Goal: Information Seeking & Learning: Compare options

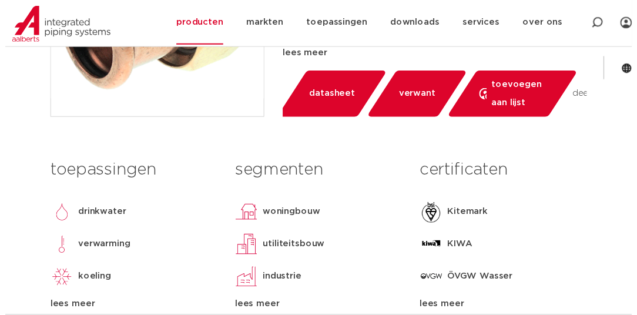
scroll to position [365, 0]
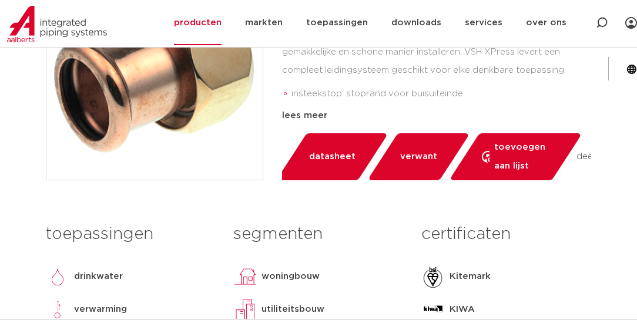
click at [343, 167] on link "datasheet" at bounding box center [332, 156] width 112 height 47
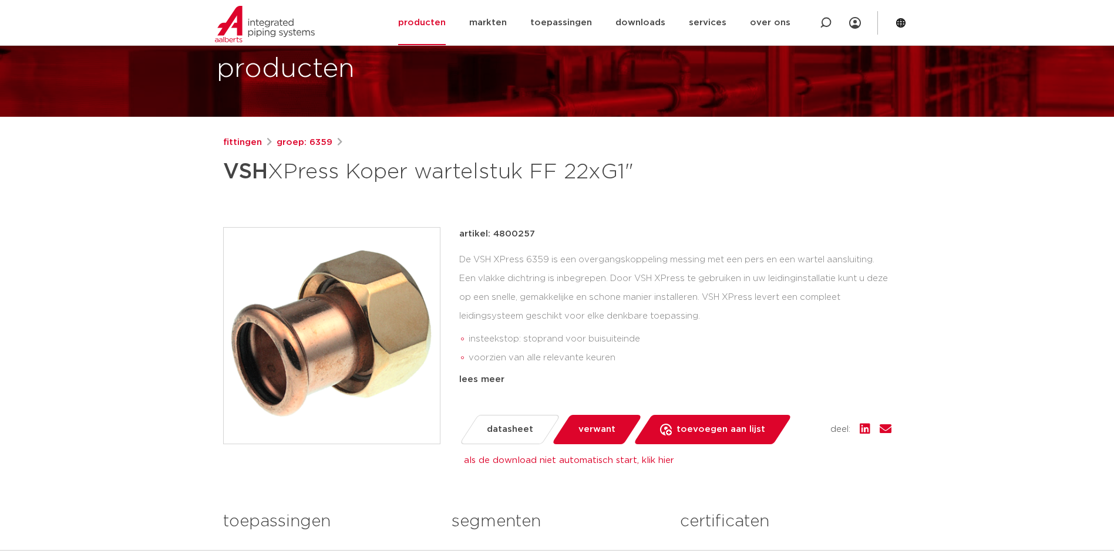
scroll to position [0, 0]
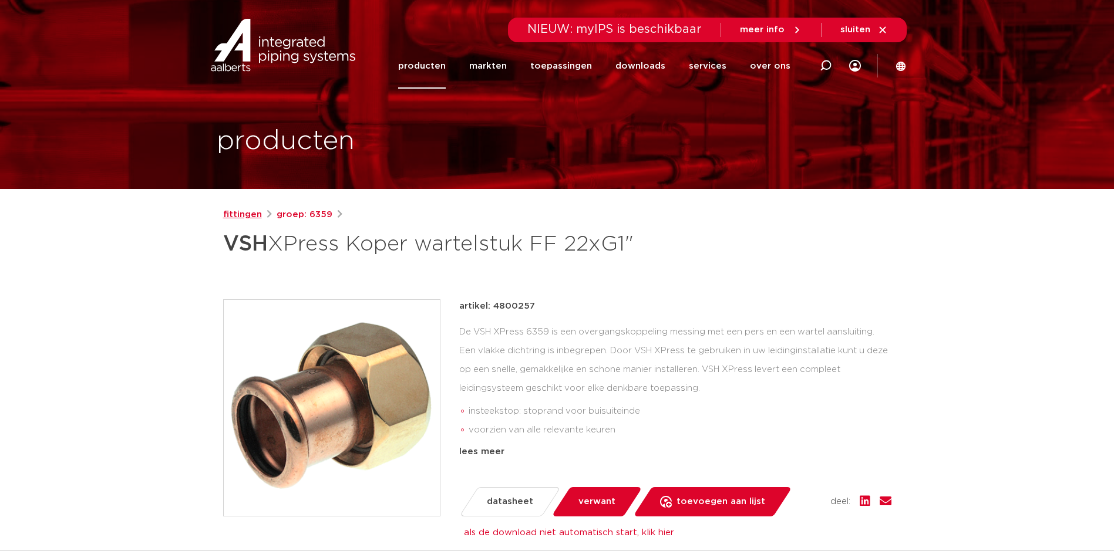
click at [229, 212] on link "fittingen" at bounding box center [242, 215] width 39 height 14
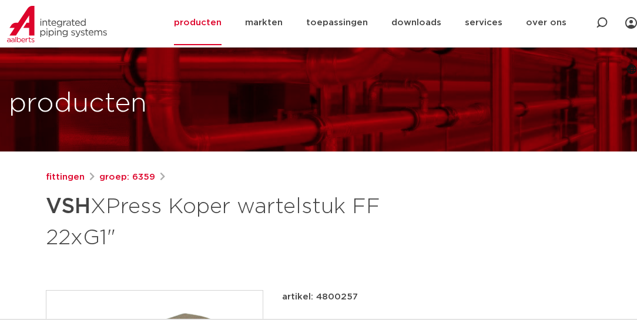
scroll to position [134, 0]
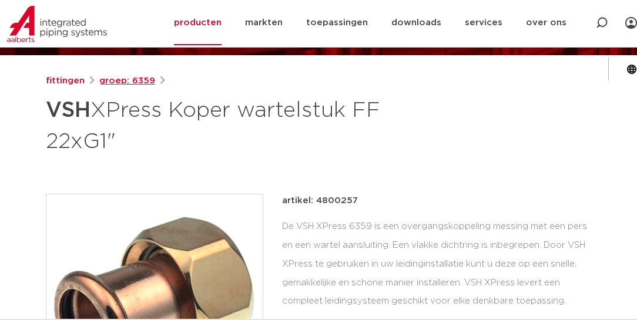
click at [136, 82] on link "groep: 6359" at bounding box center [127, 81] width 56 height 14
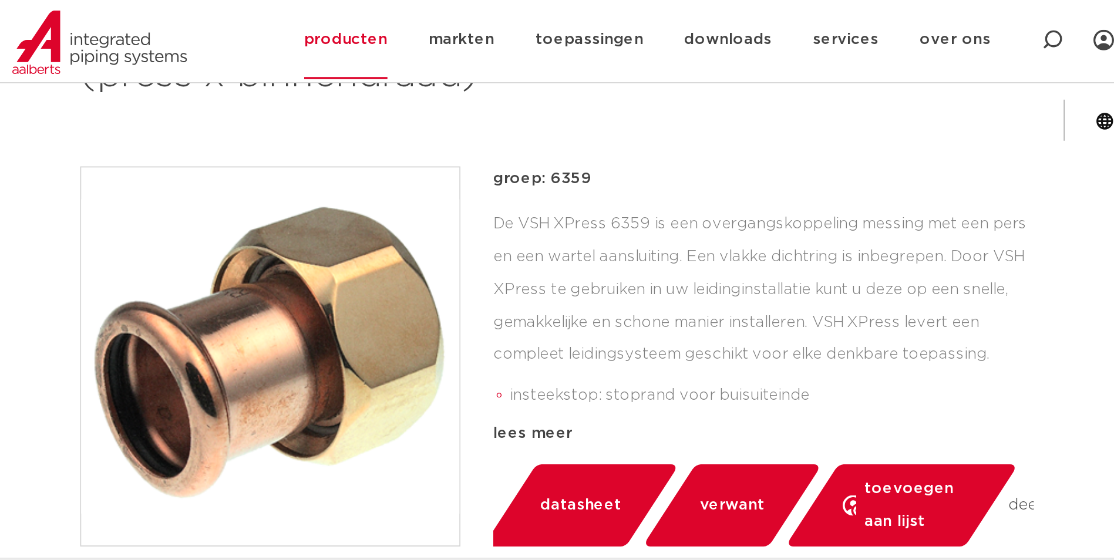
scroll to position [235, 0]
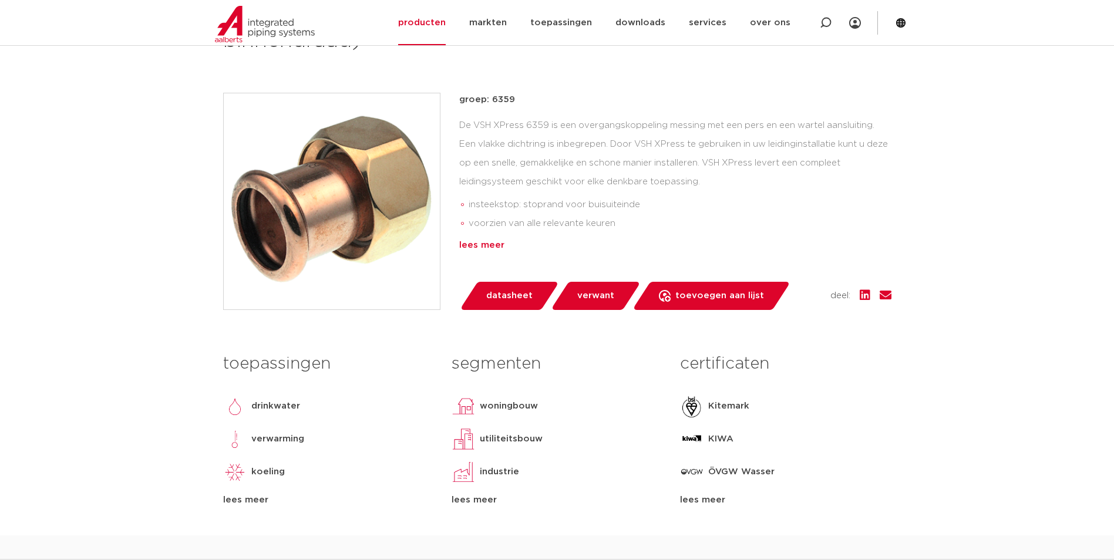
click at [490, 245] on div "lees meer" at bounding box center [675, 245] width 432 height 14
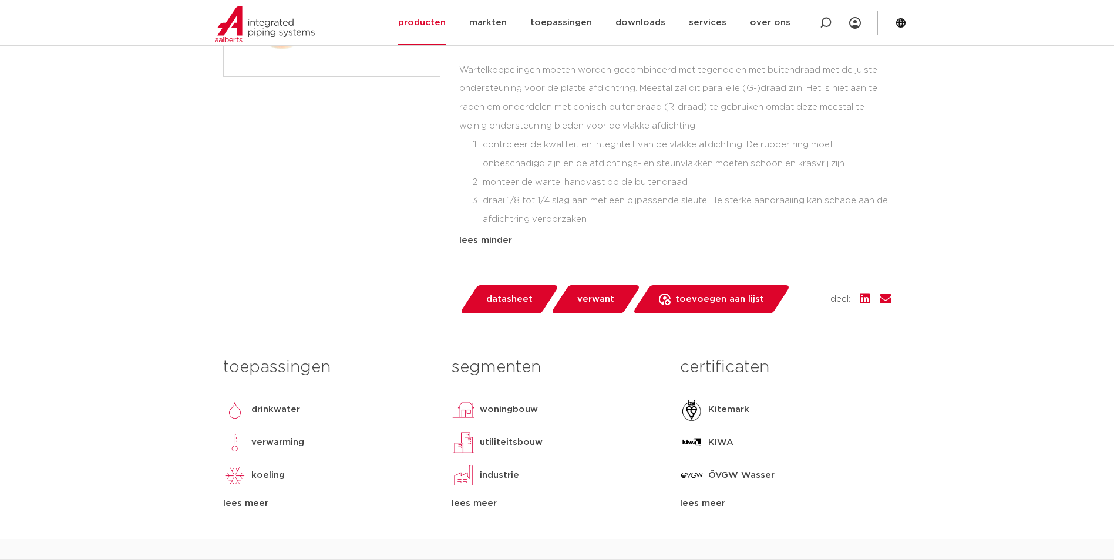
scroll to position [470, 0]
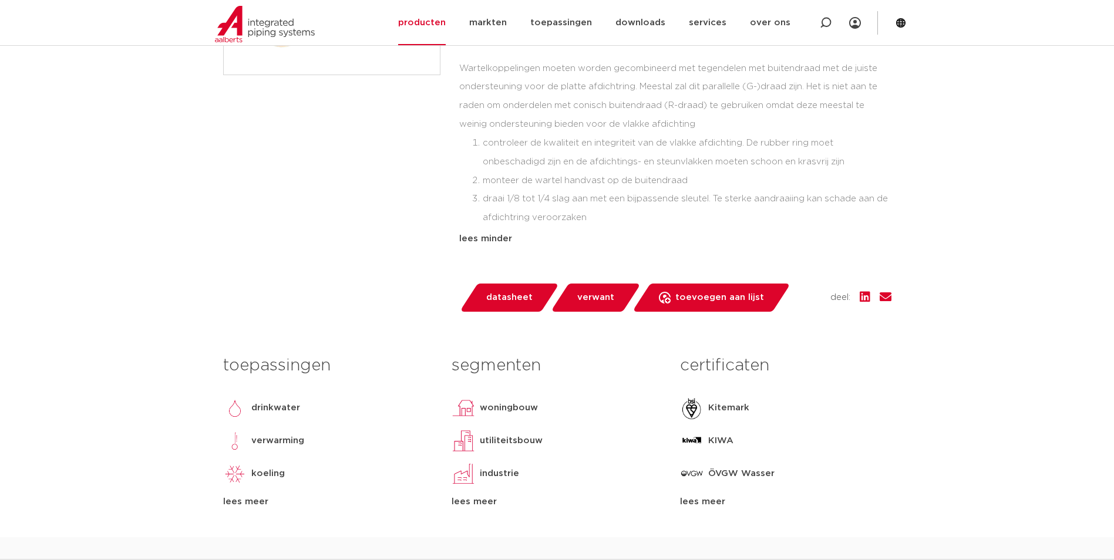
click at [596, 298] on span "verwant" at bounding box center [595, 297] width 37 height 19
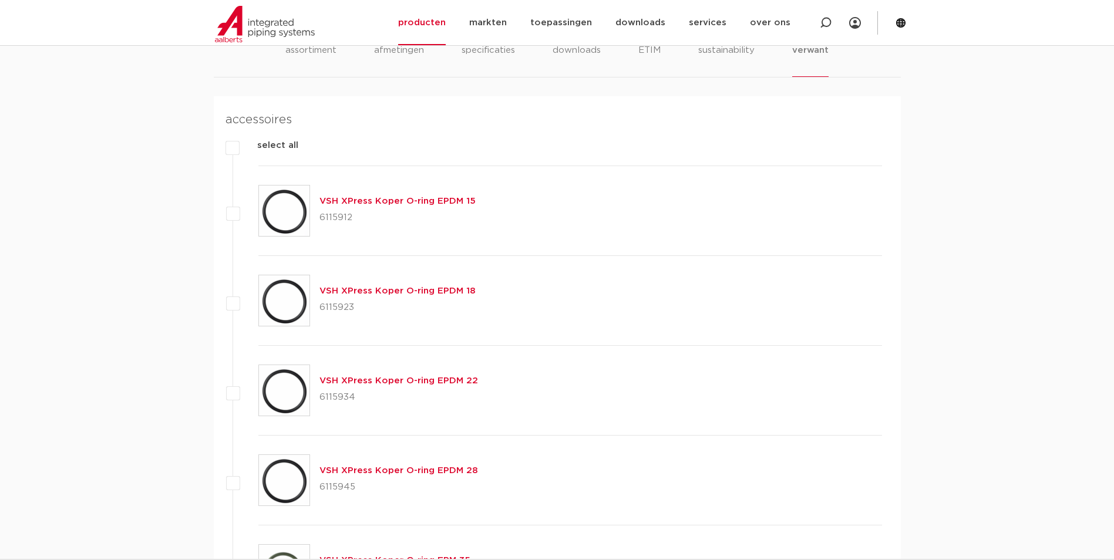
scroll to position [1007, 0]
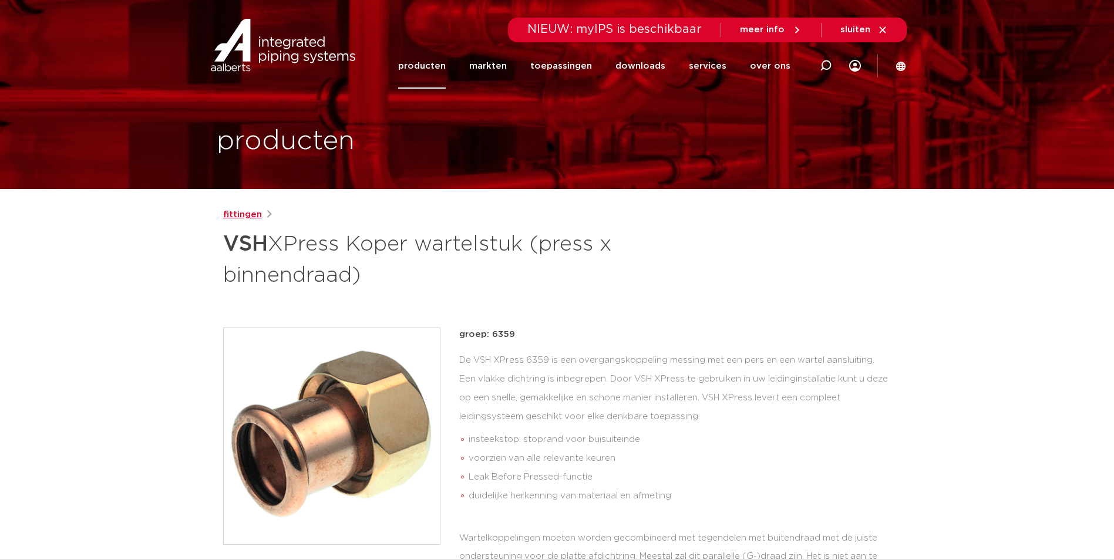
click at [235, 214] on link "fittingen" at bounding box center [242, 215] width 39 height 14
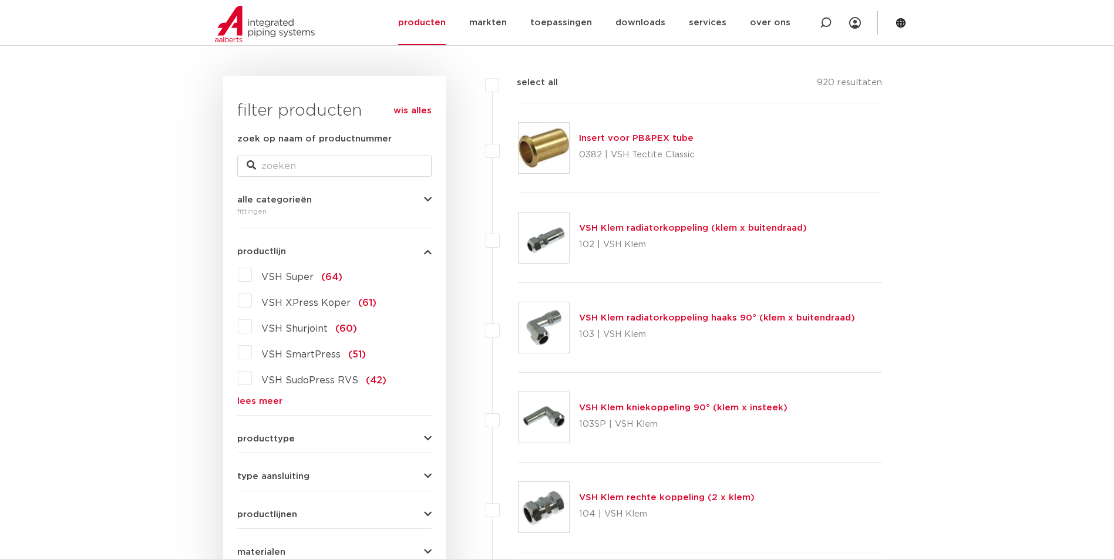
scroll to position [176, 0]
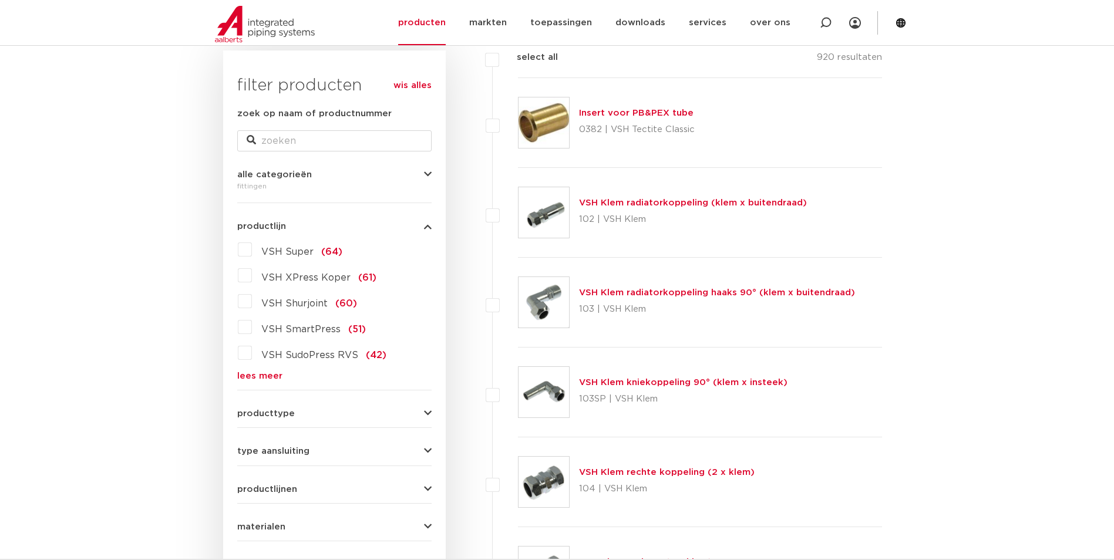
click at [275, 278] on span "VSH XPress Koper" at bounding box center [305, 277] width 89 height 9
click at [0, 0] on input "VSH XPress Koper (61)" at bounding box center [0, 0] width 0 height 0
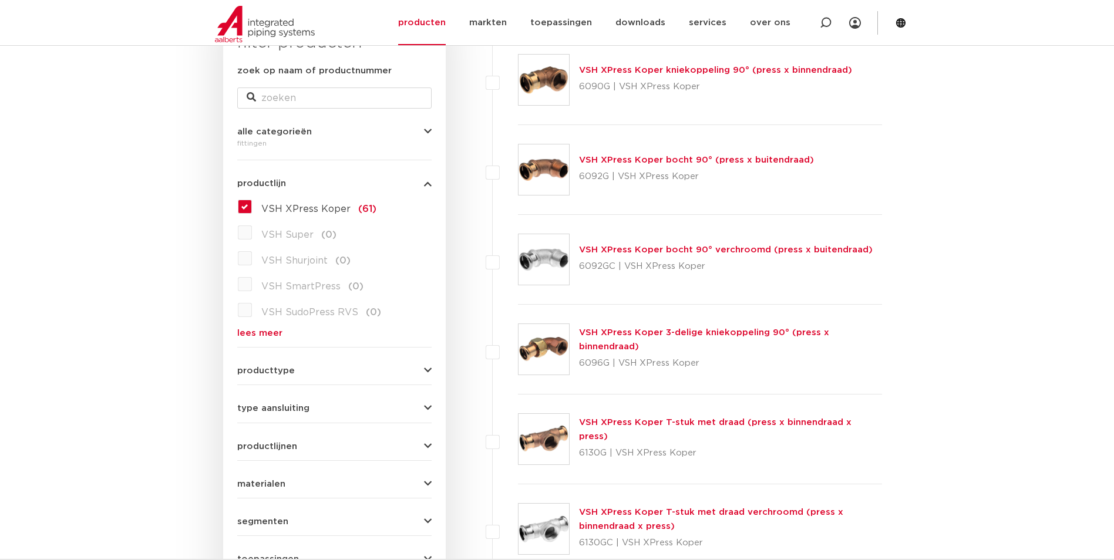
scroll to position [294, 0]
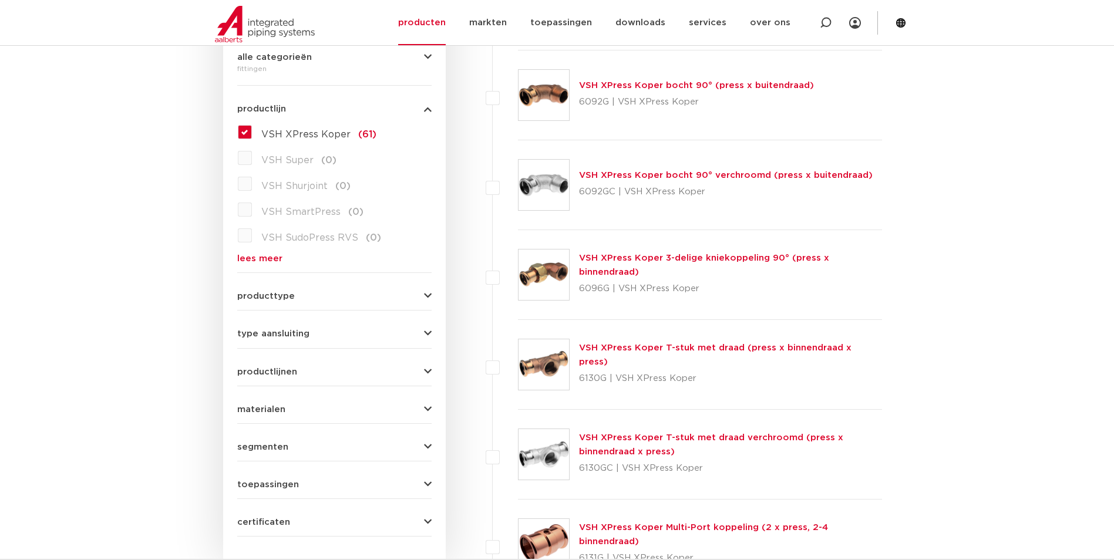
click at [277, 298] on span "producttype" at bounding box center [266, 296] width 58 height 9
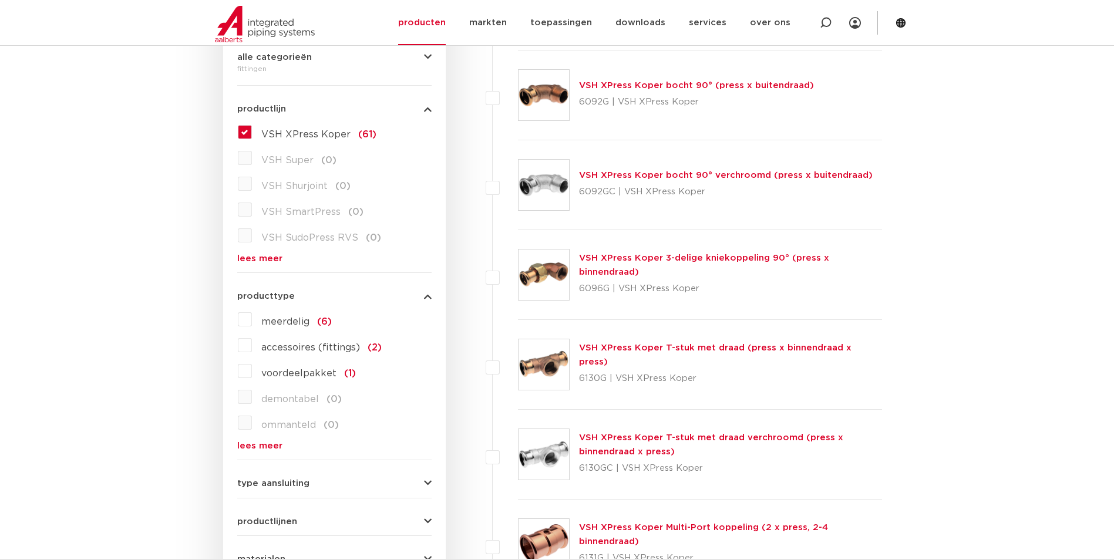
click at [280, 323] on span "meerdelig" at bounding box center [285, 321] width 48 height 9
click at [0, 0] on input "meerdelig (6)" at bounding box center [0, 0] width 0 height 0
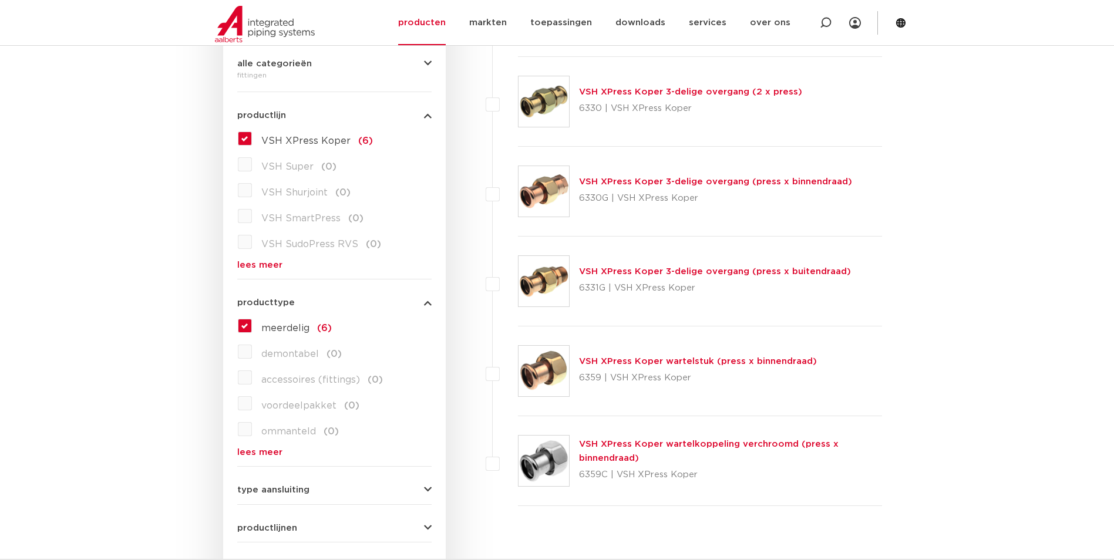
scroll to position [294, 0]
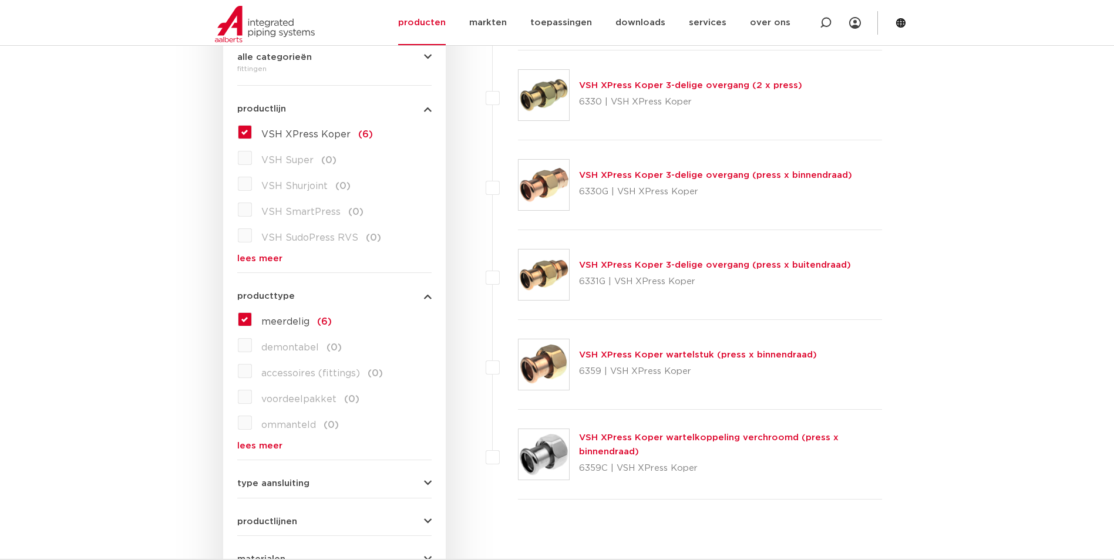
click at [612, 354] on link "VSH XPress Koper wartelstuk (press x binnendraad)" at bounding box center [698, 355] width 238 height 9
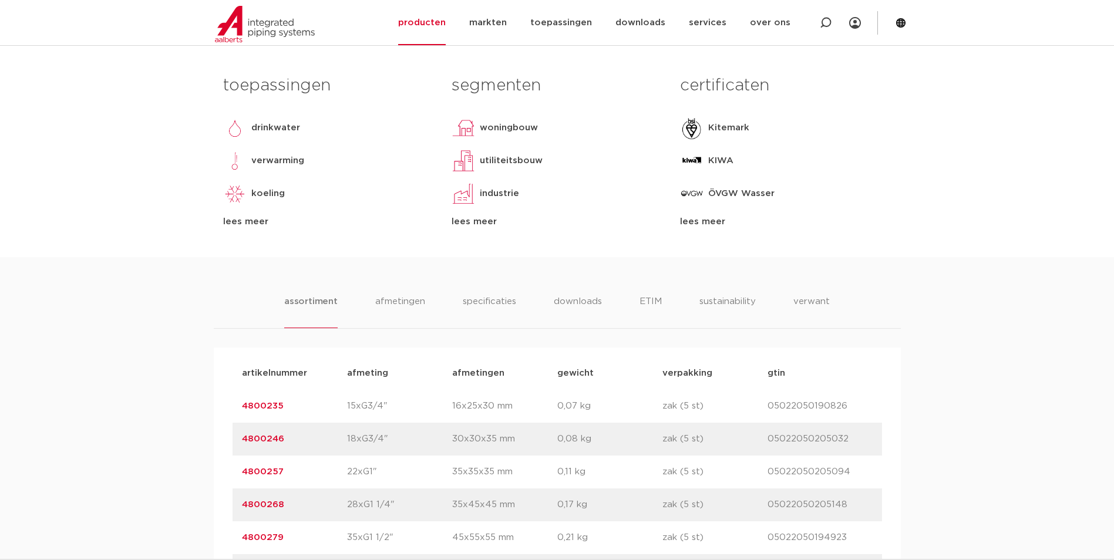
scroll to position [528, 0]
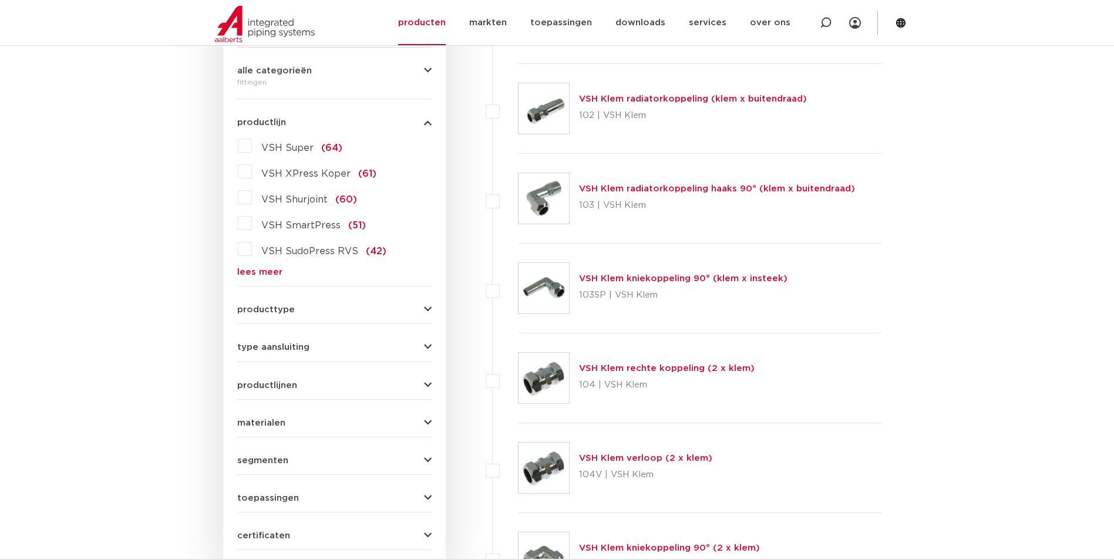
scroll to position [294, 0]
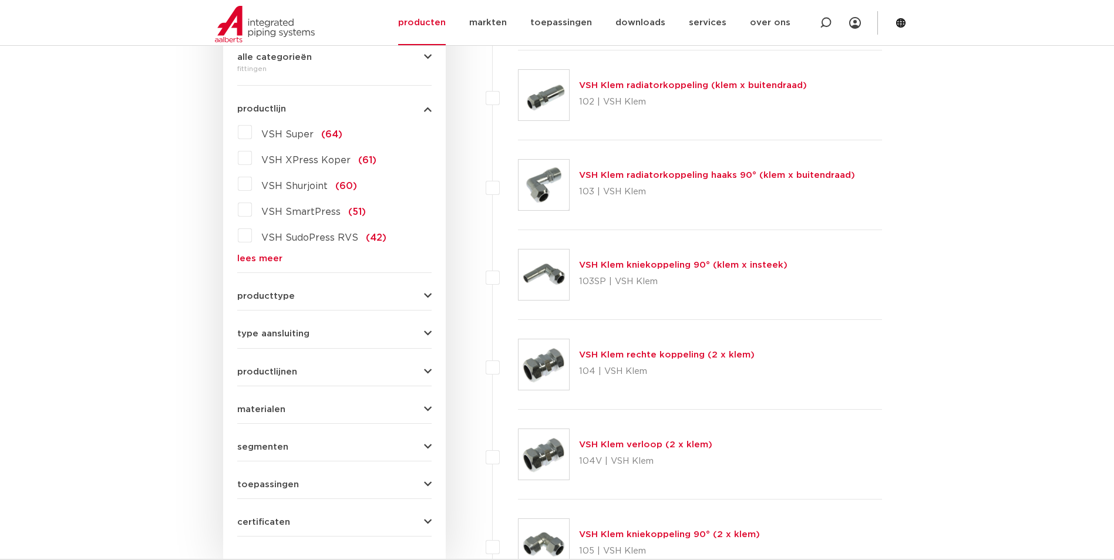
click at [260, 445] on span "segmenten" at bounding box center [262, 447] width 51 height 9
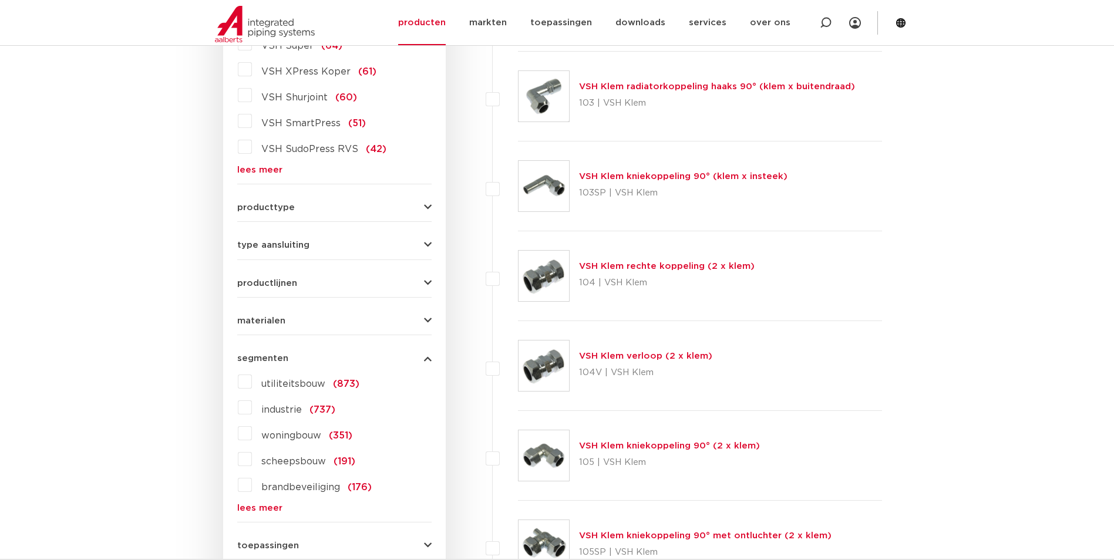
scroll to position [528, 0]
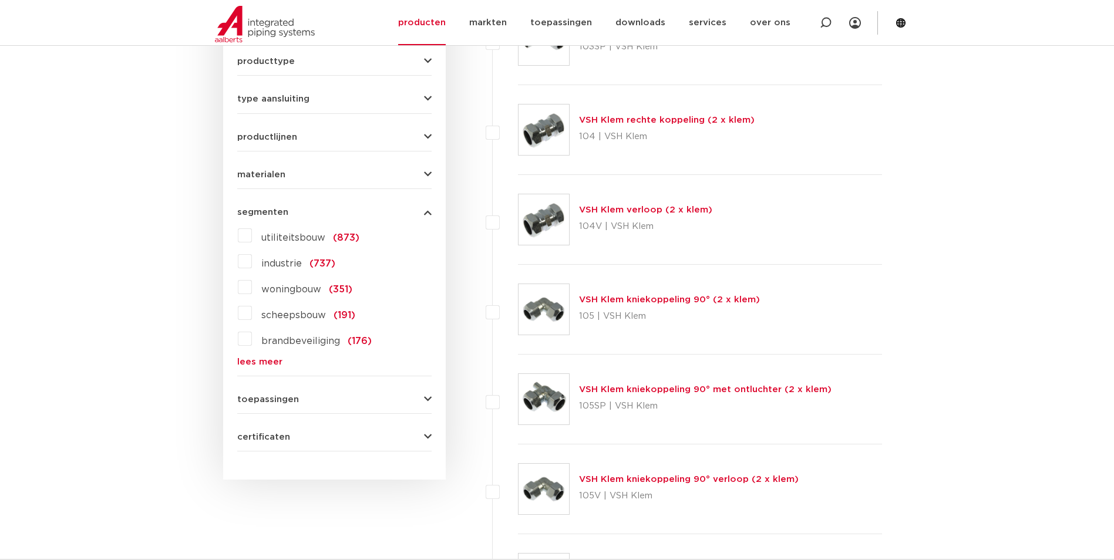
click at [272, 400] on span "toepassingen" at bounding box center [268, 399] width 62 height 9
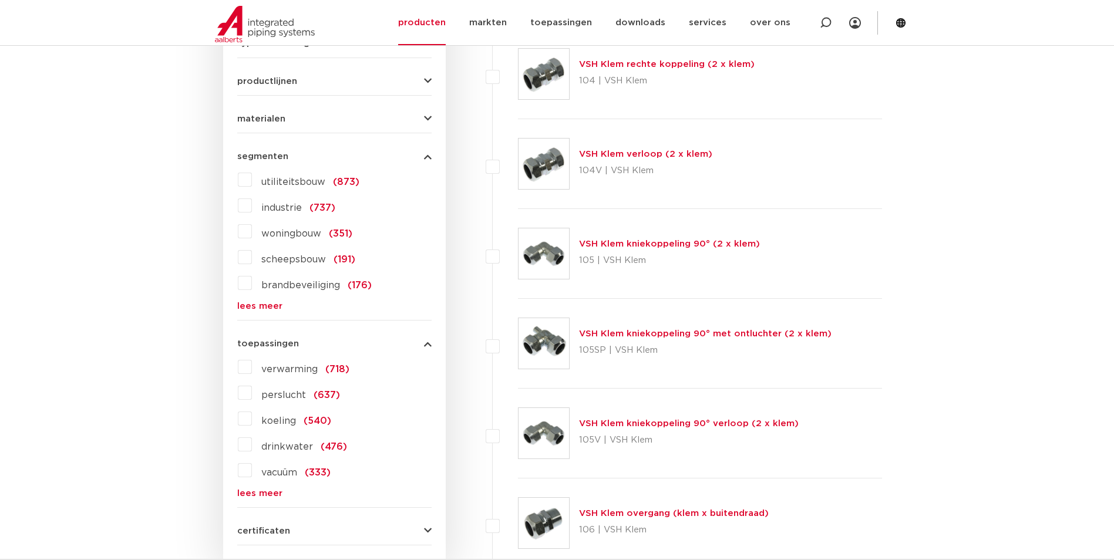
scroll to position [587, 0]
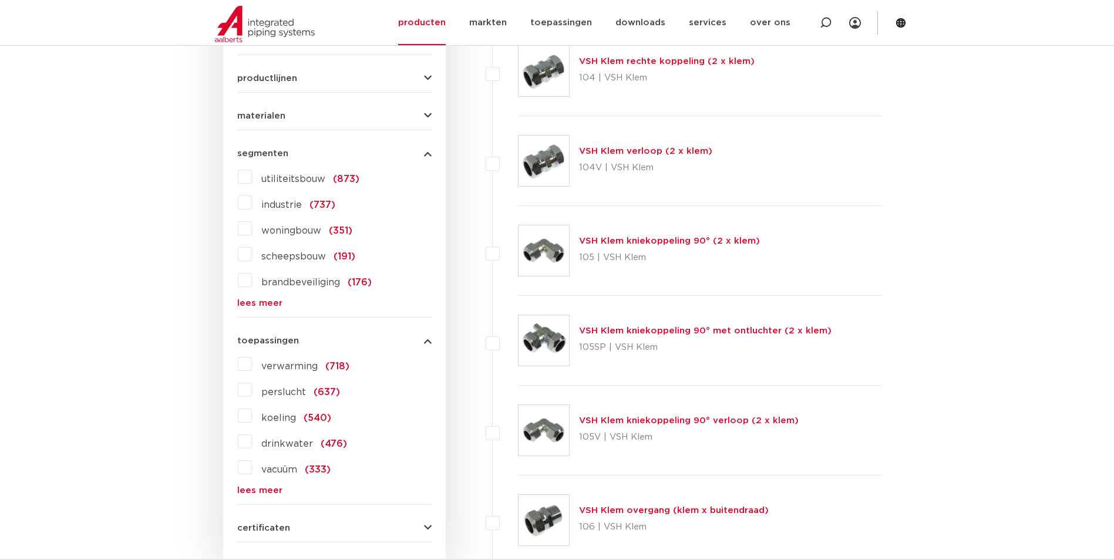
click at [284, 420] on span "koeling" at bounding box center [278, 417] width 35 height 9
click at [0, 0] on input "koeling (540)" at bounding box center [0, 0] width 0 height 0
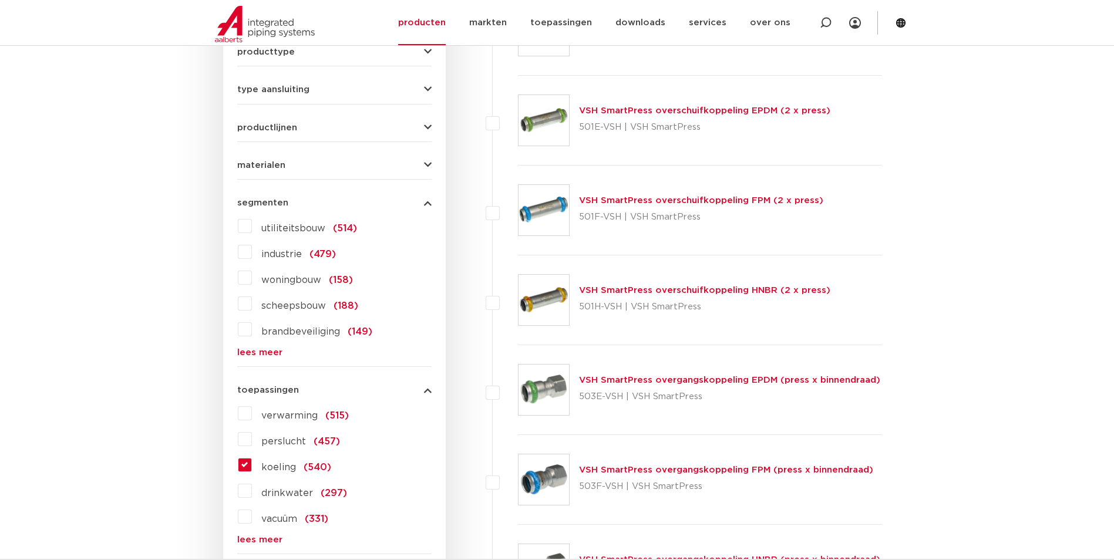
scroll to position [470, 0]
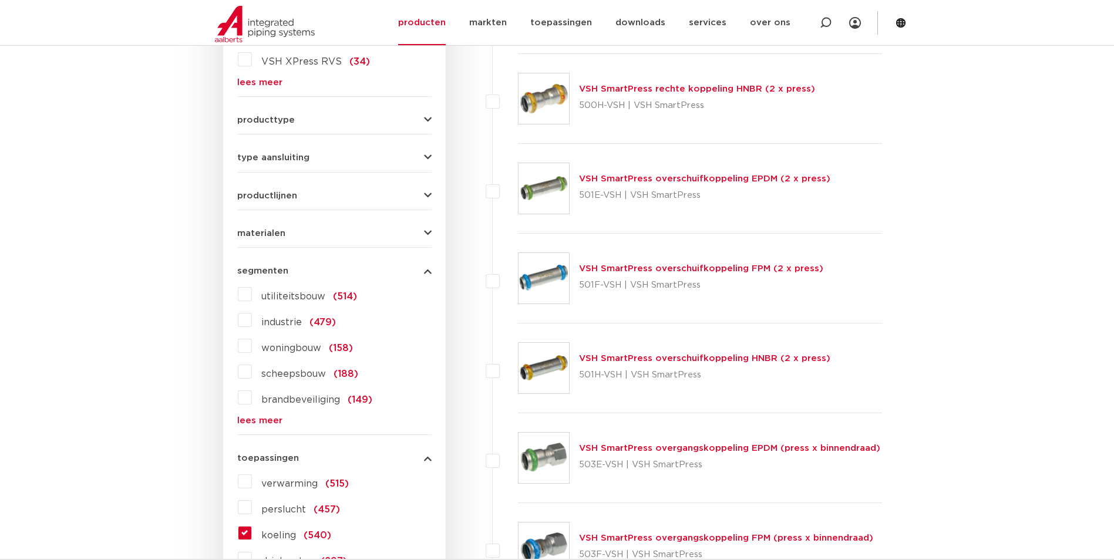
click at [252, 486] on label "verwarming (515)" at bounding box center [300, 481] width 97 height 19
click at [0, 0] on input "verwarming (515)" at bounding box center [0, 0] width 0 height 0
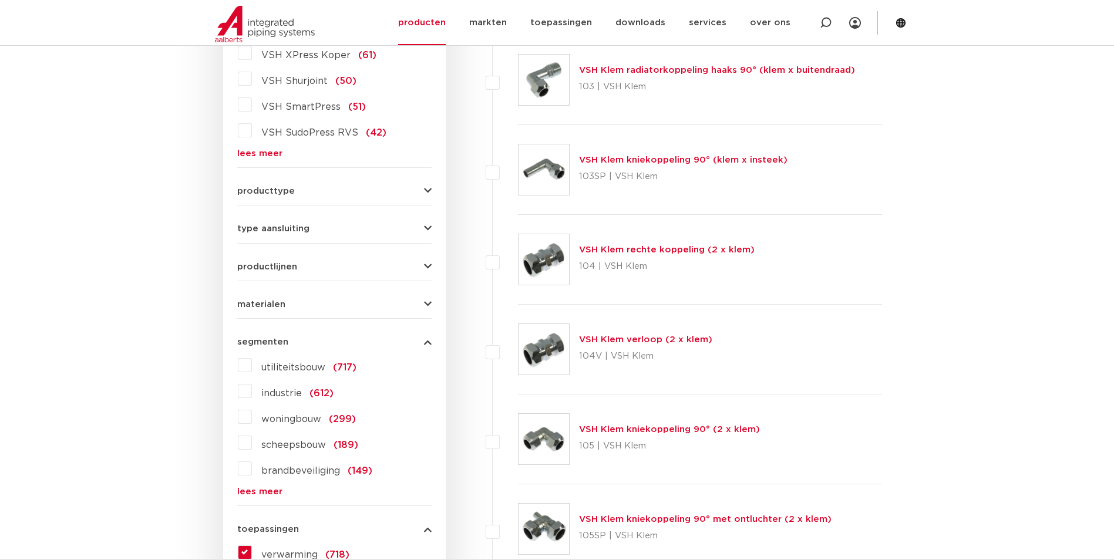
scroll to position [359, 0]
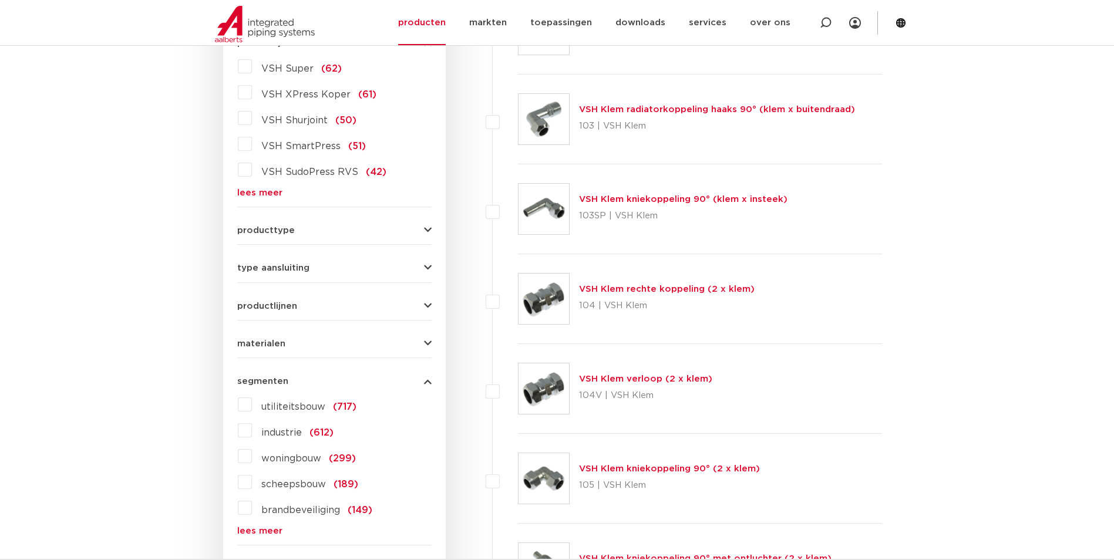
click at [292, 269] on span "type aansluiting" at bounding box center [273, 268] width 72 height 9
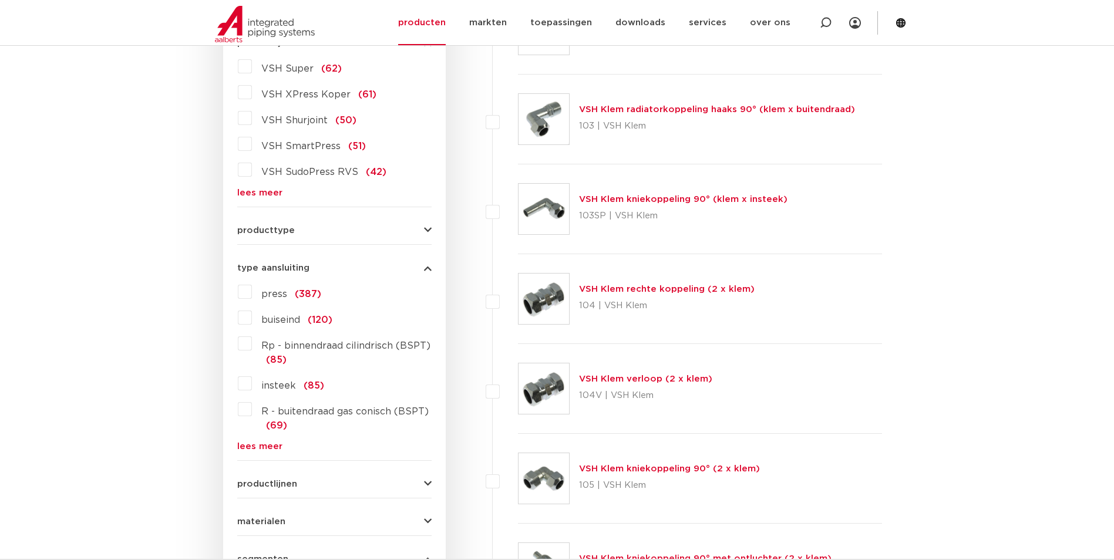
click at [287, 233] on span "producttype" at bounding box center [266, 230] width 58 height 9
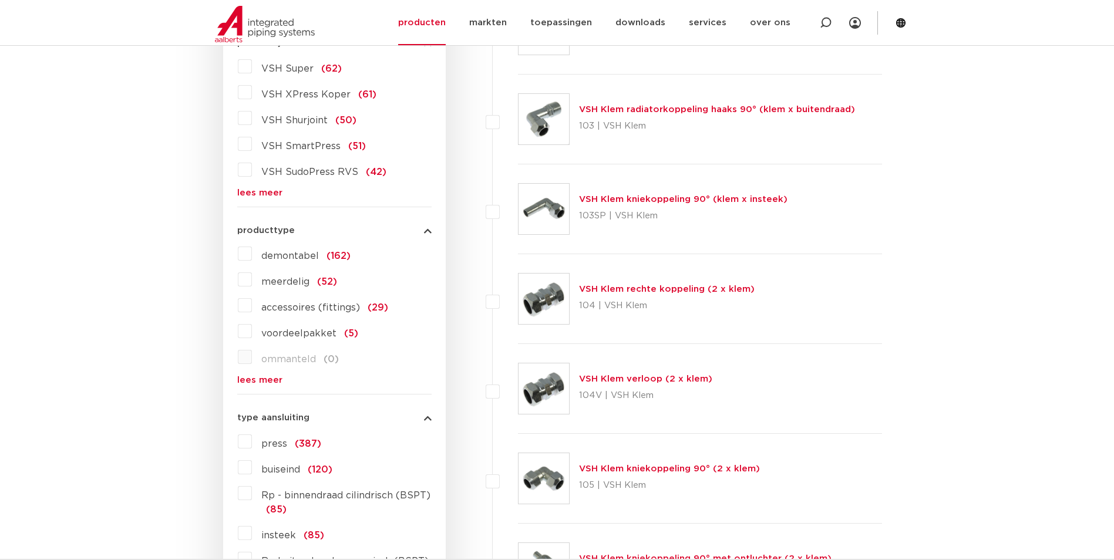
click at [282, 257] on span "demontabel" at bounding box center [290, 255] width 58 height 9
click at [0, 0] on input "demontabel (162)" at bounding box center [0, 0] width 0 height 0
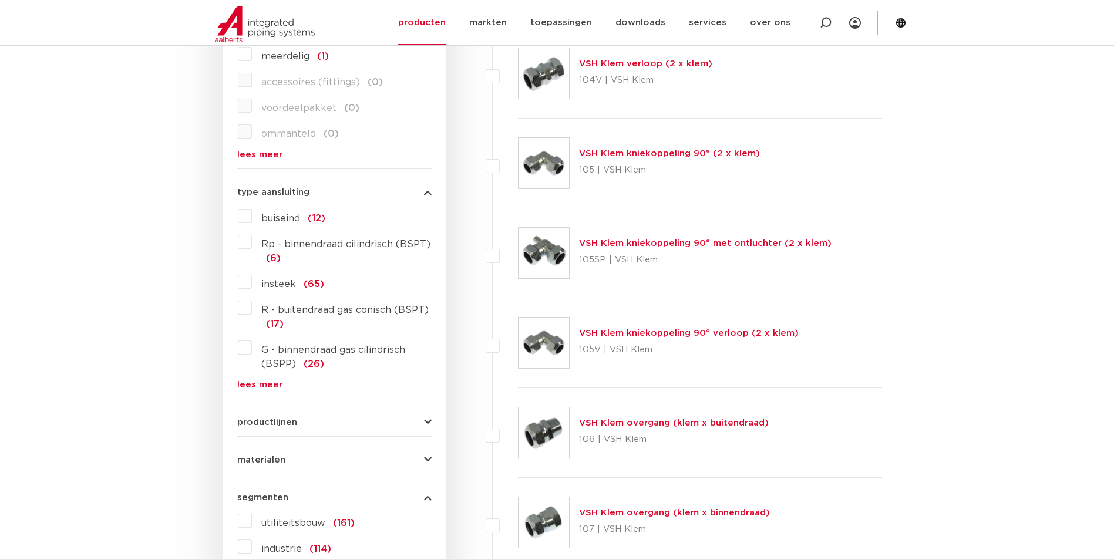
scroll to position [594, 0]
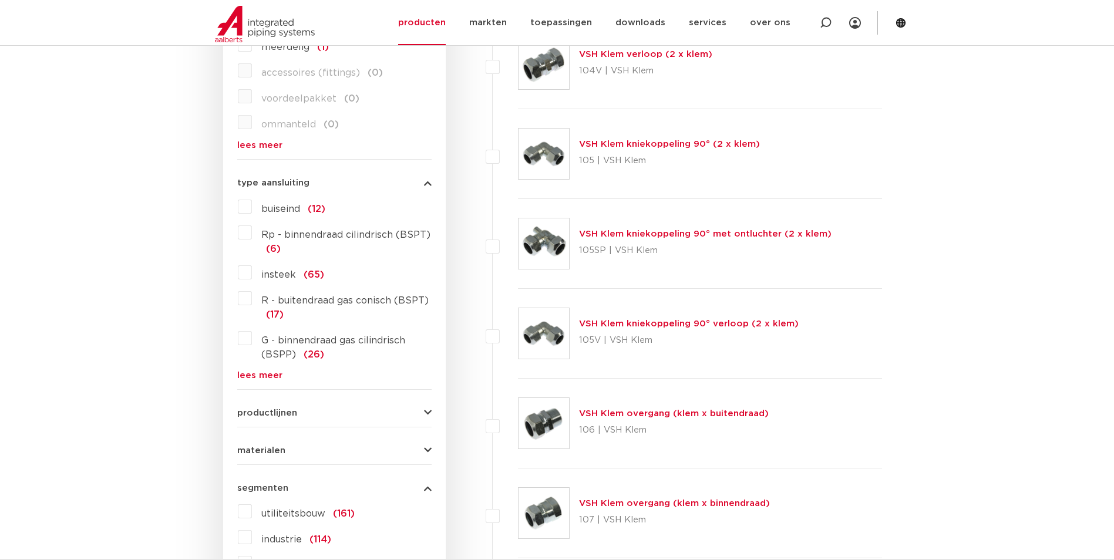
click at [259, 447] on span "materialen" at bounding box center [261, 450] width 48 height 9
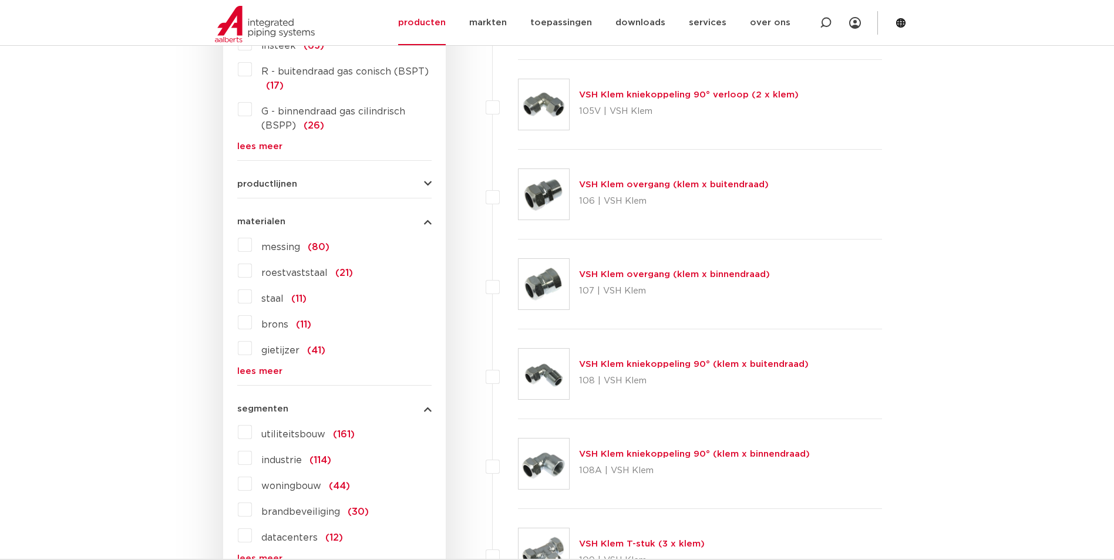
scroll to position [829, 0]
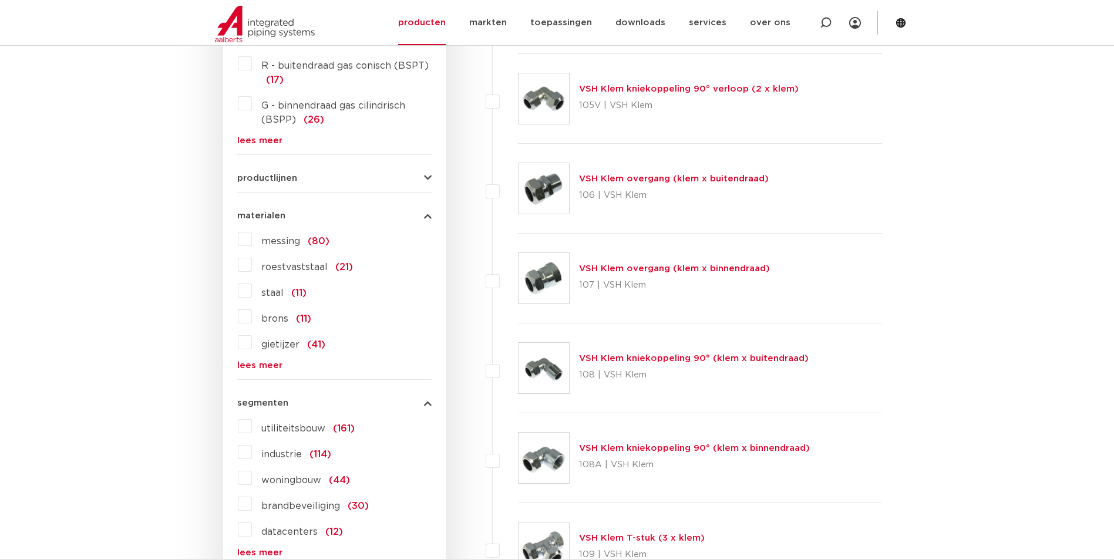
click at [252, 318] on label "brons (11)" at bounding box center [281, 316] width 59 height 19
click at [0, 0] on input "brons (11)" at bounding box center [0, 0] width 0 height 0
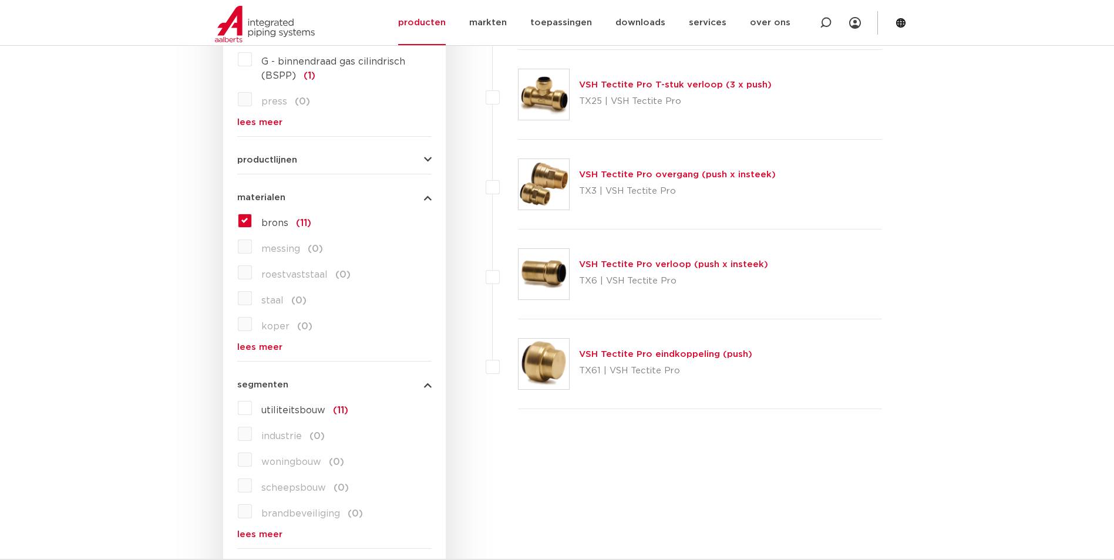
scroll to position [829, 0]
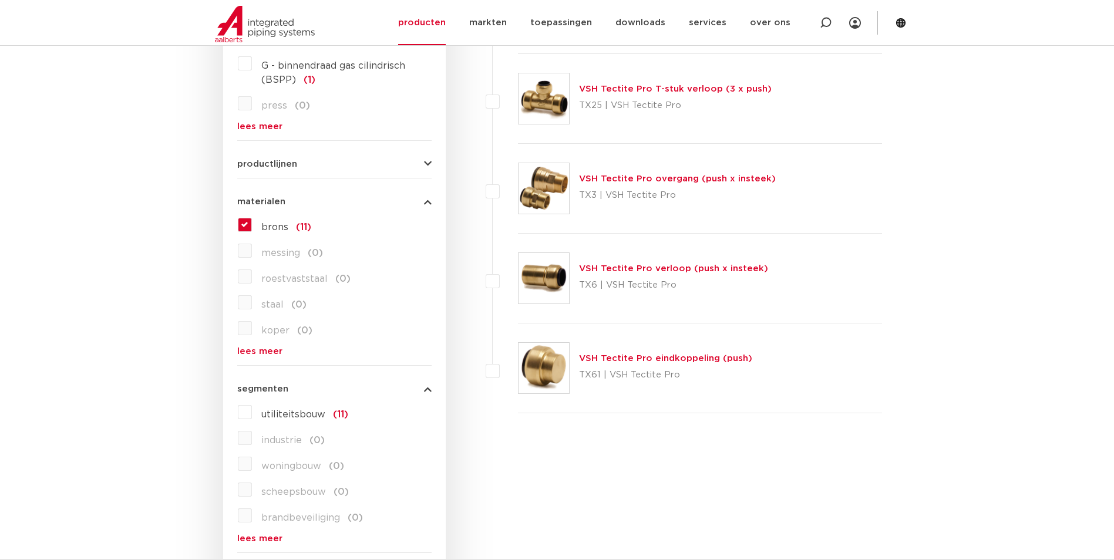
click at [252, 225] on label "brons (11)" at bounding box center [281, 225] width 59 height 19
click at [0, 0] on input "brons (11)" at bounding box center [0, 0] width 0 height 0
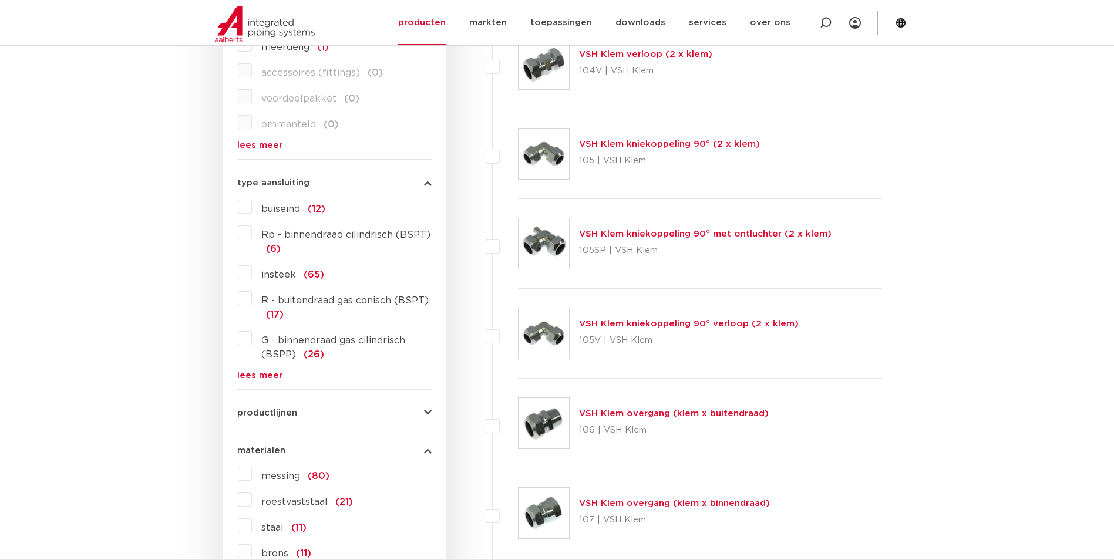
scroll to position [477, 0]
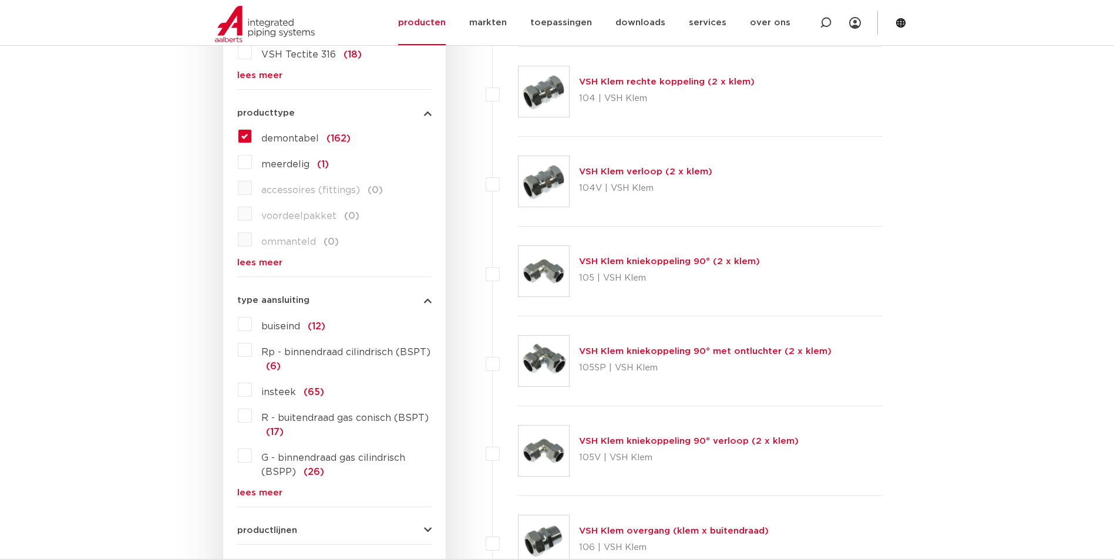
click at [252, 162] on label "meerdelig (1)" at bounding box center [290, 162] width 77 height 19
click at [0, 0] on input "meerdelig (1)" at bounding box center [0, 0] width 0 height 0
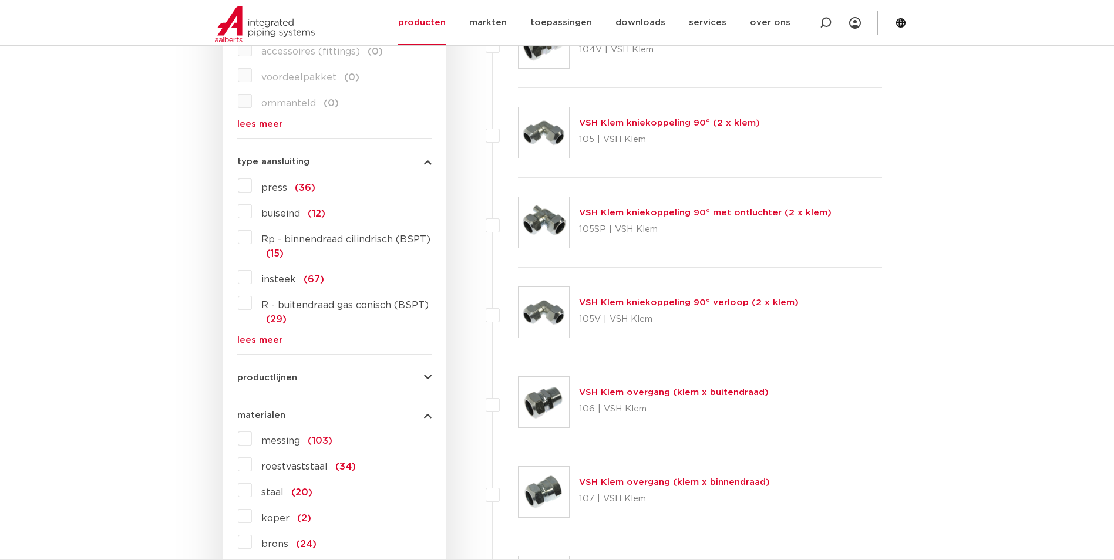
scroll to position [712, 0]
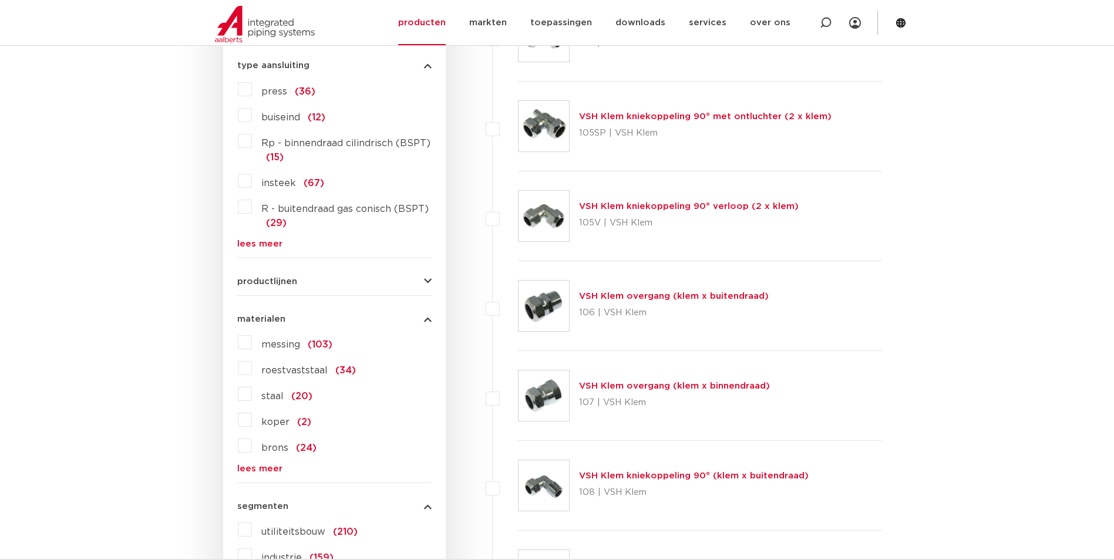
click at [252, 343] on label "messing (103)" at bounding box center [292, 342] width 80 height 19
click at [0, 0] on input "messing (103)" at bounding box center [0, 0] width 0 height 0
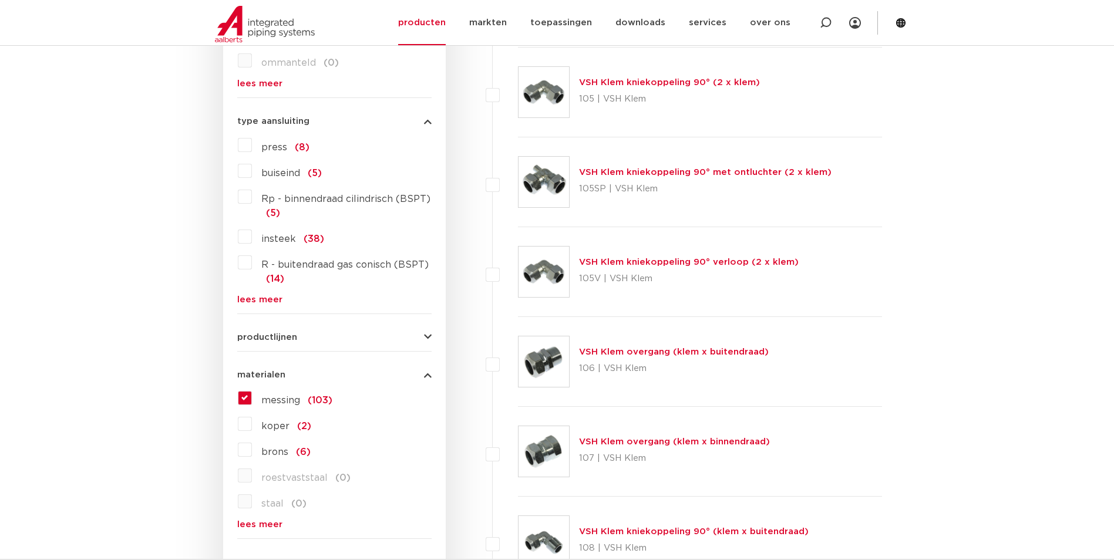
scroll to position [712, 0]
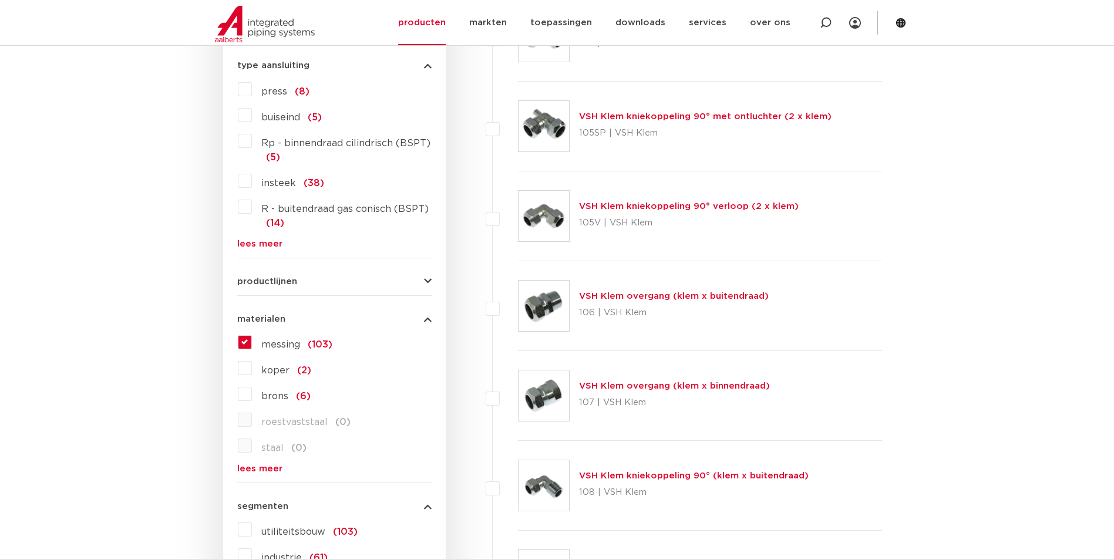
click at [252, 344] on label "messing (103)" at bounding box center [292, 342] width 80 height 19
click at [0, 0] on input "messing (103)" at bounding box center [0, 0] width 0 height 0
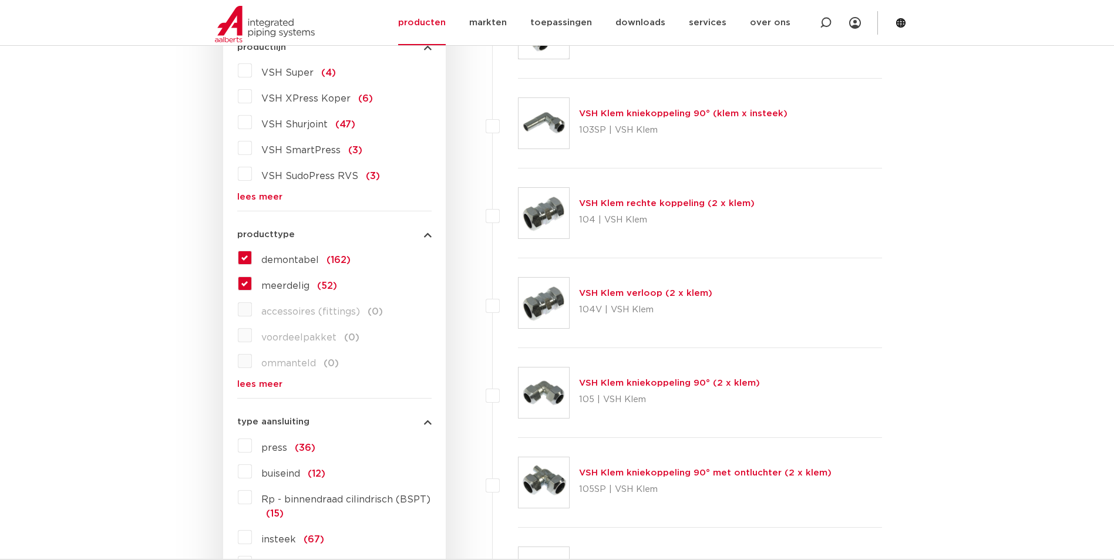
scroll to position [301, 0]
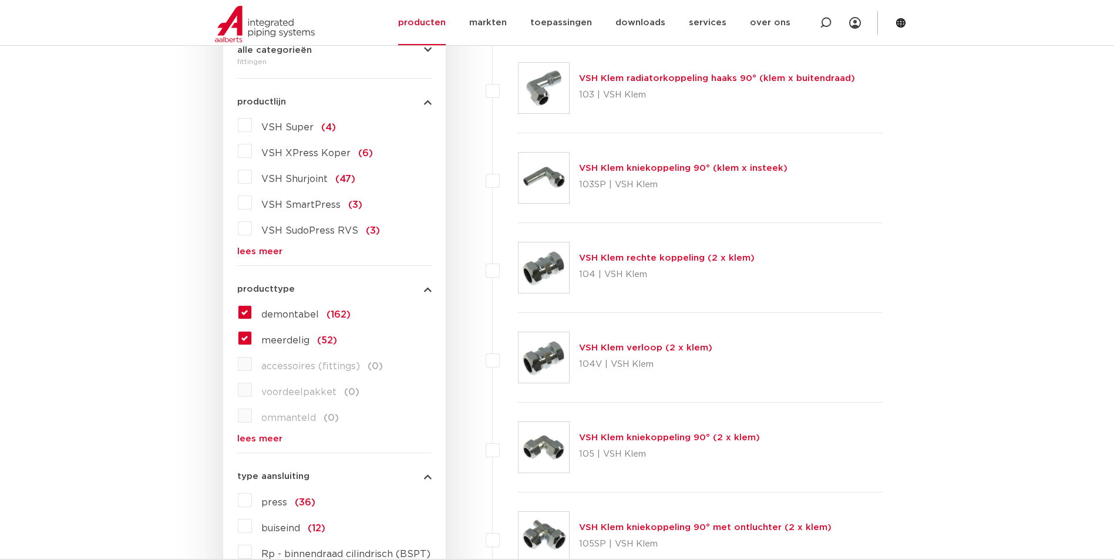
click at [252, 150] on label "VSH XPress Koper (6)" at bounding box center [312, 151] width 121 height 19
click at [0, 0] on input "VSH XPress Koper (6)" at bounding box center [0, 0] width 0 height 0
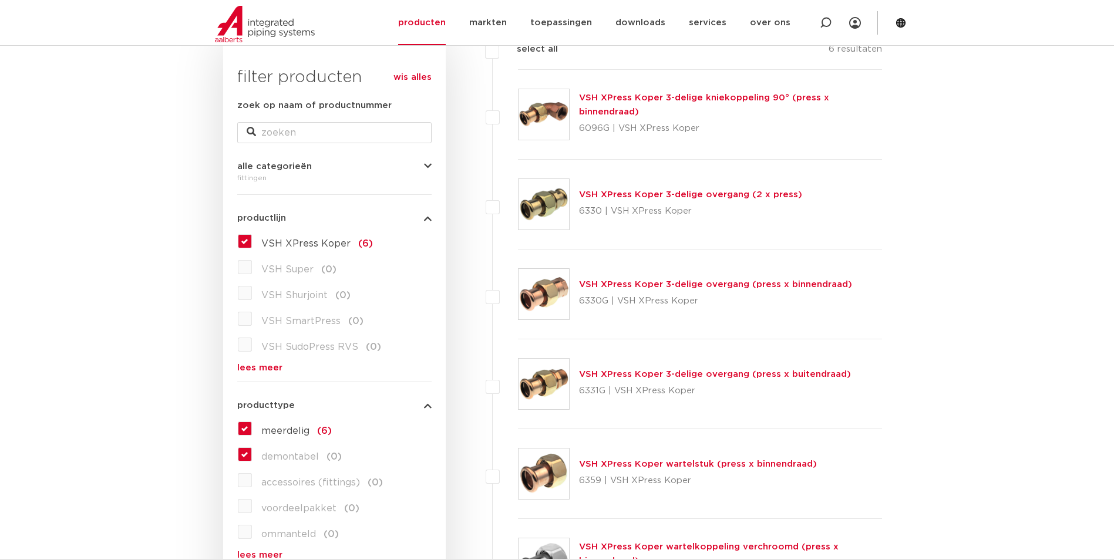
scroll to position [183, 0]
click at [610, 284] on link "VSH XPress Koper 3-delige overgang (press x binnendraad)" at bounding box center [715, 285] width 273 height 9
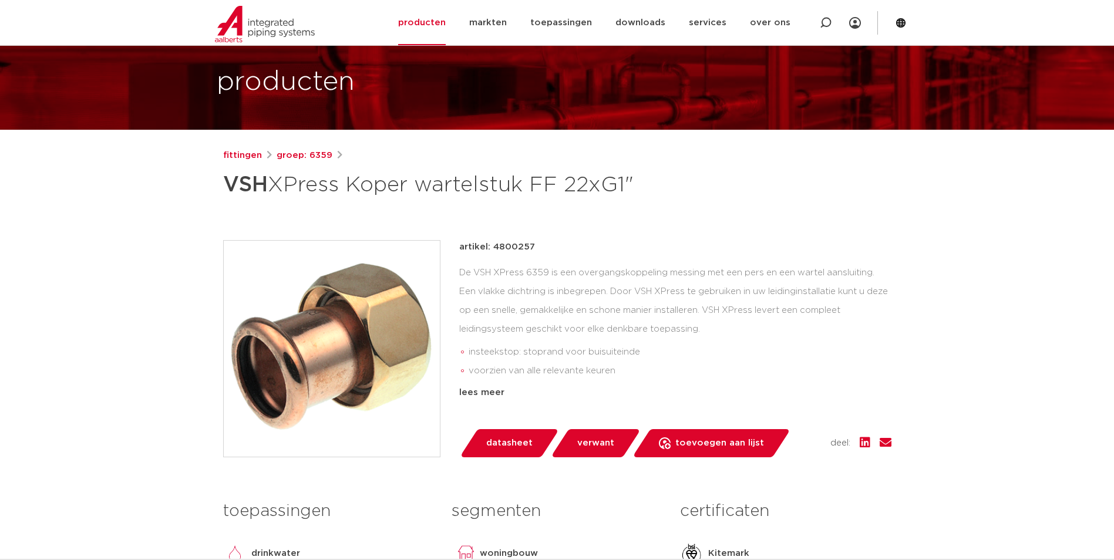
scroll to position [59, 0]
click at [239, 156] on link "fittingen" at bounding box center [242, 156] width 39 height 14
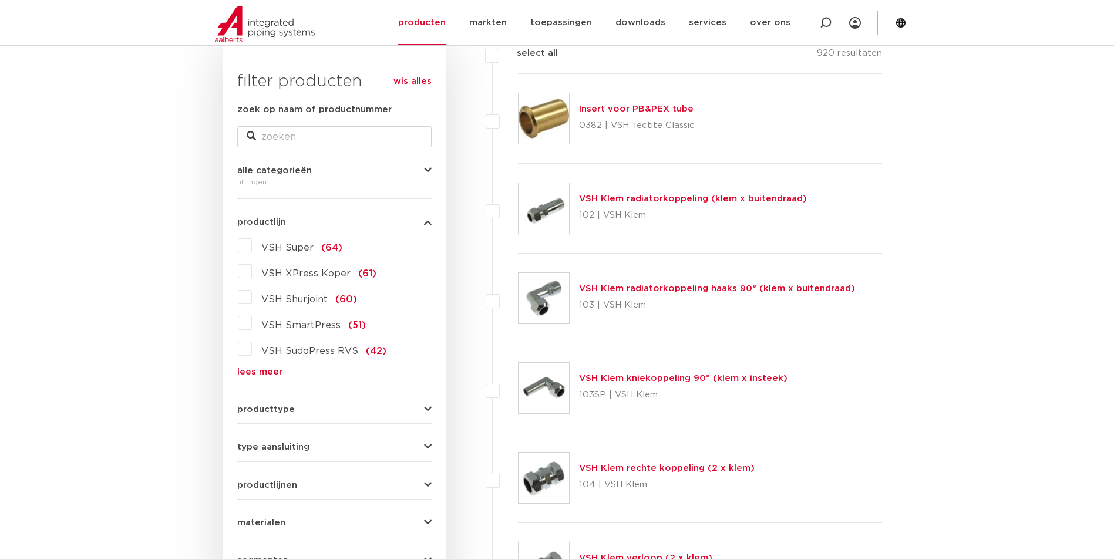
scroll to position [183, 0]
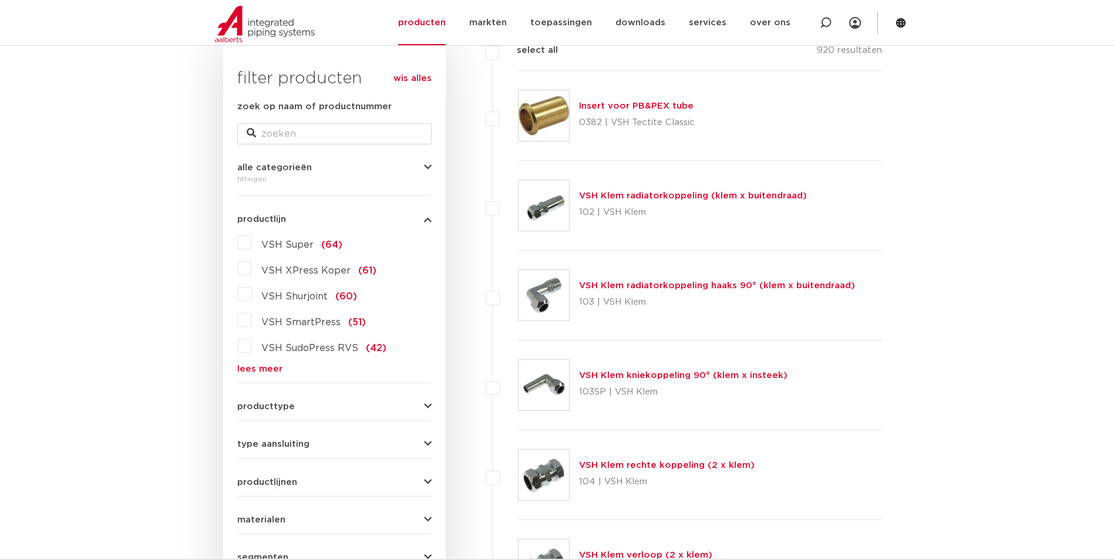
click at [272, 272] on span "VSH XPress Koper" at bounding box center [305, 270] width 89 height 9
click at [0, 0] on input "VSH XPress Koper (61)" at bounding box center [0, 0] width 0 height 0
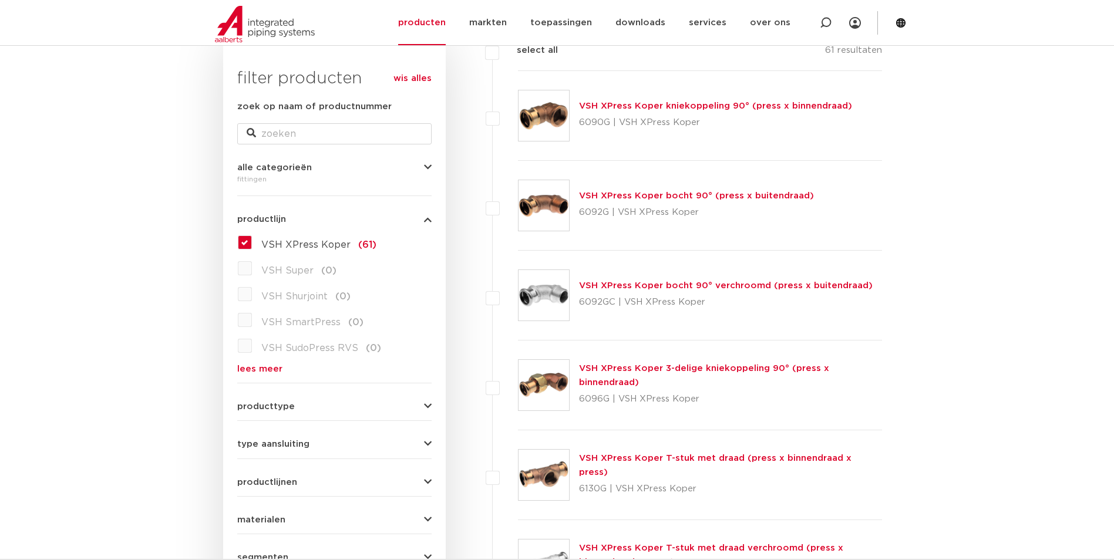
click at [609, 369] on link "VSH XPress Koper 3-delige kniekoppeling 90° (press x binnendraad)" at bounding box center [704, 375] width 250 height 23
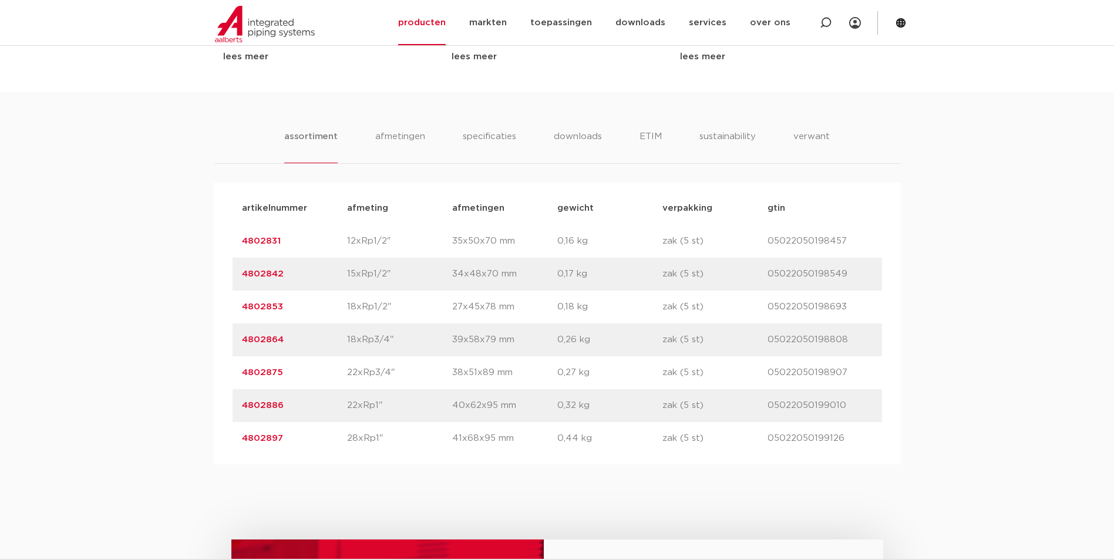
scroll to position [763, 0]
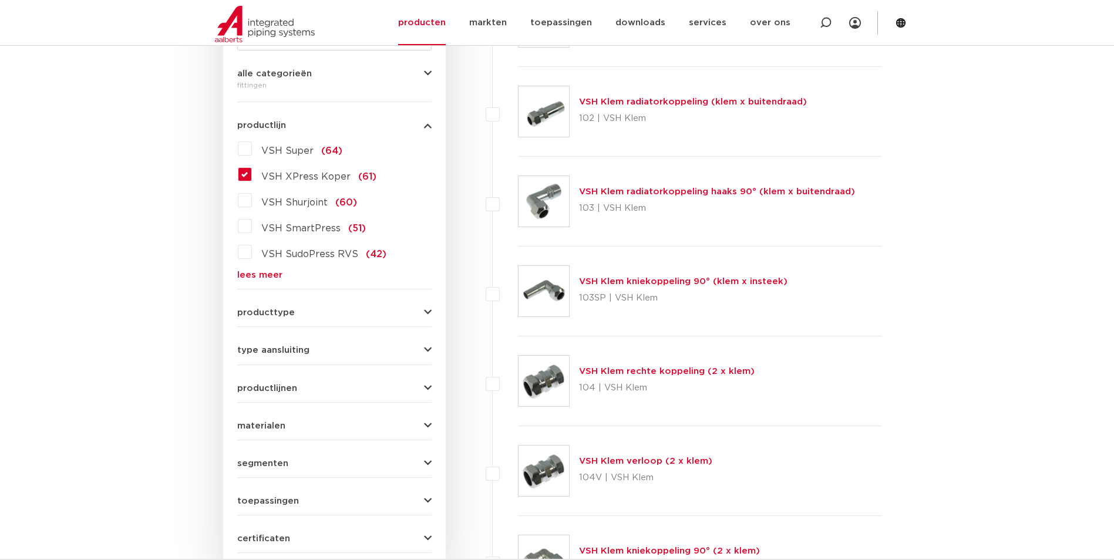
scroll to position [301, 0]
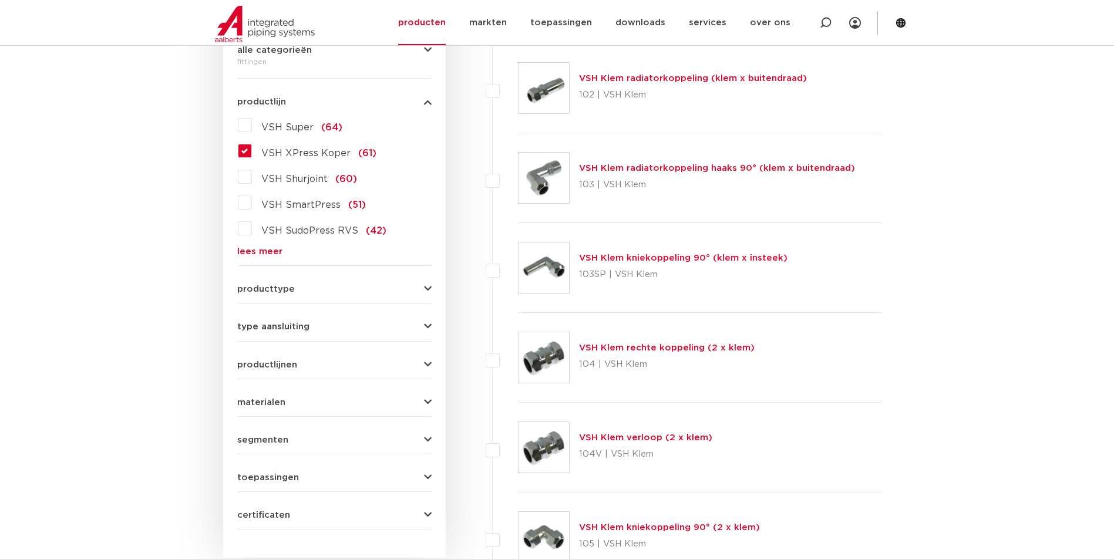
click at [294, 325] on span "type aansluiting" at bounding box center [273, 326] width 72 height 9
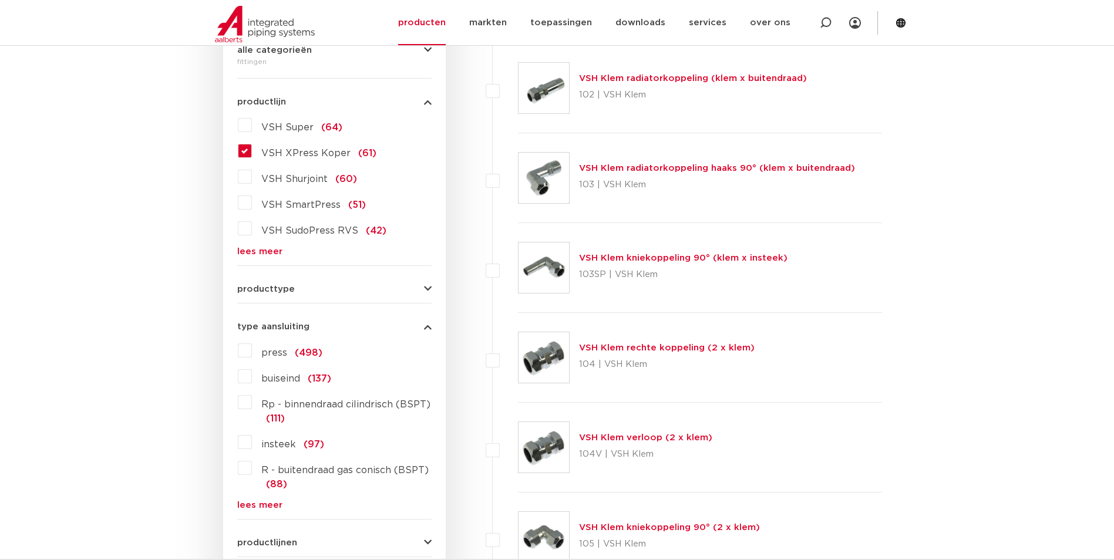
click at [271, 287] on span "producttype" at bounding box center [266, 289] width 58 height 9
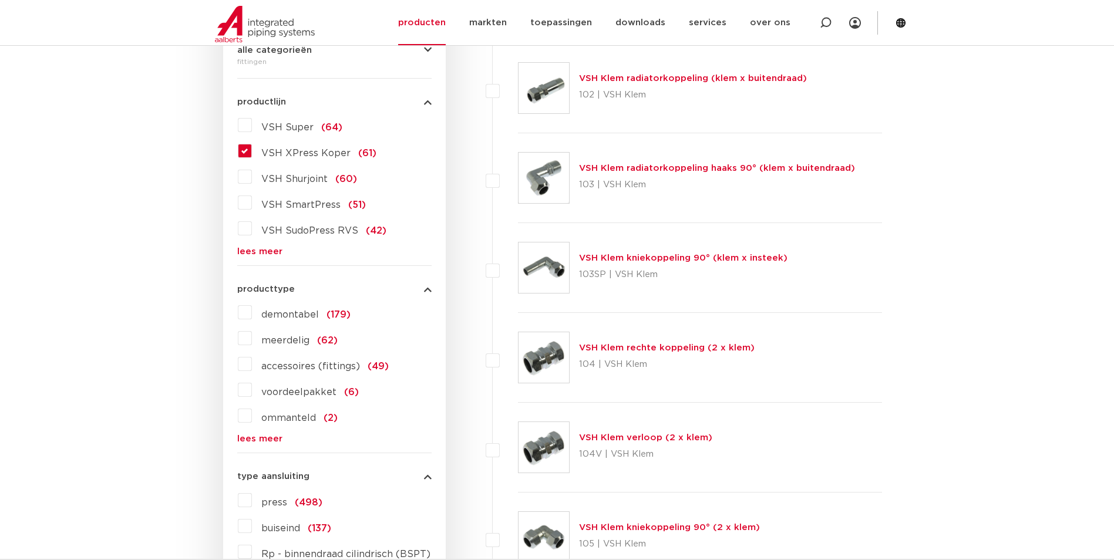
click at [252, 340] on label "meerdelig (62)" at bounding box center [295, 338] width 86 height 19
click at [0, 0] on input "meerdelig (62)" at bounding box center [0, 0] width 0 height 0
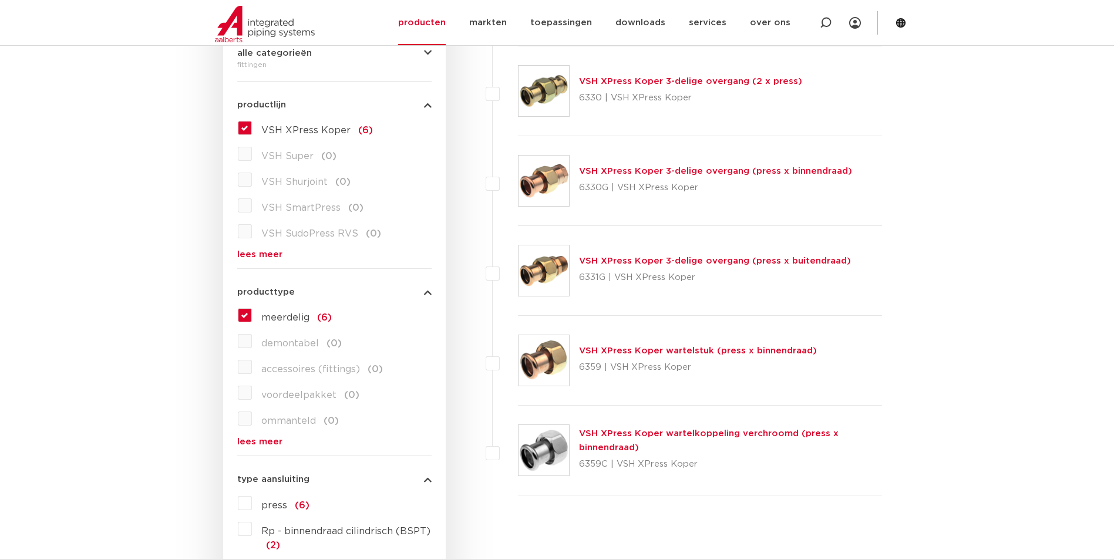
scroll to position [301, 0]
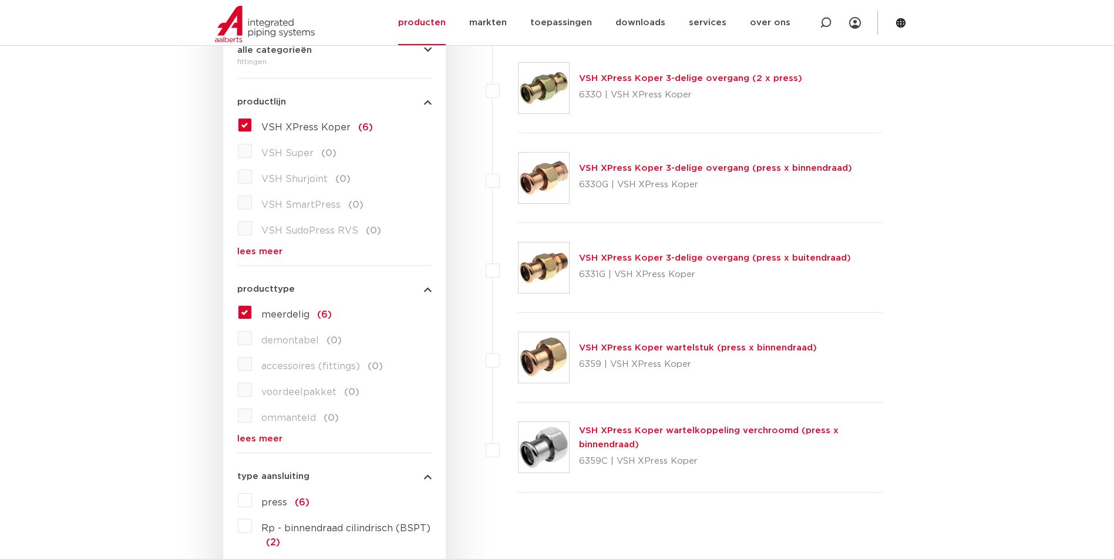
click at [593, 167] on link "VSH XPress Koper 3-delige overgang (press x binnendraad)" at bounding box center [715, 168] width 273 height 9
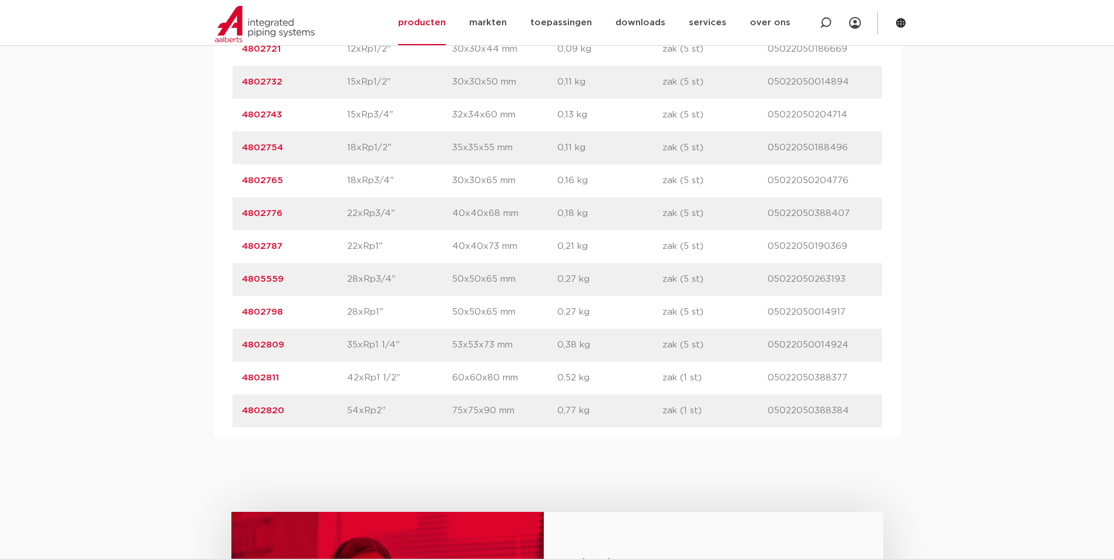
scroll to position [881, 0]
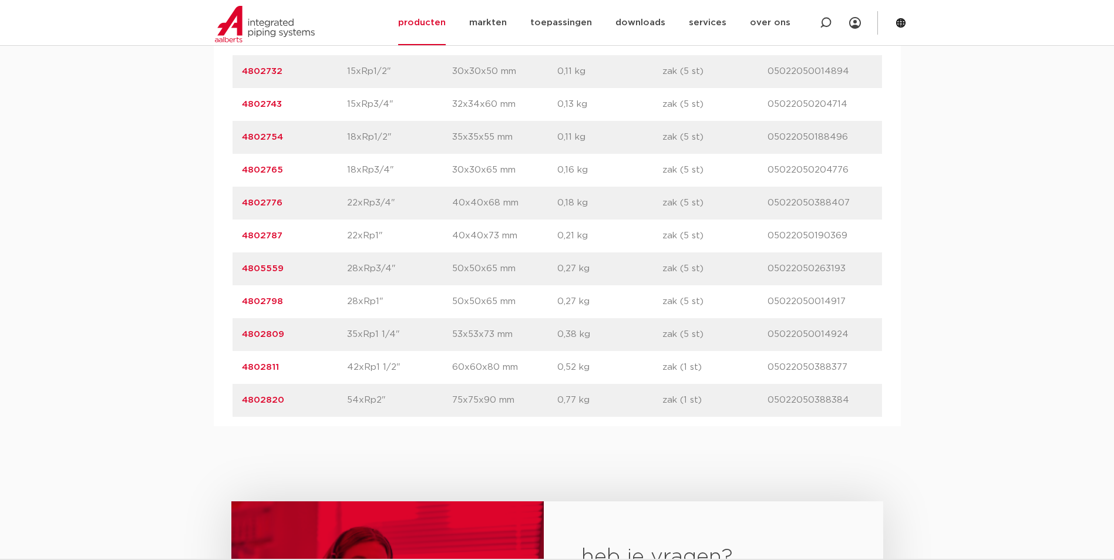
drag, startPoint x: 345, startPoint y: 302, endPoint x: 389, endPoint y: 300, distance: 44.7
click at [389, 300] on div "artikelnummer 4802798 afmeting 28xRp1" afmetingen 50x50x65 mm gewicht 0,27 kg v…" at bounding box center [557, 301] width 649 height 33
drag, startPoint x: 345, startPoint y: 334, endPoint x: 396, endPoint y: 333, distance: 51.1
click at [396, 333] on div "artikelnummer 4802809 afmeting 35xRp1 1/4" afmetingen 53x53x73 mm gewicht 0,38 …" at bounding box center [557, 334] width 649 height 33
drag, startPoint x: 396, startPoint y: 333, endPoint x: 386, endPoint y: 299, distance: 35.1
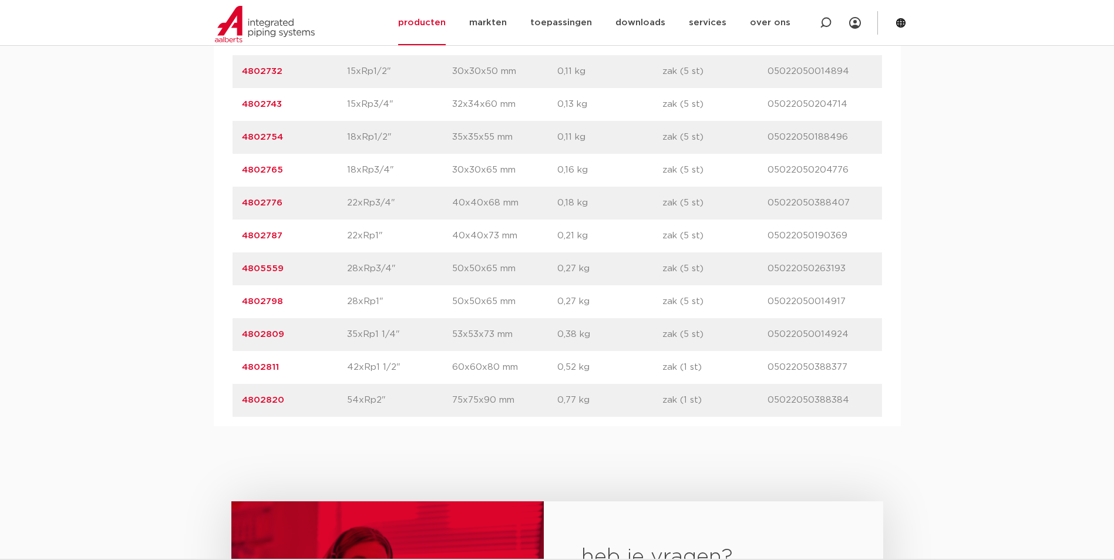
click at [386, 299] on p "28xRp1"" at bounding box center [399, 302] width 105 height 14
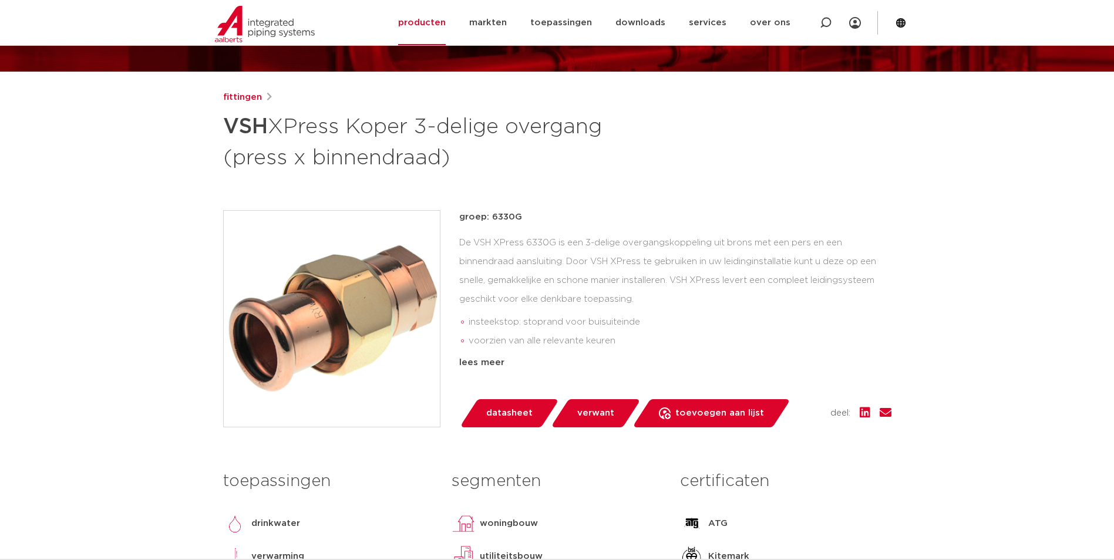
scroll to position [176, 0]
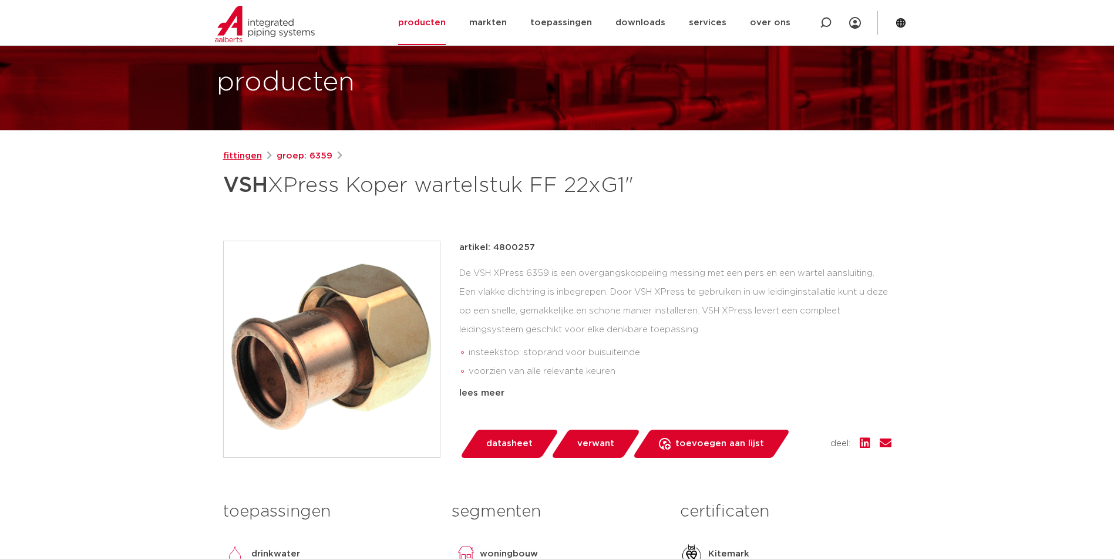
click at [250, 157] on link "fittingen" at bounding box center [242, 156] width 39 height 14
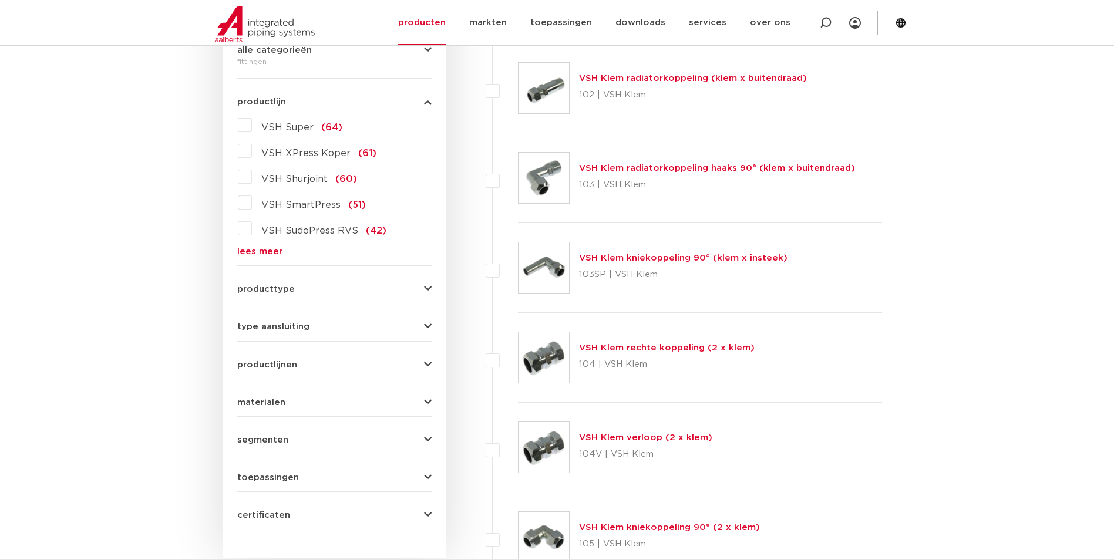
click at [252, 153] on label "VSH XPress Koper (61)" at bounding box center [314, 151] width 124 height 19
click at [0, 0] on input "VSH XPress Koper (61)" at bounding box center [0, 0] width 0 height 0
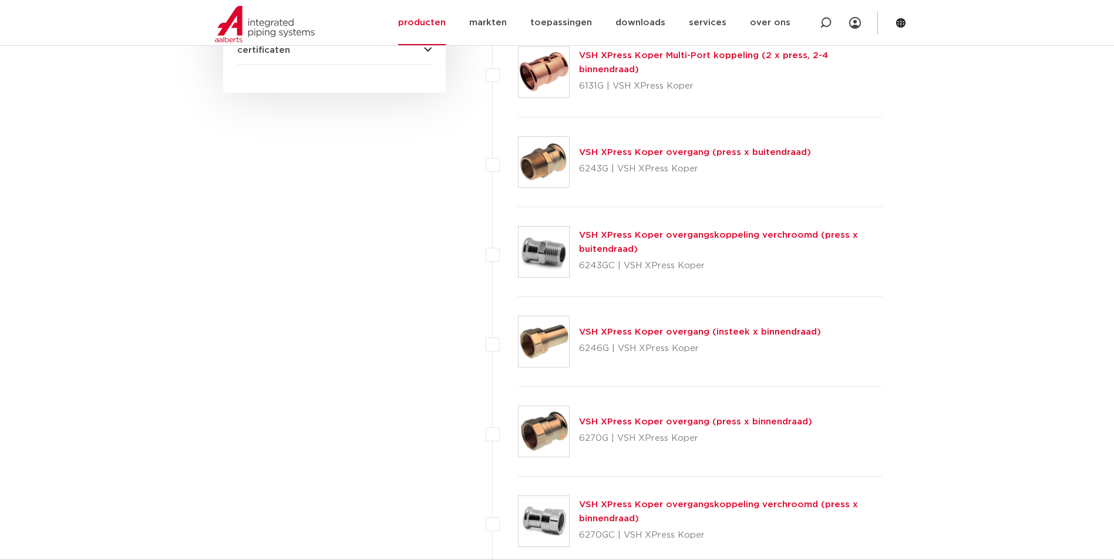
scroll to position [770, 0]
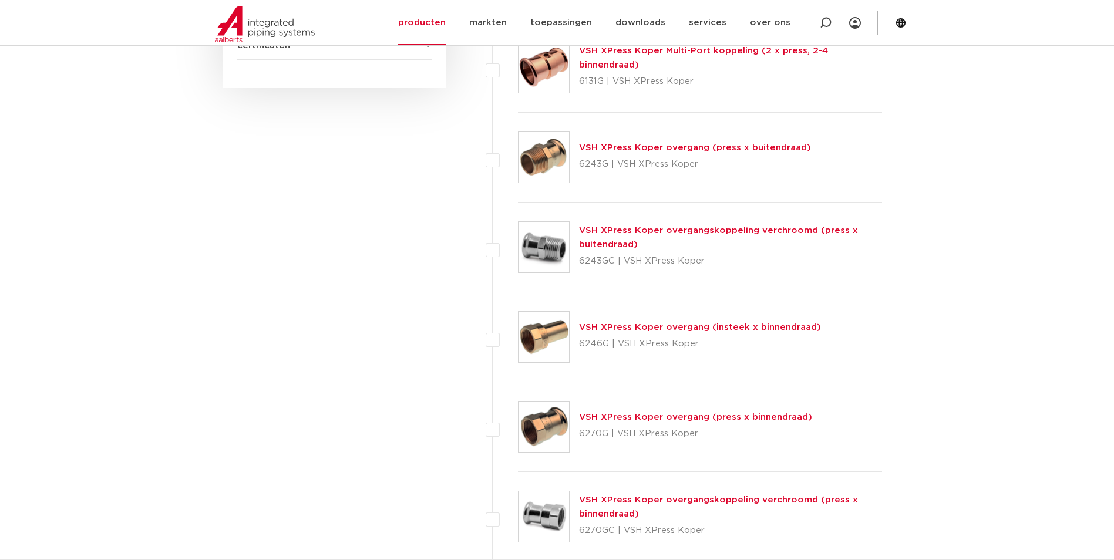
click at [597, 416] on link "VSH XPress Koper overgang (press x binnendraad)" at bounding box center [695, 417] width 233 height 9
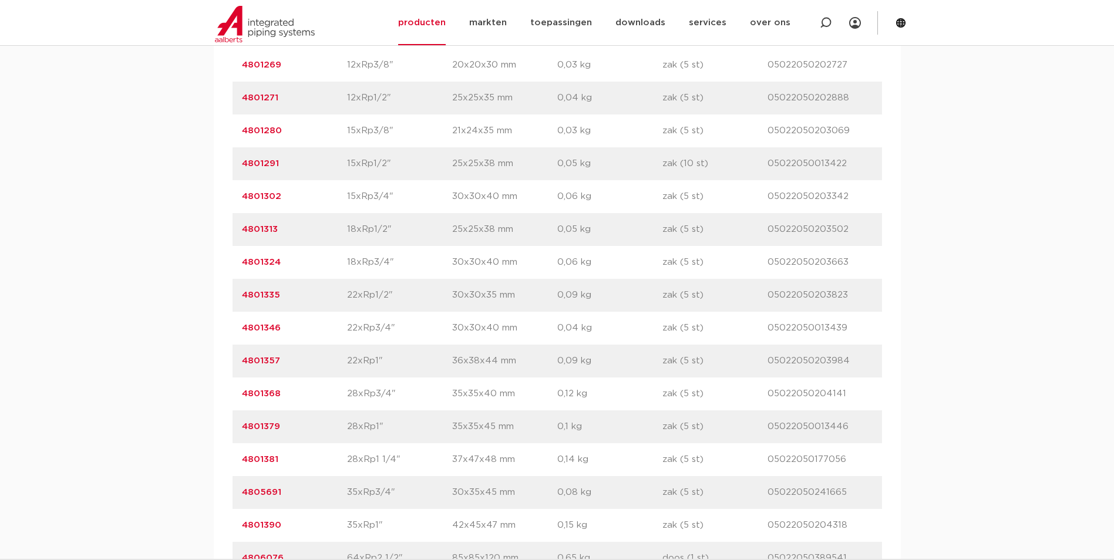
scroll to position [881, 0]
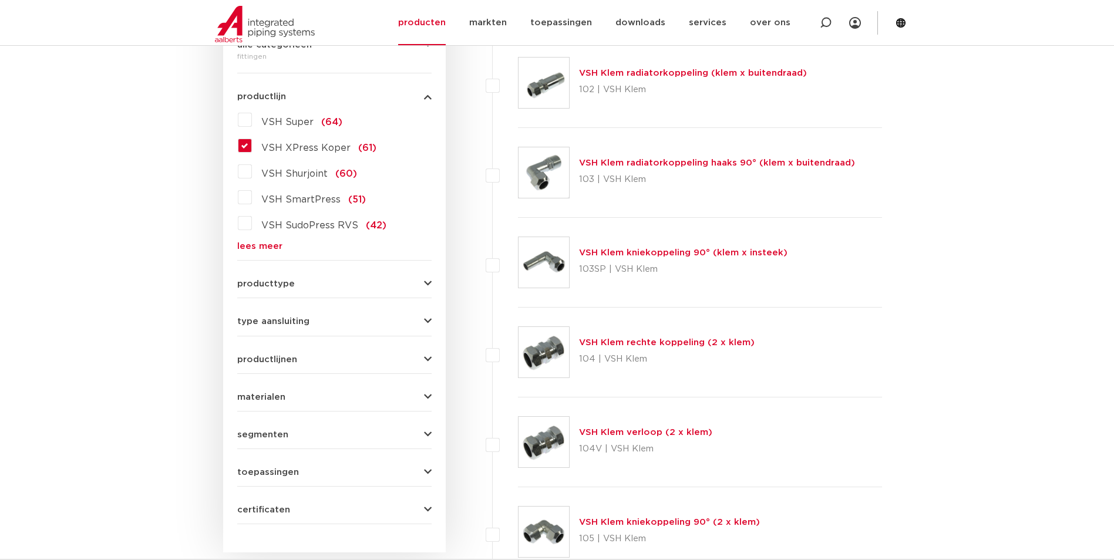
scroll to position [301, 0]
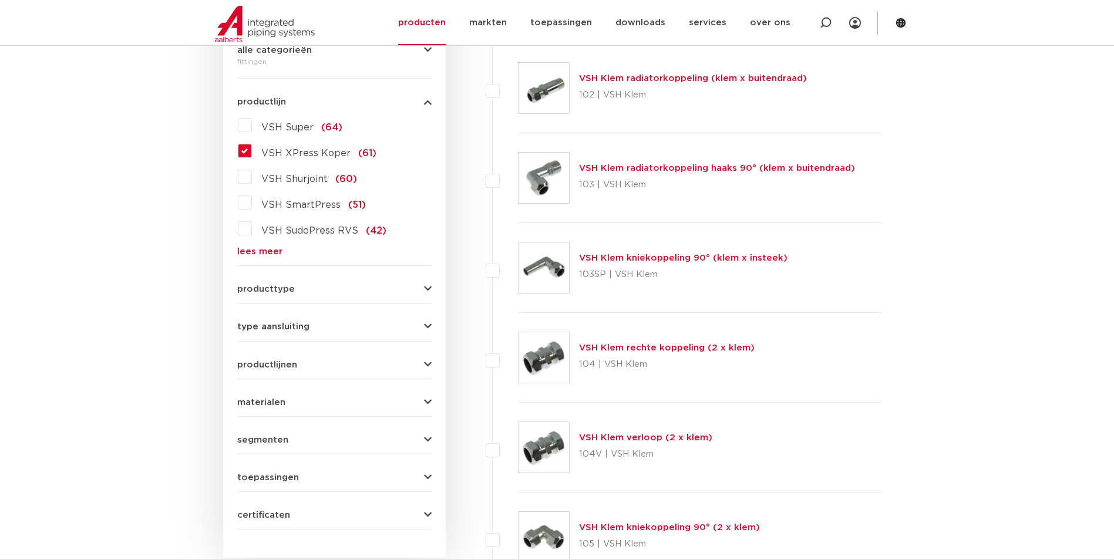
click at [266, 287] on span "producttype" at bounding box center [266, 289] width 58 height 9
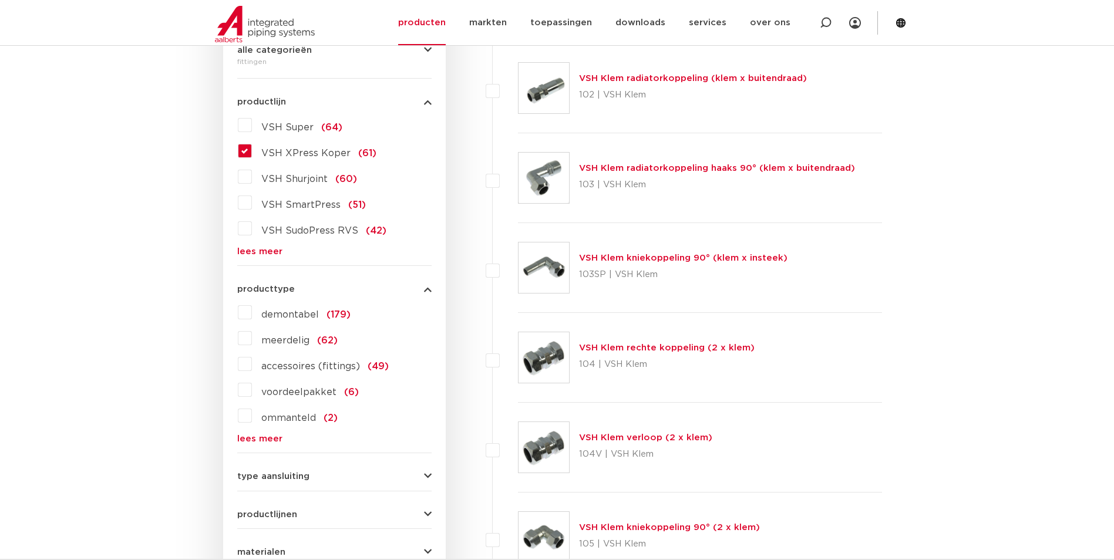
click at [252, 332] on label "meerdelig (62)" at bounding box center [295, 338] width 86 height 19
click at [0, 0] on input "meerdelig (62)" at bounding box center [0, 0] width 0 height 0
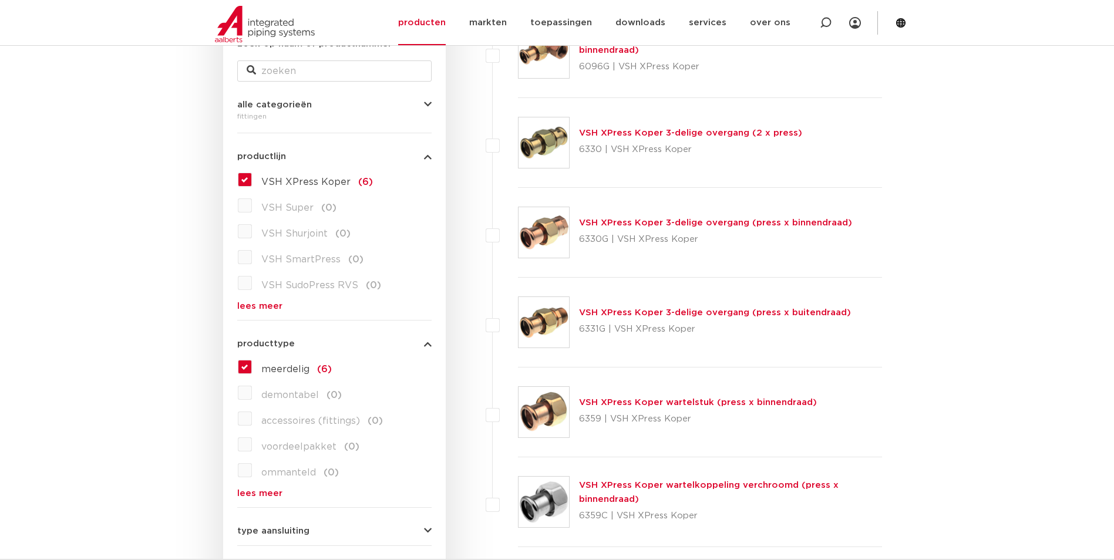
scroll to position [242, 0]
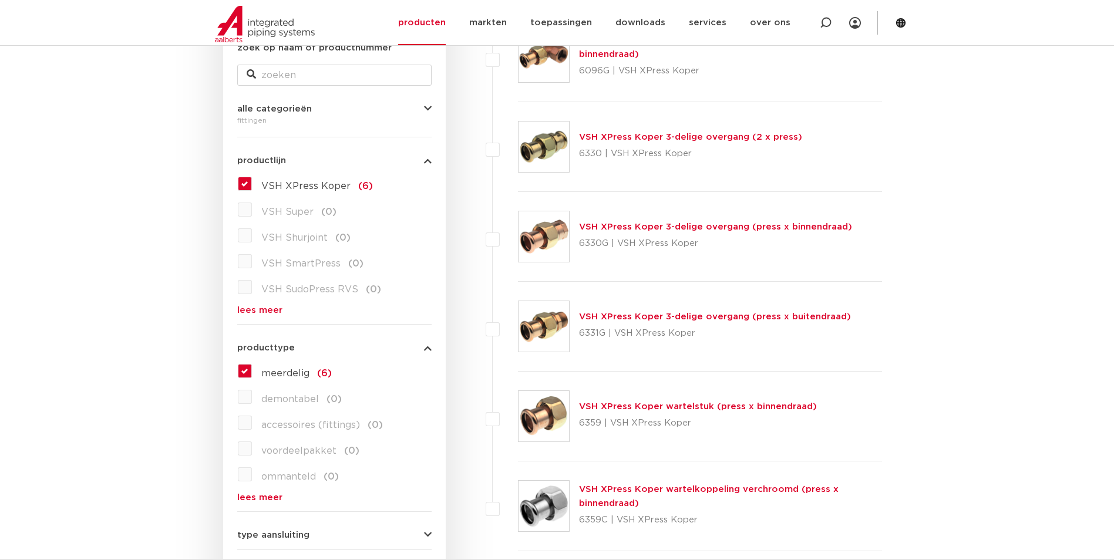
click at [619, 405] on link "VSH XPress Koper wartelstuk (press x binnendraad)" at bounding box center [698, 406] width 238 height 9
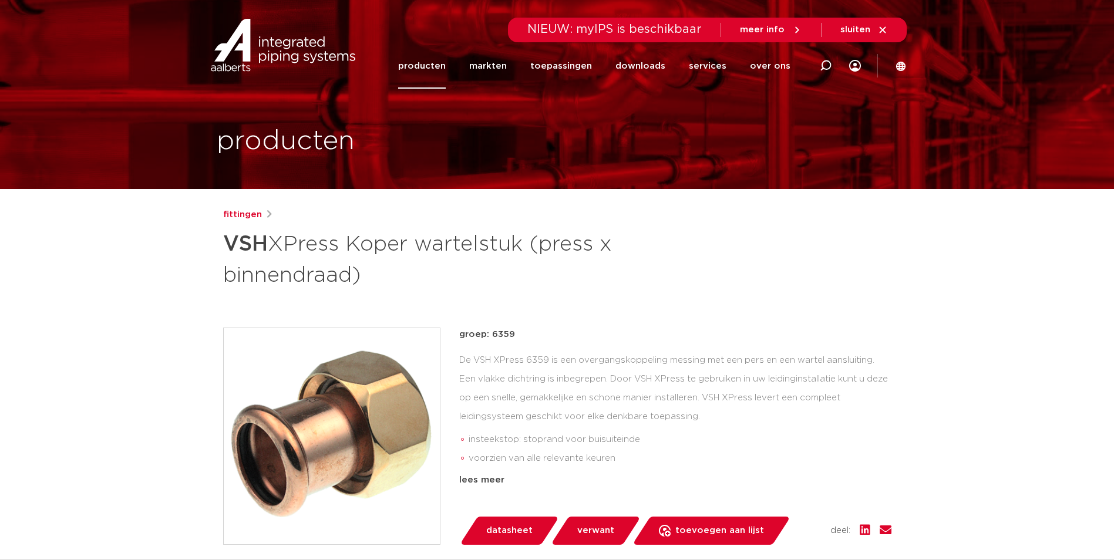
drag, startPoint x: 634, startPoint y: 284, endPoint x: 639, endPoint y: 281, distance: 6.4
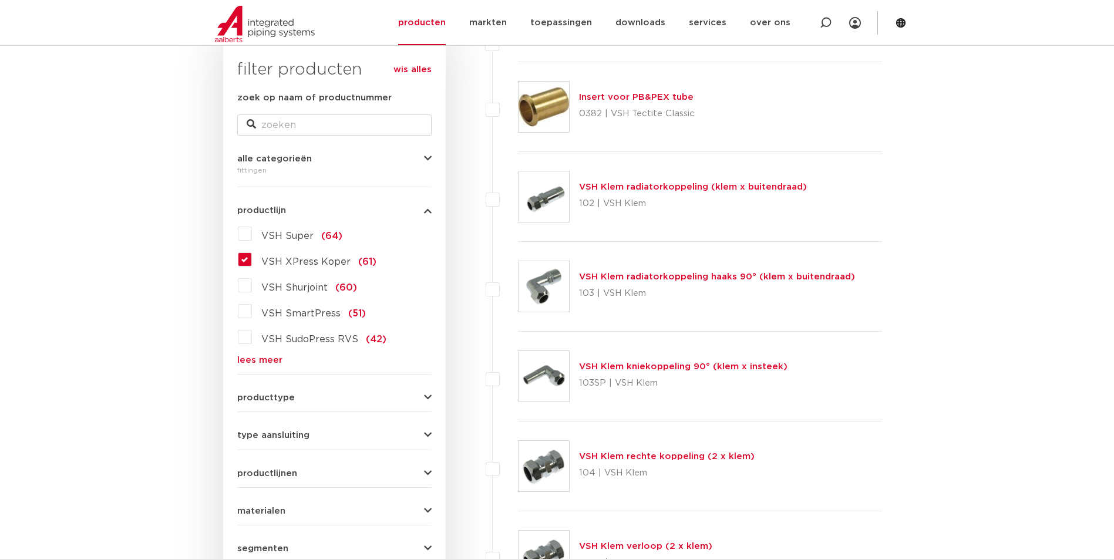
scroll to position [183, 0]
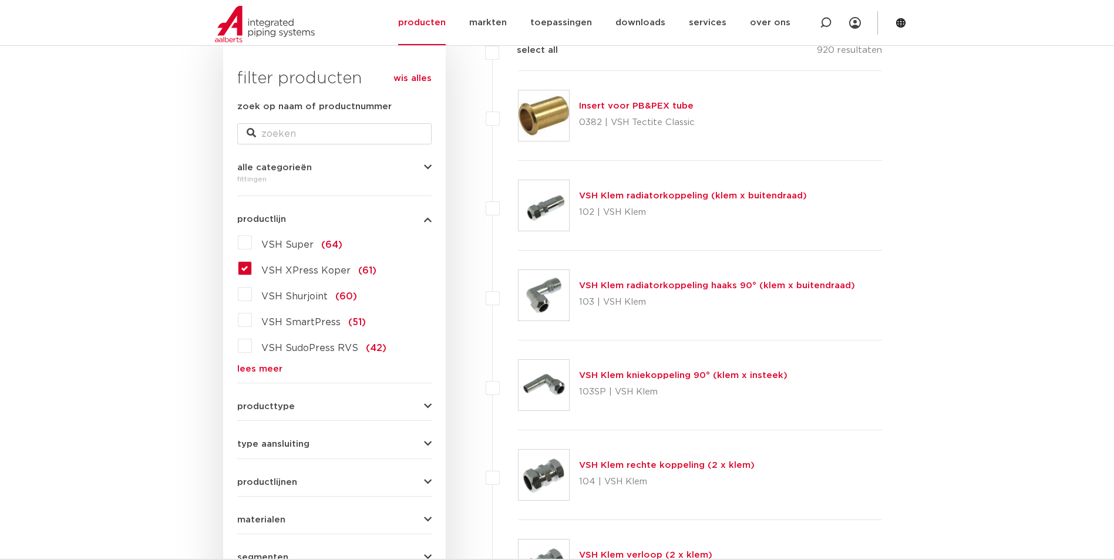
click at [252, 243] on label "VSH Super (64)" at bounding box center [297, 242] width 90 height 19
click at [0, 0] on input "VSH Super (64)" at bounding box center [0, 0] width 0 height 0
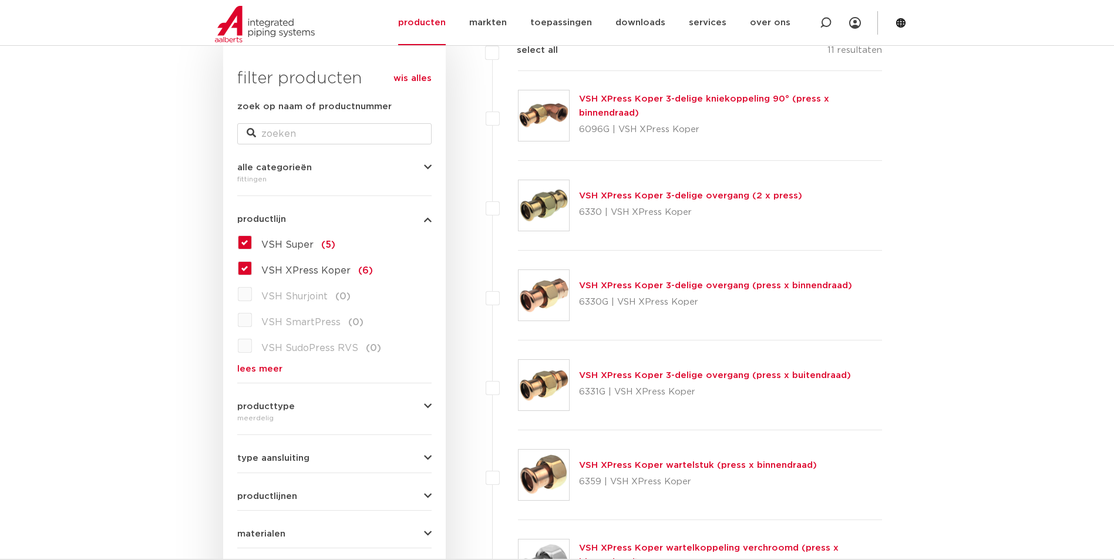
drag, startPoint x: 241, startPoint y: 260, endPoint x: 212, endPoint y: 270, distance: 31.0
click at [252, 270] on label "VSH XPress Koper (6)" at bounding box center [312, 268] width 121 height 19
click at [0, 0] on input "VSH XPress Koper (6)" at bounding box center [0, 0] width 0 height 0
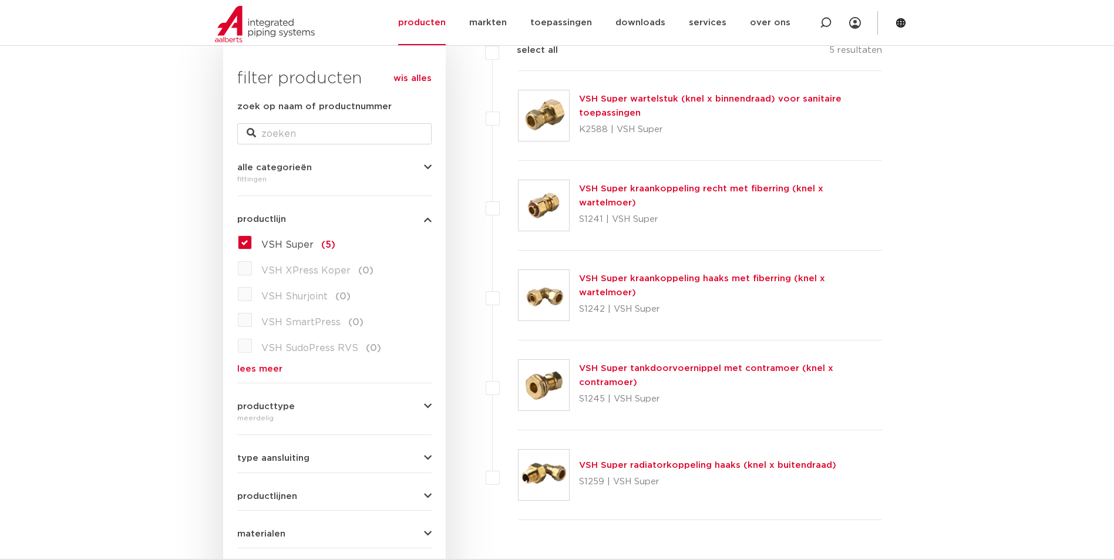
click at [252, 243] on label "VSH Super (5)" at bounding box center [293, 242] width 83 height 19
click at [0, 0] on input "VSH Super (5)" at bounding box center [0, 0] width 0 height 0
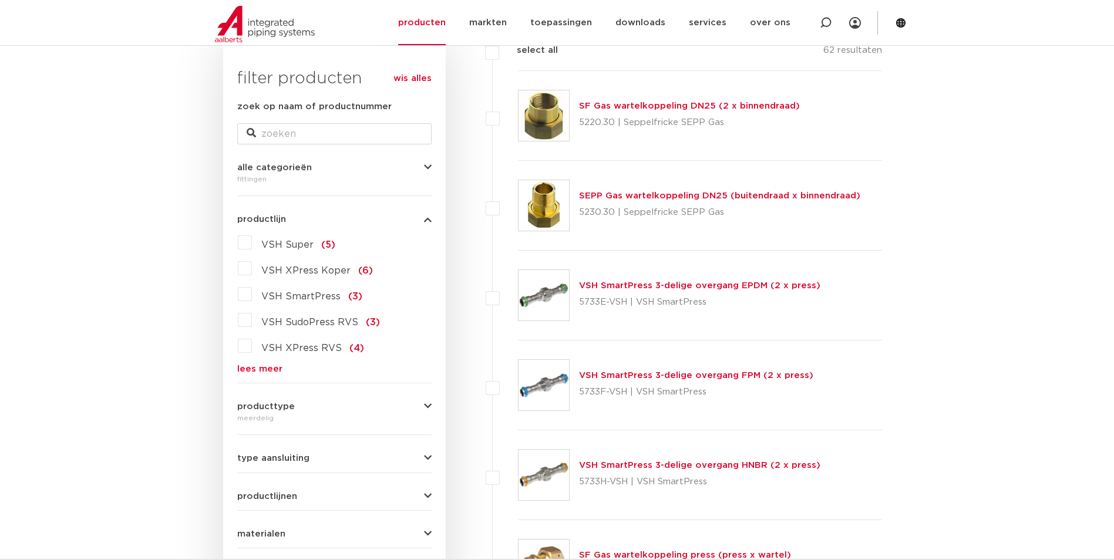
click at [252, 268] on label "VSH XPress Koper (6)" at bounding box center [312, 268] width 121 height 19
click at [0, 0] on input "VSH XPress Koper (6)" at bounding box center [0, 0] width 0 height 0
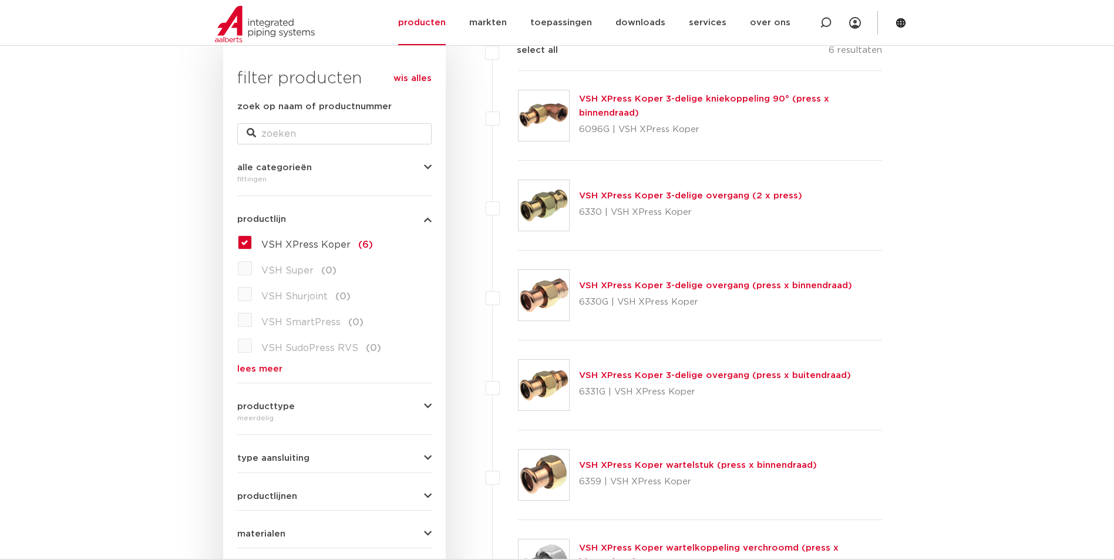
click at [603, 286] on link "VSH XPress Koper 3-delige overgang (press x binnendraad)" at bounding box center [715, 285] width 273 height 9
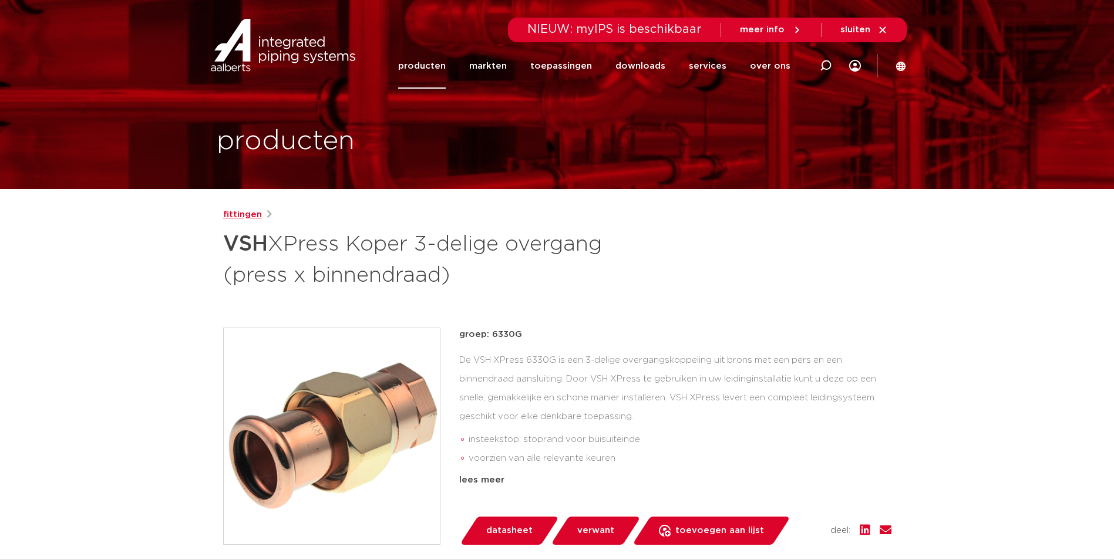
click at [242, 218] on link "fittingen" at bounding box center [242, 215] width 39 height 14
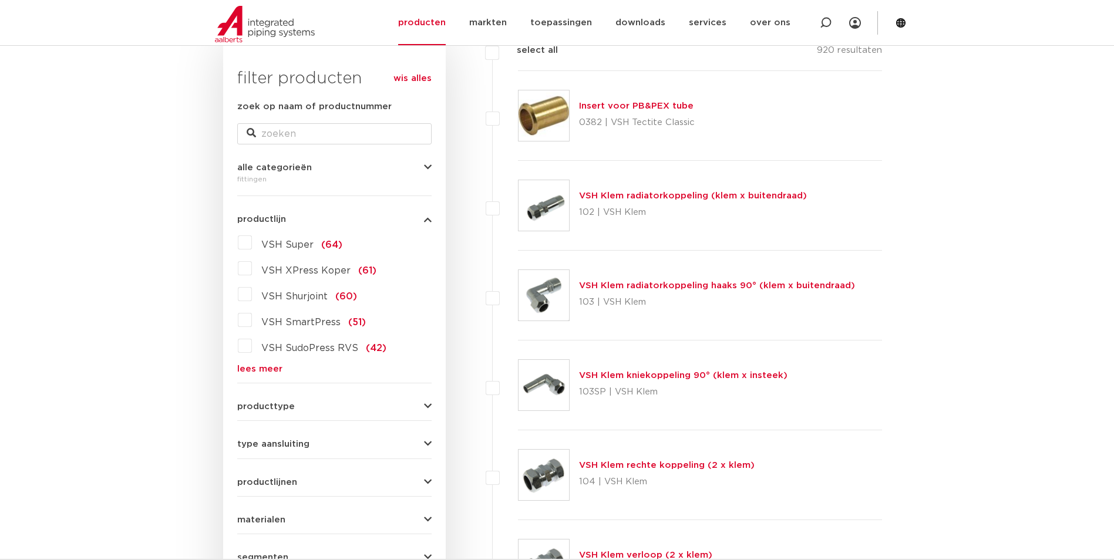
click at [252, 270] on label "VSH XPress Koper (61)" at bounding box center [314, 268] width 124 height 19
click at [0, 0] on input "VSH XPress Koper (61)" at bounding box center [0, 0] width 0 height 0
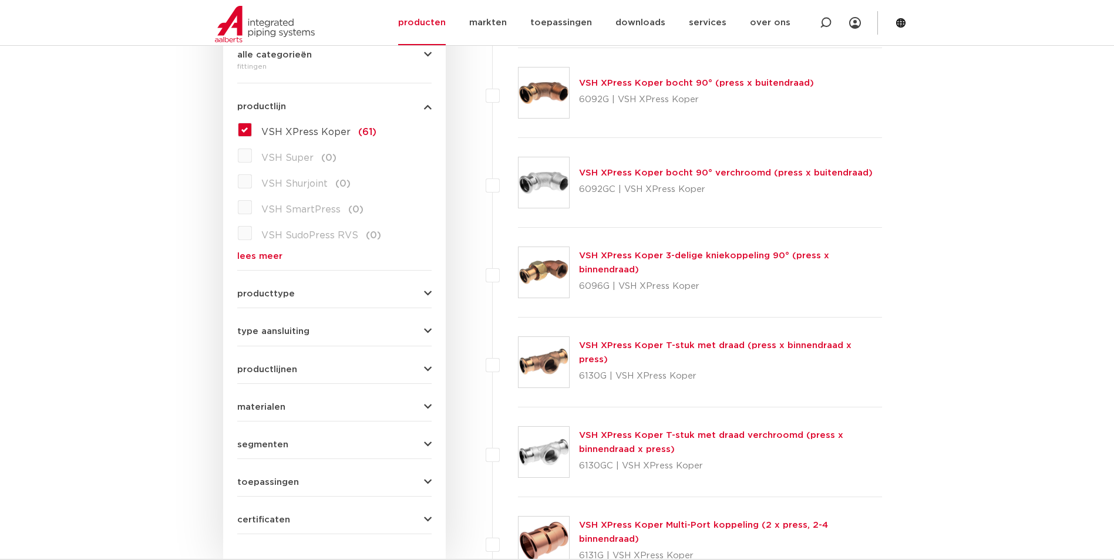
scroll to position [301, 0]
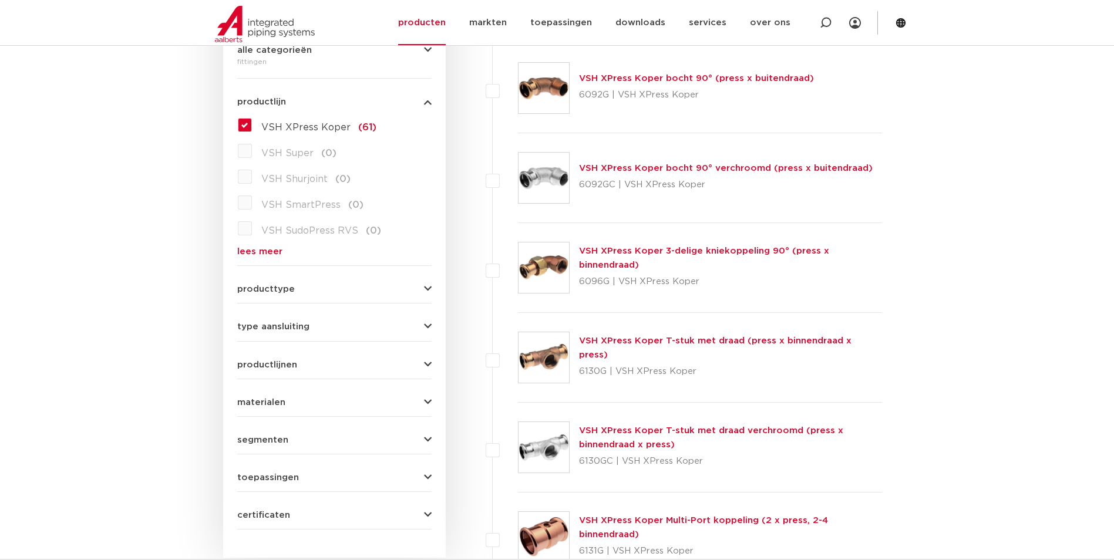
click at [287, 327] on span "type aansluiting" at bounding box center [273, 326] width 72 height 9
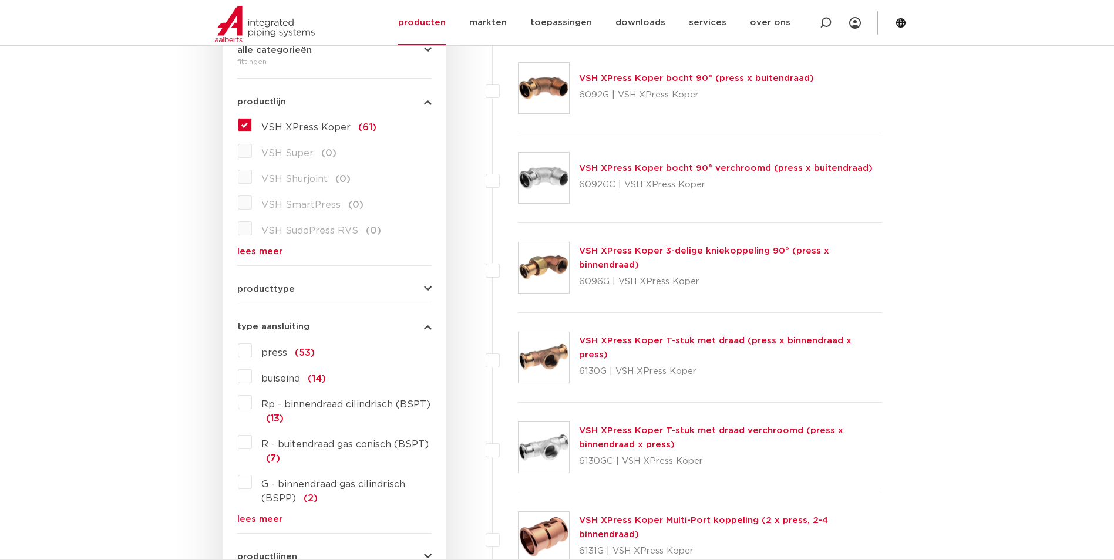
scroll to position [359, 0]
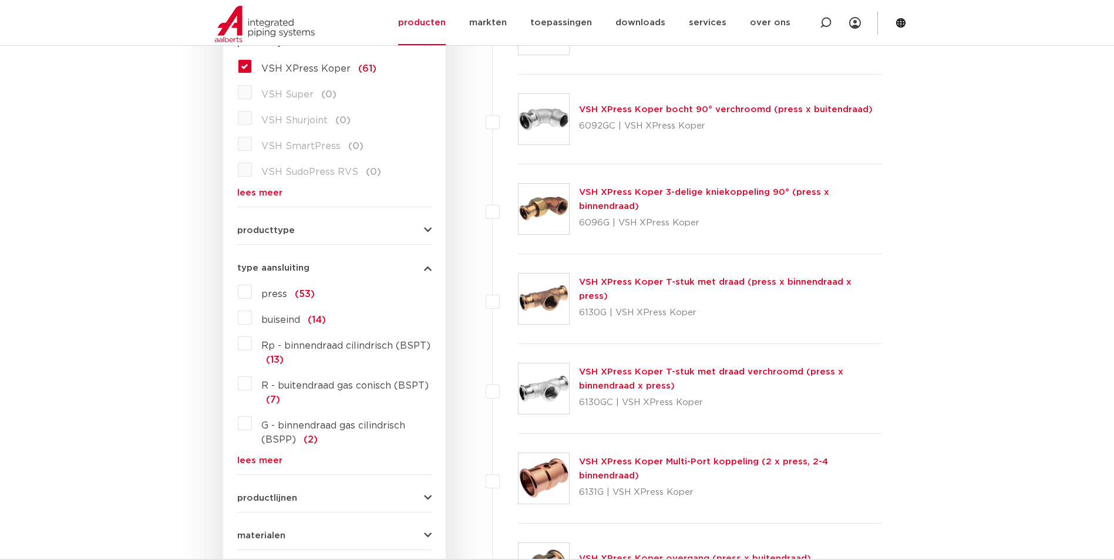
click at [252, 318] on label "buiseind (14)" at bounding box center [289, 317] width 74 height 19
click at [0, 0] on input "buiseind (14)" at bounding box center [0, 0] width 0 height 0
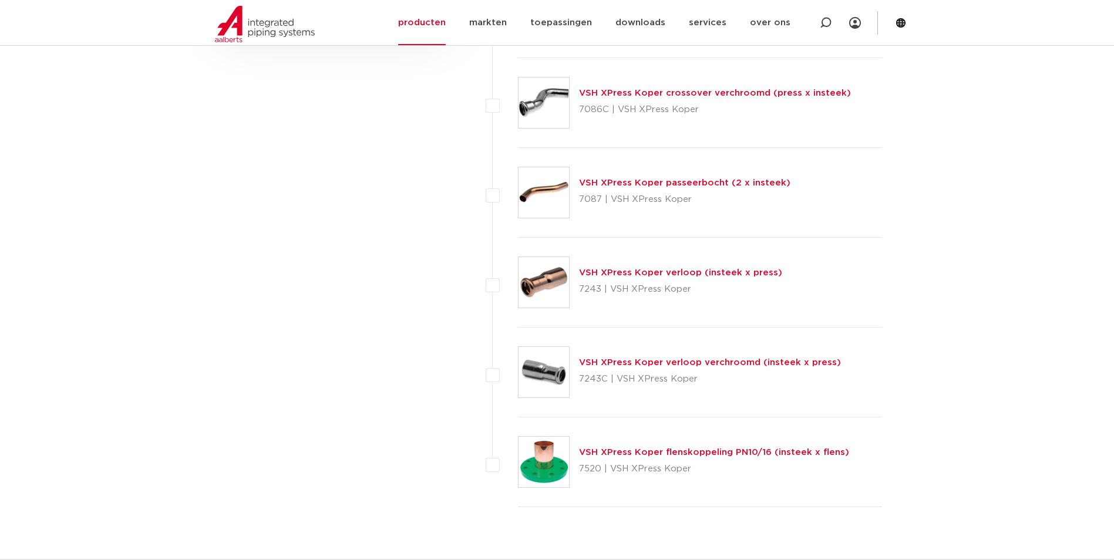
scroll to position [1005, 0]
click at [604, 272] on link "VSH XPress Koper verloop (insteek x press)" at bounding box center [680, 272] width 203 height 9
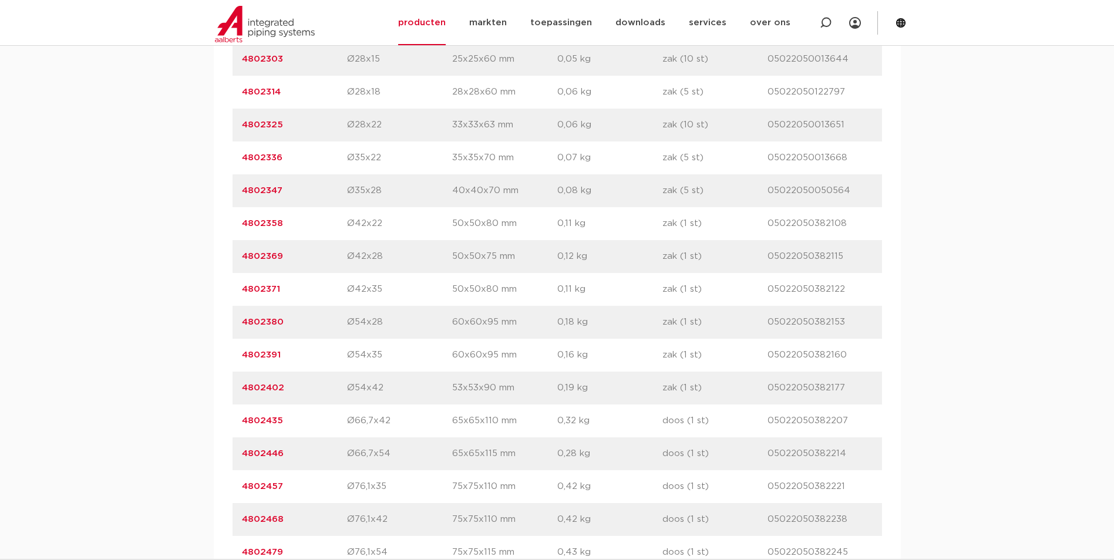
scroll to position [998, 0]
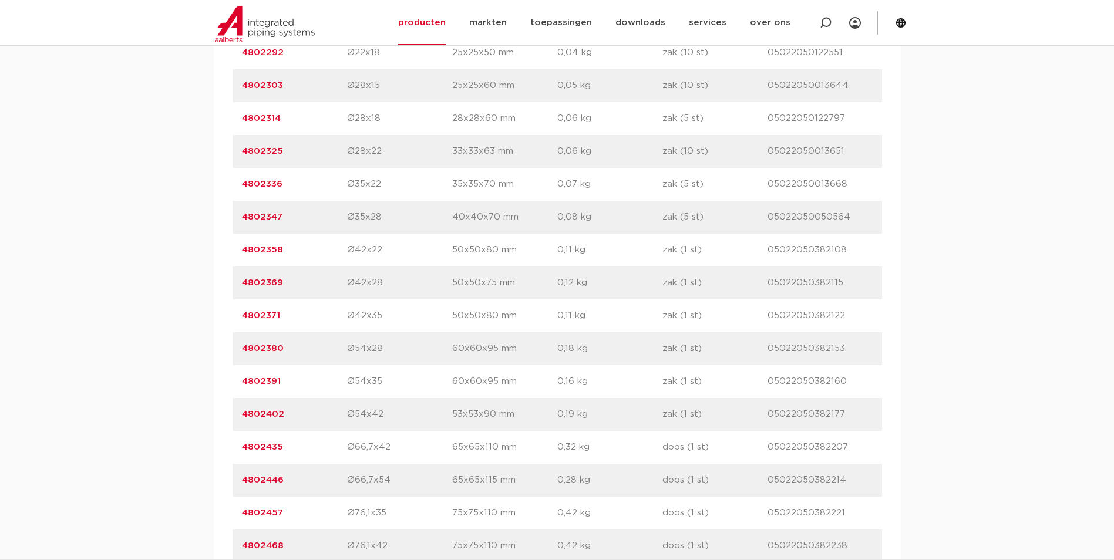
click at [261, 215] on link "4802347" at bounding box center [262, 217] width 41 height 9
click at [256, 216] on link "4802347" at bounding box center [262, 217] width 41 height 9
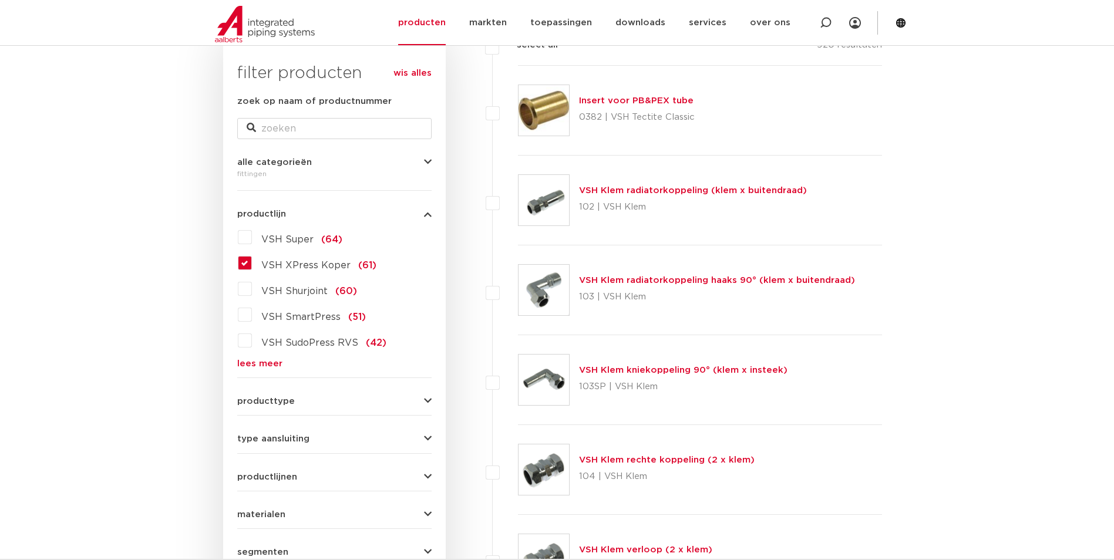
scroll to position [183, 0]
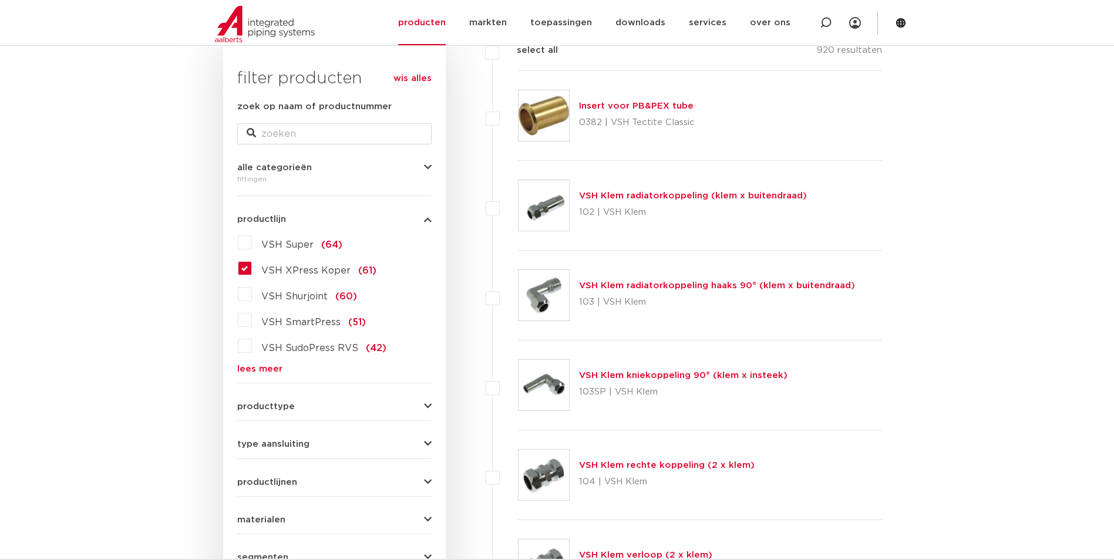
click at [264, 410] on span "producttype" at bounding box center [266, 406] width 58 height 9
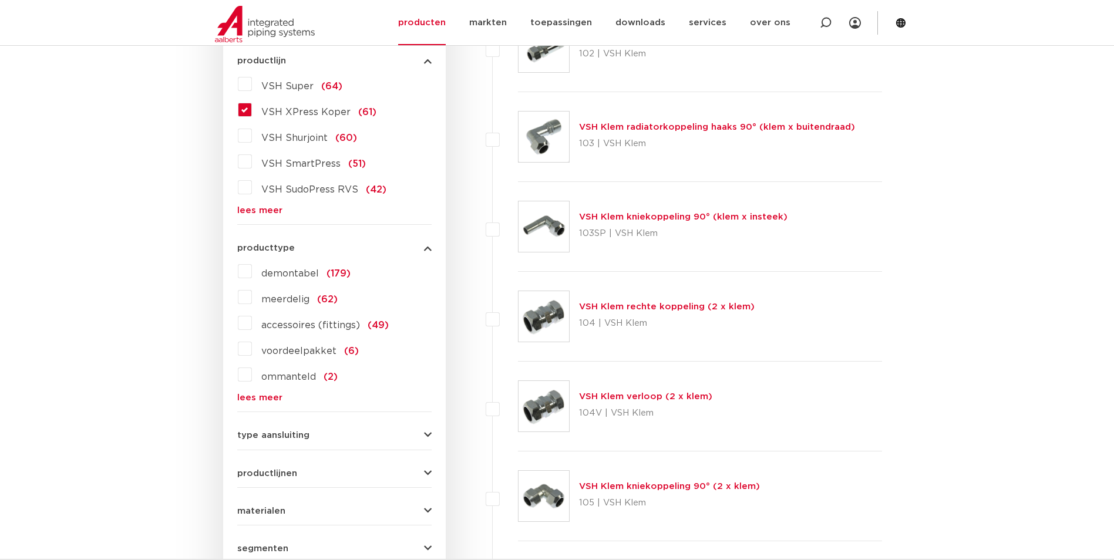
scroll to position [359, 0]
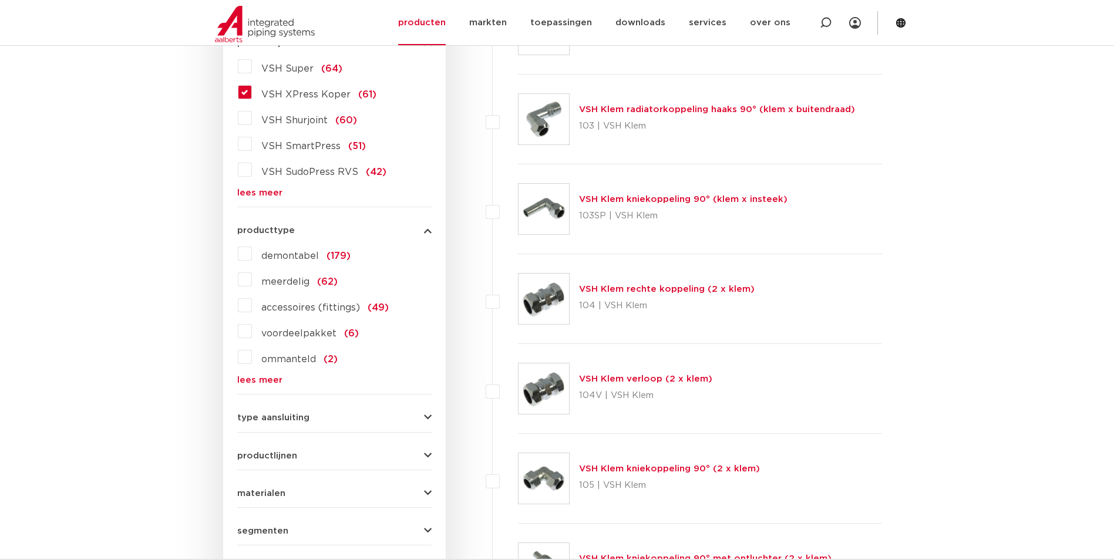
click at [259, 419] on span "type aansluiting" at bounding box center [273, 417] width 72 height 9
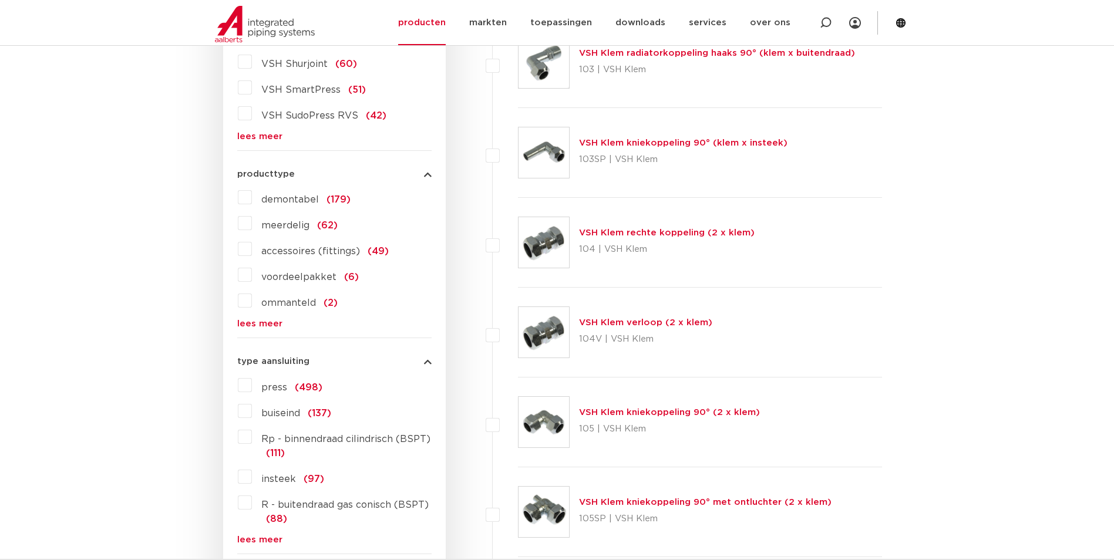
scroll to position [536, 0]
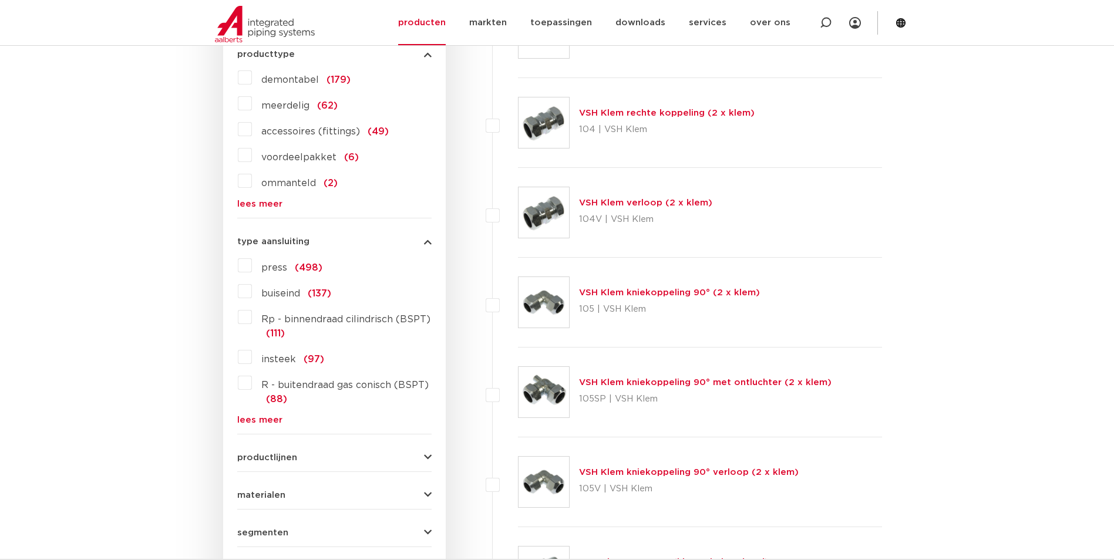
click at [252, 292] on label "buiseind (137)" at bounding box center [291, 291] width 79 height 19
click at [0, 0] on input "buiseind (137)" at bounding box center [0, 0] width 0 height 0
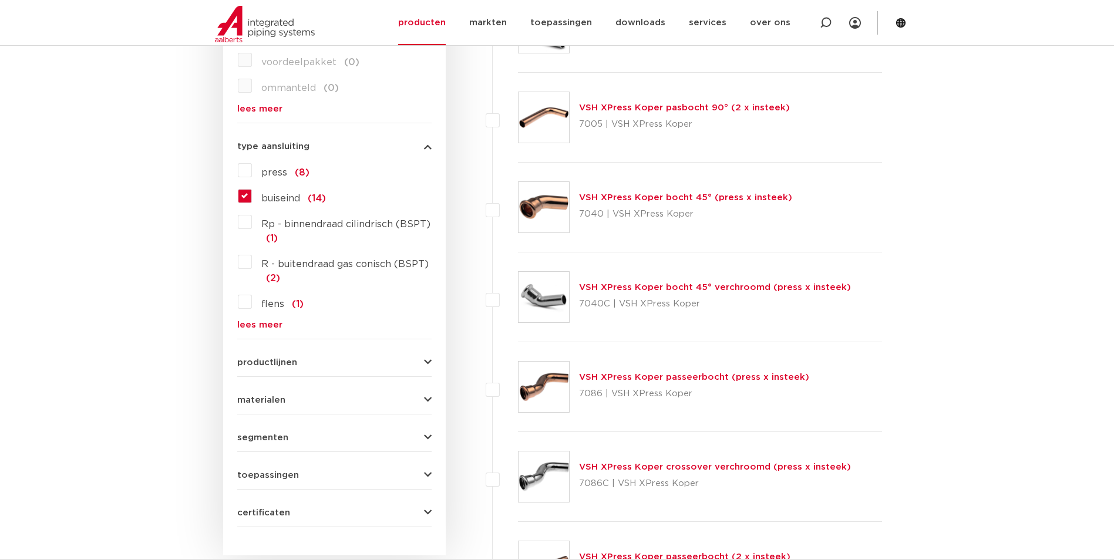
scroll to position [594, 0]
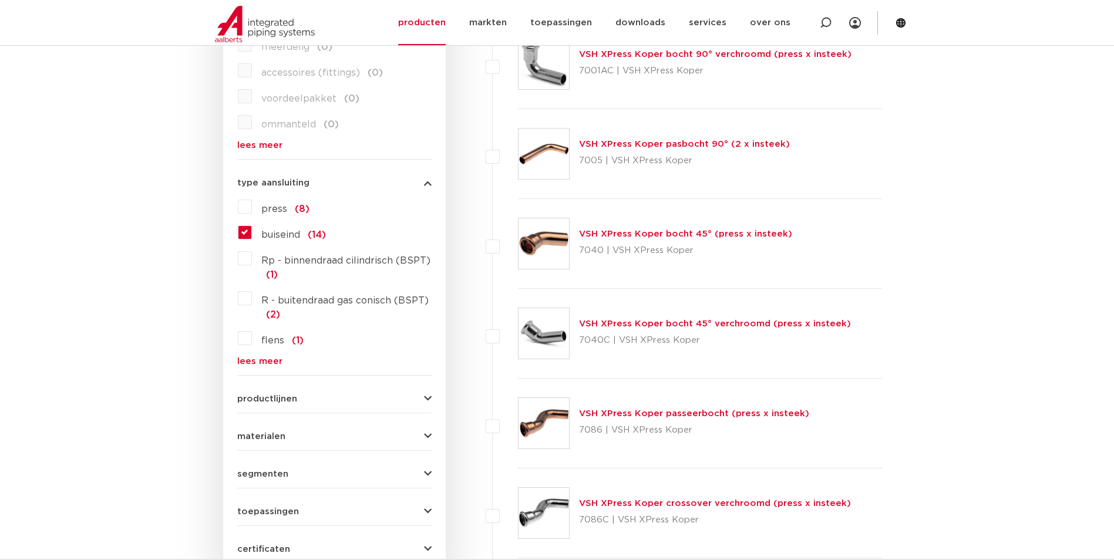
click at [252, 234] on label "buiseind (14)" at bounding box center [289, 232] width 74 height 19
click at [0, 0] on input "buiseind (14)" at bounding box center [0, 0] width 0 height 0
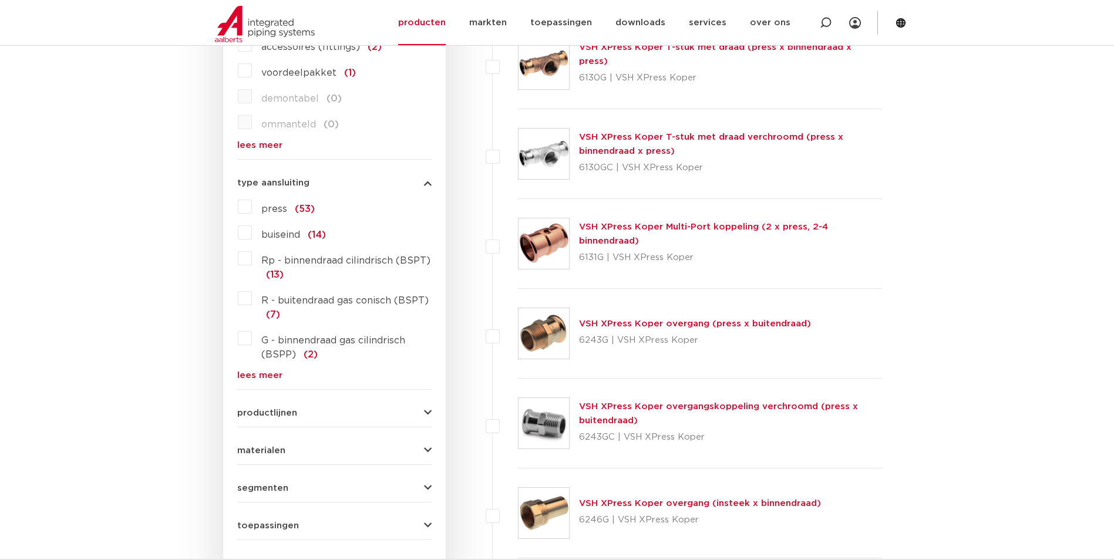
scroll to position [653, 0]
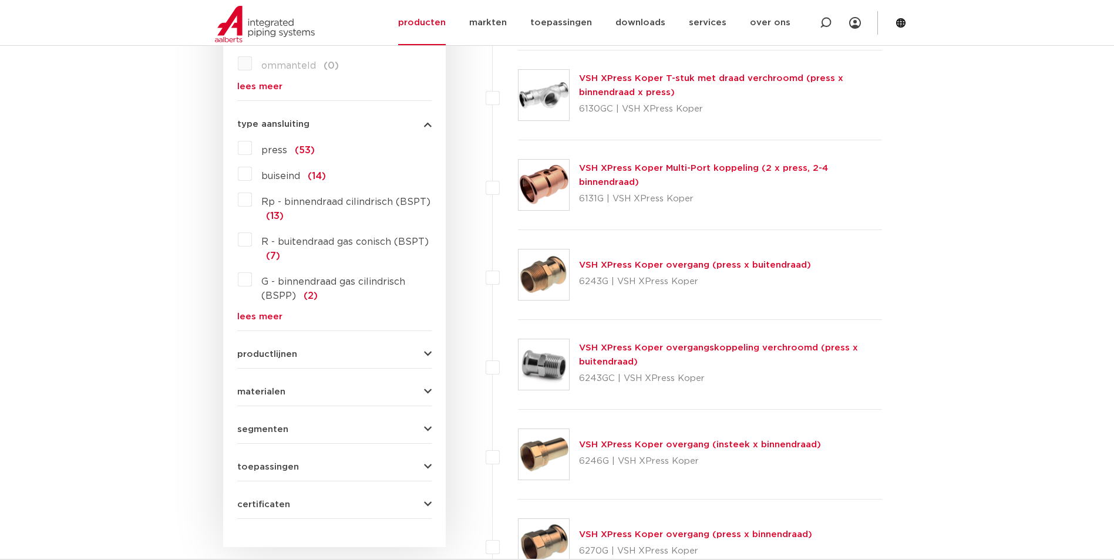
click at [258, 318] on link "lees meer" at bounding box center [334, 316] width 194 height 9
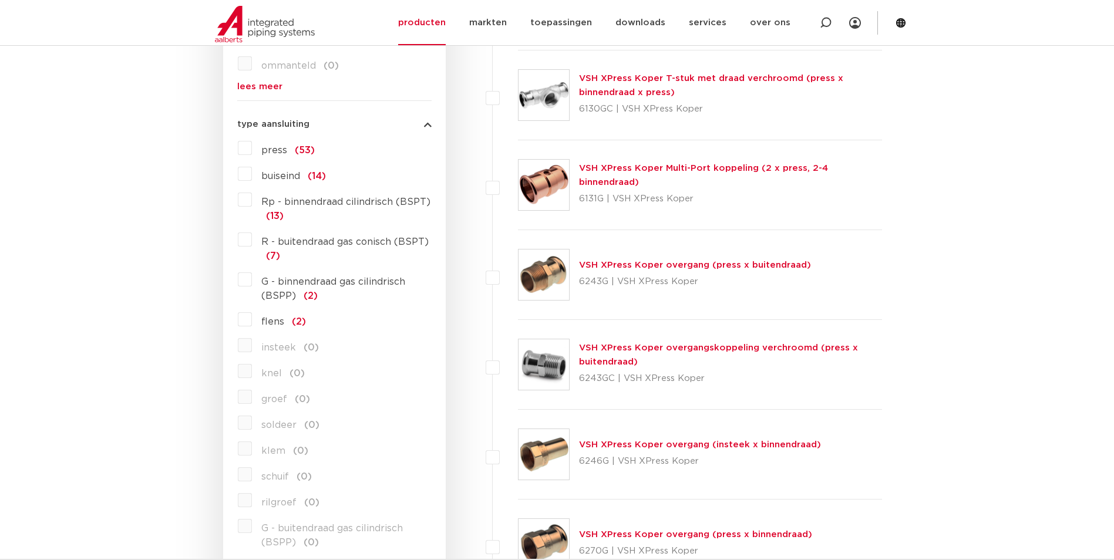
click at [252, 321] on label "flens (2)" at bounding box center [279, 319] width 54 height 19
click at [0, 0] on input "flens (2)" at bounding box center [0, 0] width 0 height 0
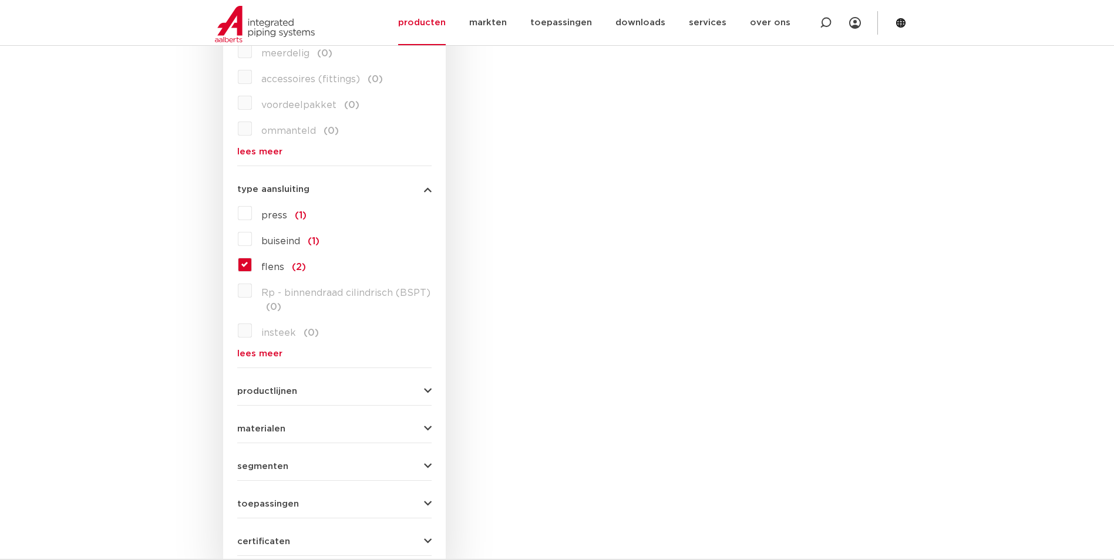
scroll to position [653, 0]
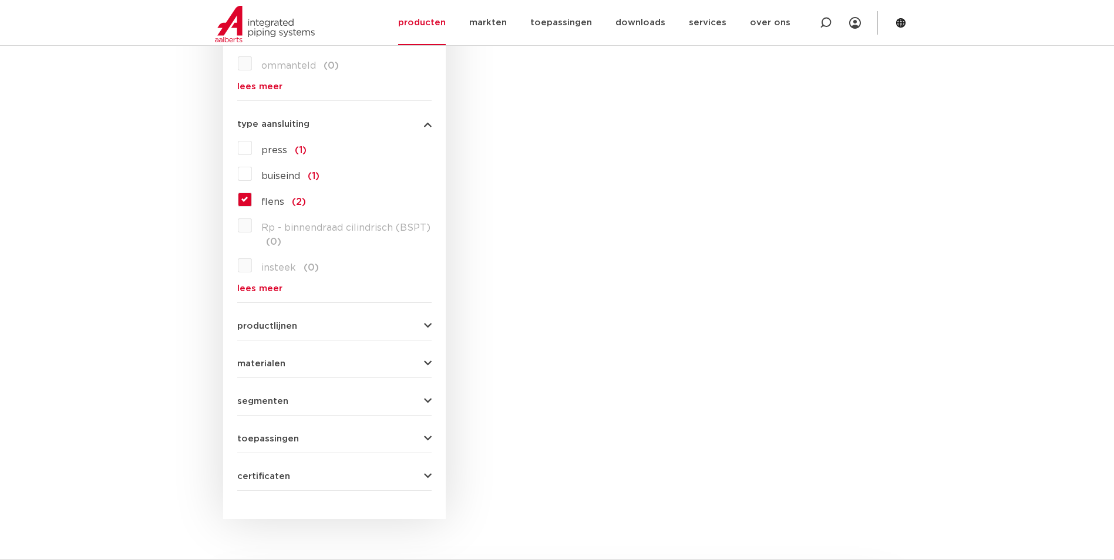
click at [252, 198] on label "flens (2)" at bounding box center [279, 199] width 54 height 19
click at [0, 0] on input "flens (2)" at bounding box center [0, 0] width 0 height 0
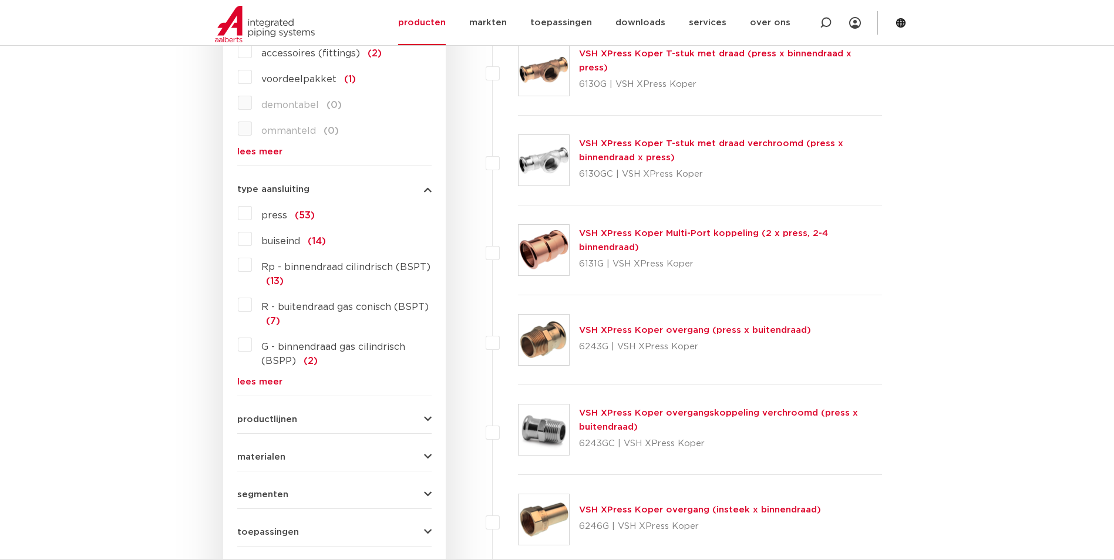
scroll to position [653, 0]
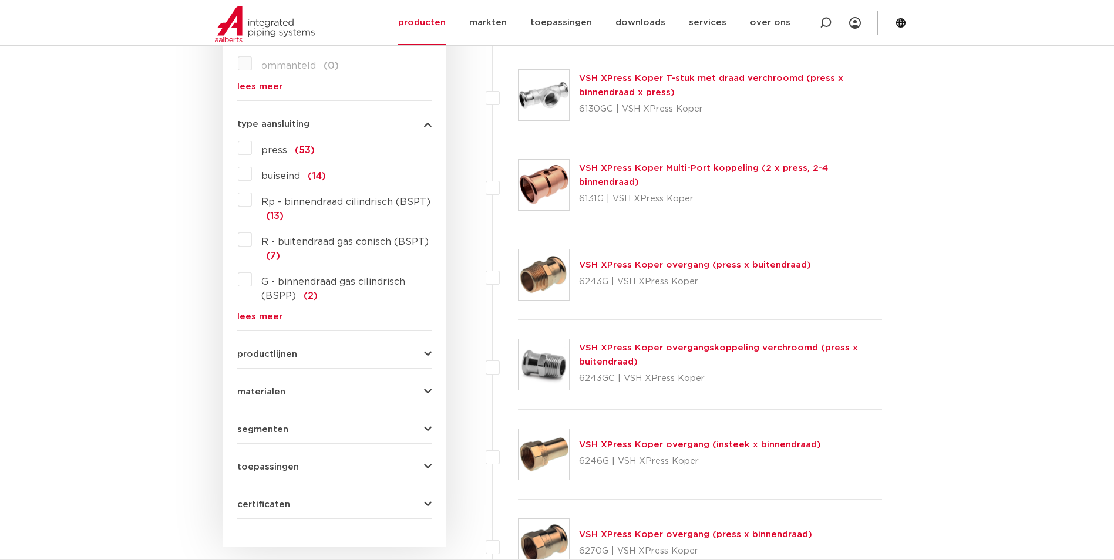
click at [264, 317] on link "lees meer" at bounding box center [334, 316] width 194 height 9
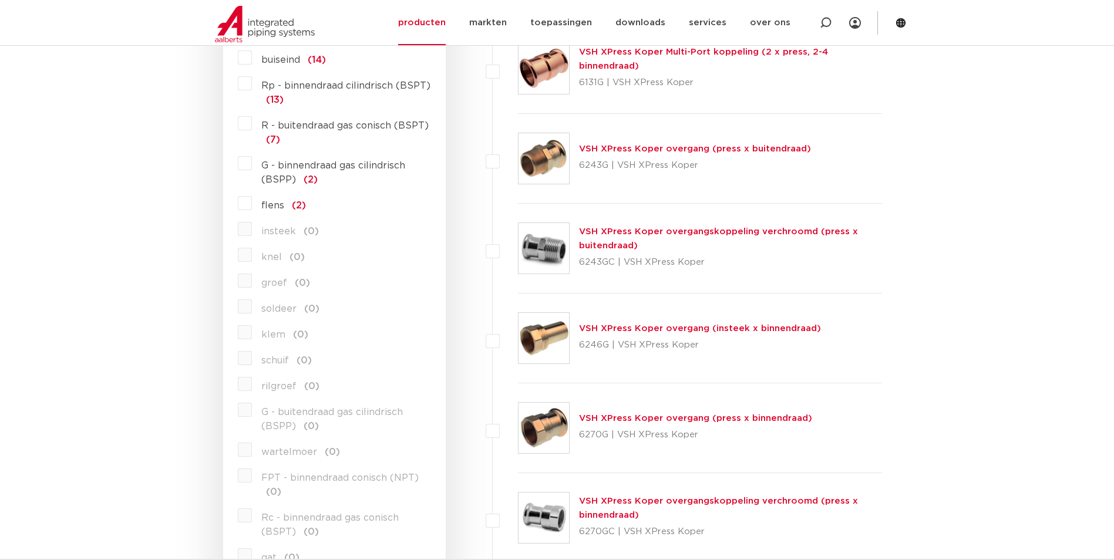
scroll to position [770, 0]
click at [252, 227] on label "insteek (0)" at bounding box center [285, 227] width 67 height 19
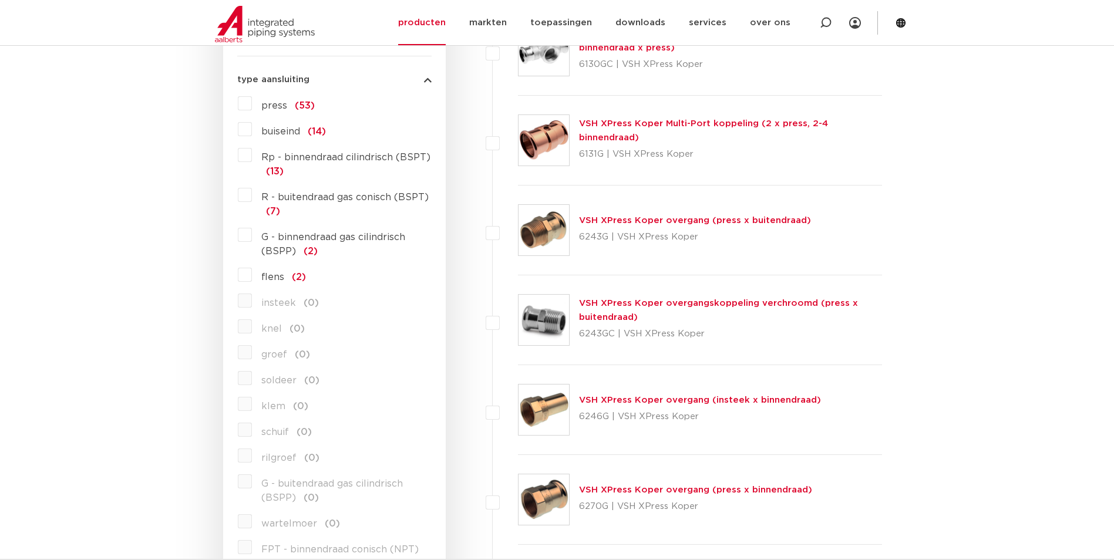
scroll to position [594, 0]
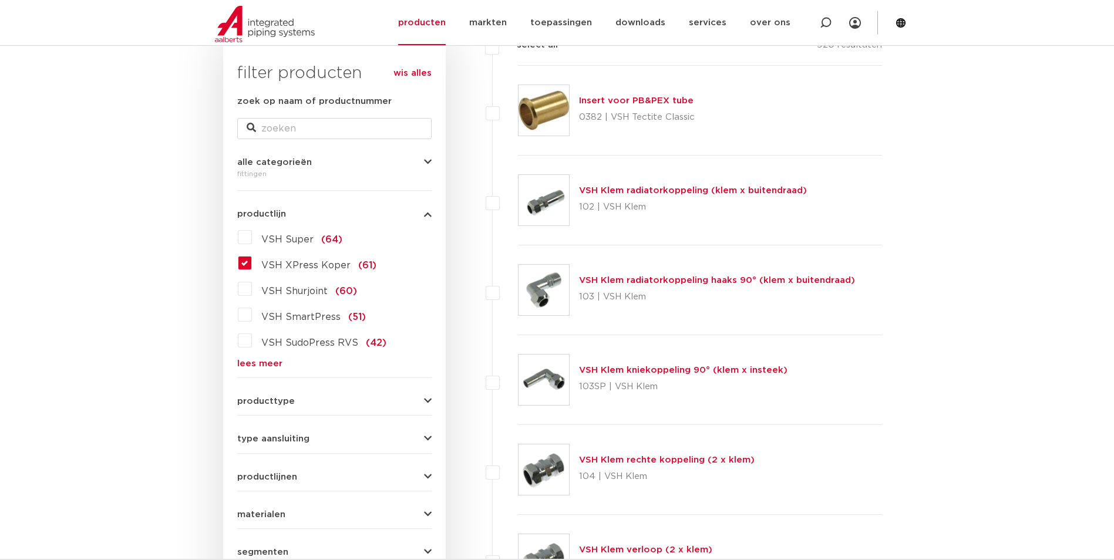
scroll to position [183, 0]
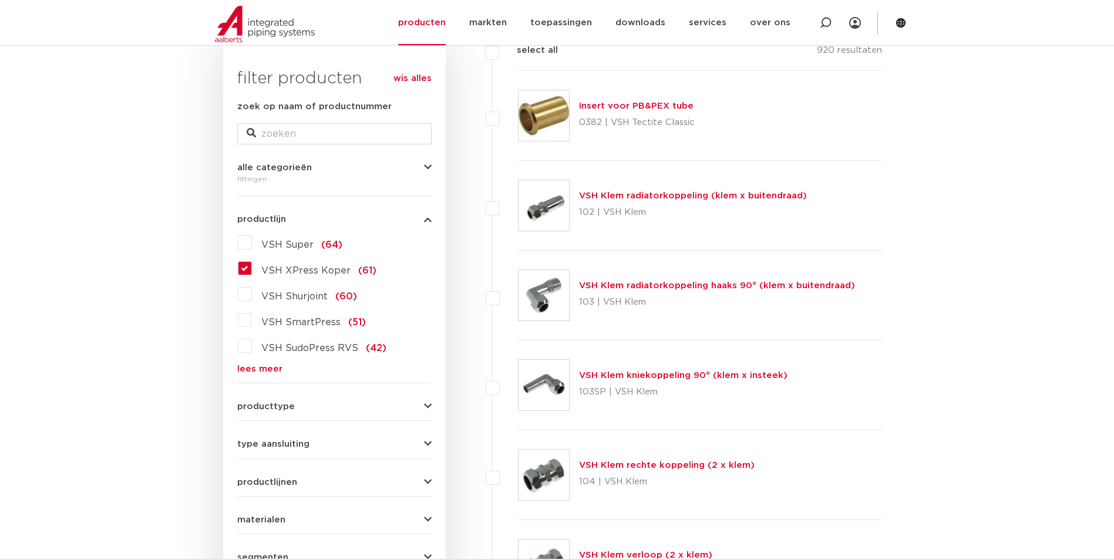
click at [252, 268] on label "VSH XPress Koper (61)" at bounding box center [314, 268] width 124 height 19
click at [0, 0] on input "VSH XPress Koper (61)" at bounding box center [0, 0] width 0 height 0
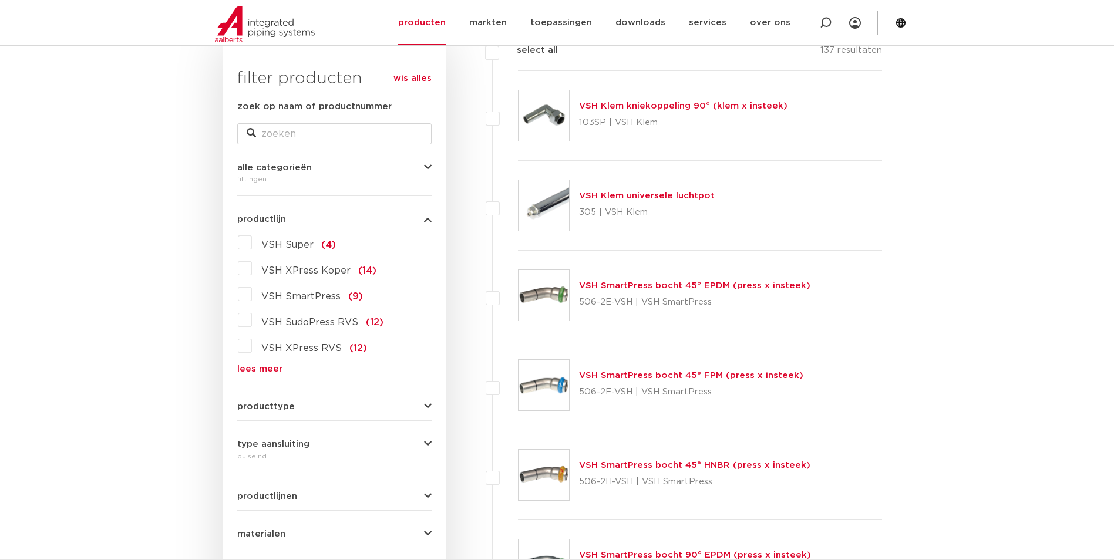
click at [267, 407] on span "producttype" at bounding box center [266, 406] width 58 height 9
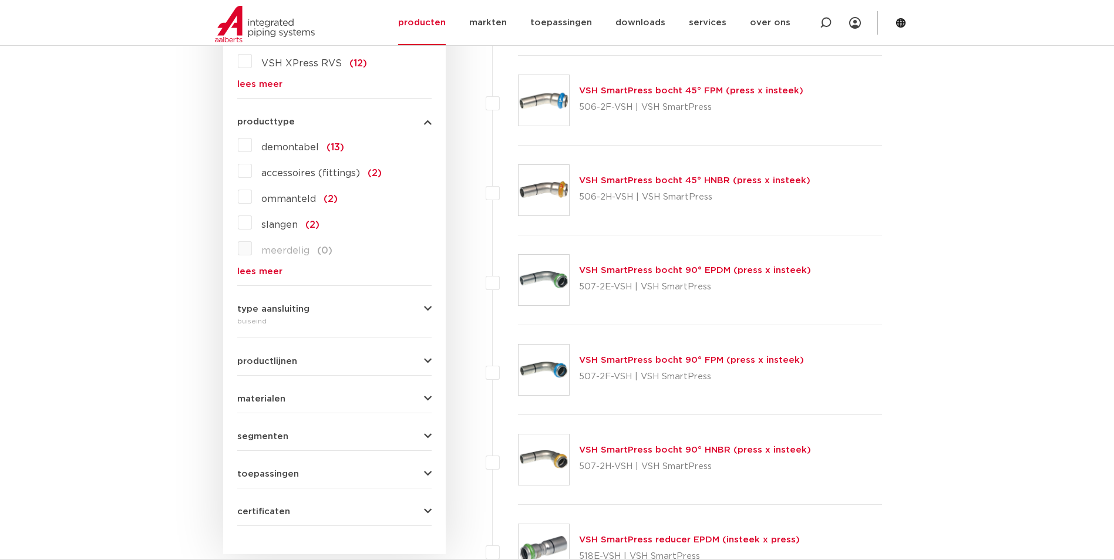
scroll to position [477, 0]
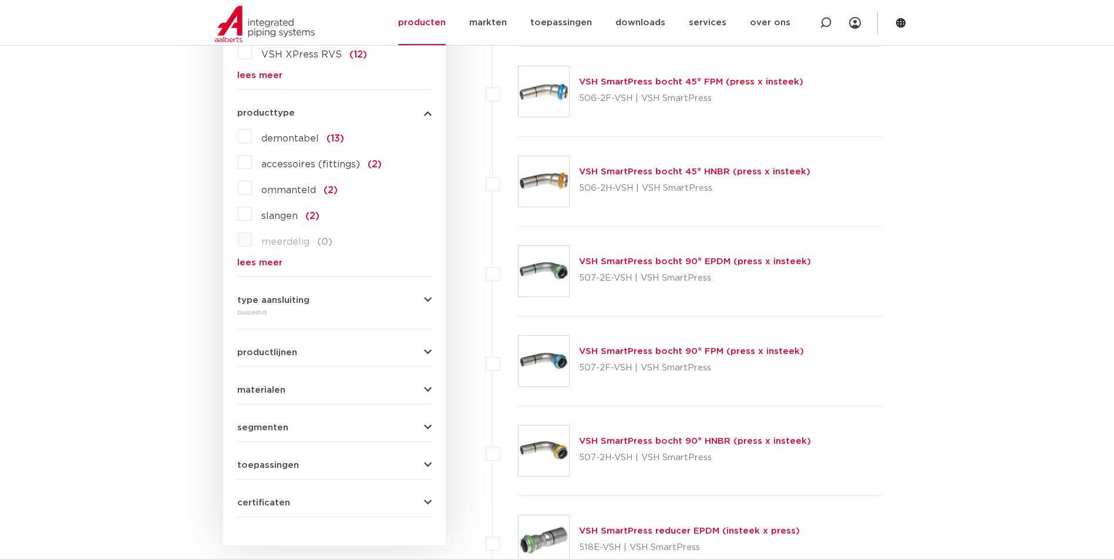
click at [250, 301] on span "type aansluiting" at bounding box center [273, 300] width 72 height 9
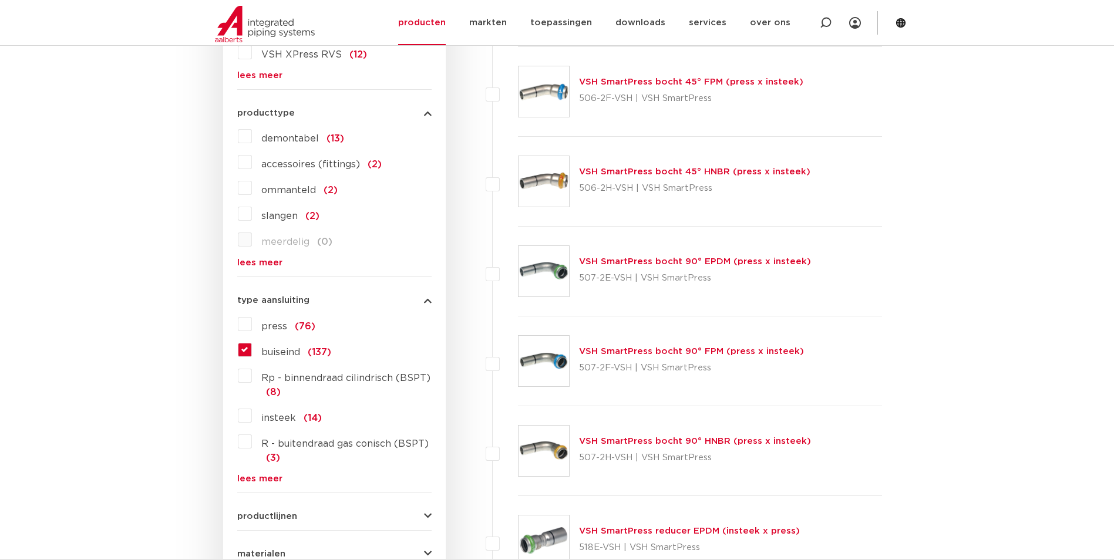
click at [252, 352] on label "buiseind (137)" at bounding box center [291, 350] width 79 height 19
click at [0, 0] on input "buiseind (137)" at bounding box center [0, 0] width 0 height 0
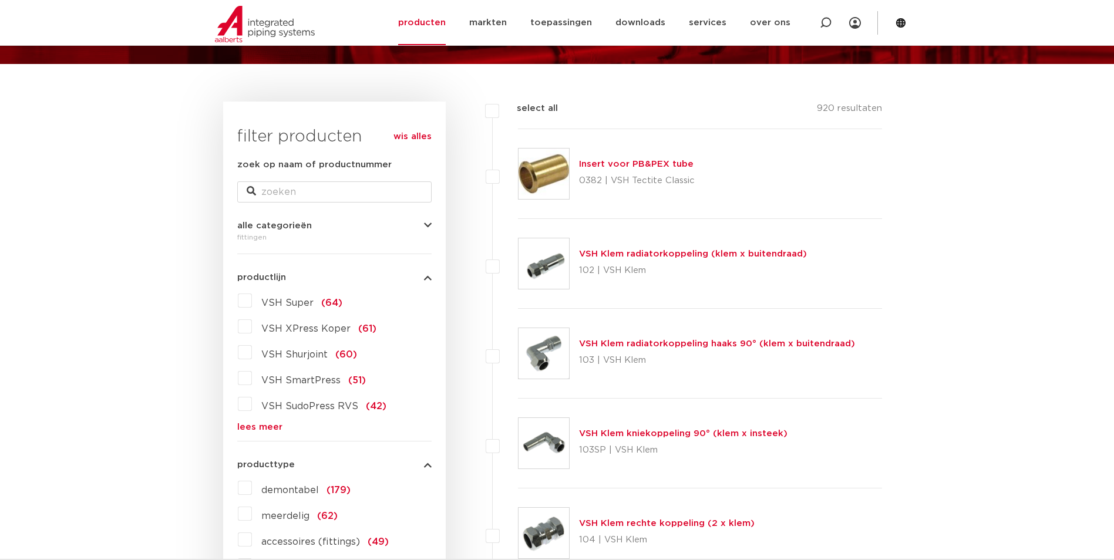
scroll to position [124, 0]
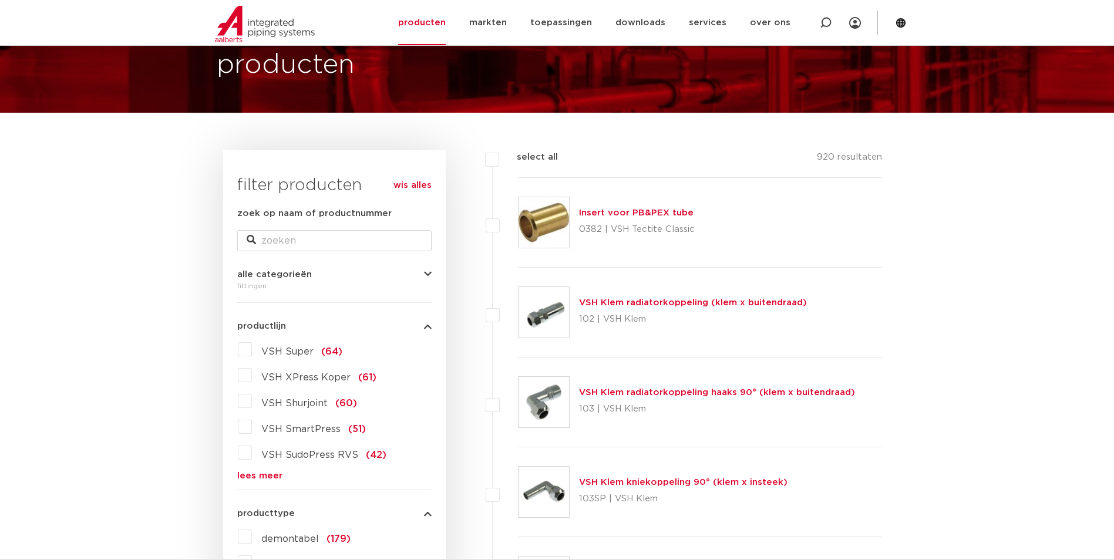
scroll to position [75, 0]
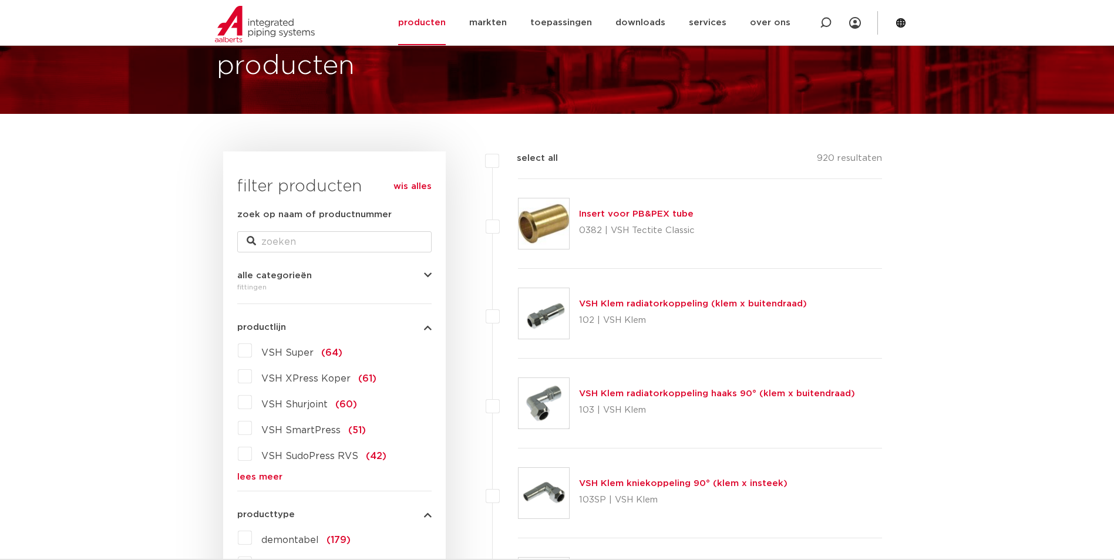
click at [252, 379] on label "VSH XPress Koper (61)" at bounding box center [314, 376] width 124 height 19
click at [0, 0] on input "VSH XPress Koper (61)" at bounding box center [0, 0] width 0 height 0
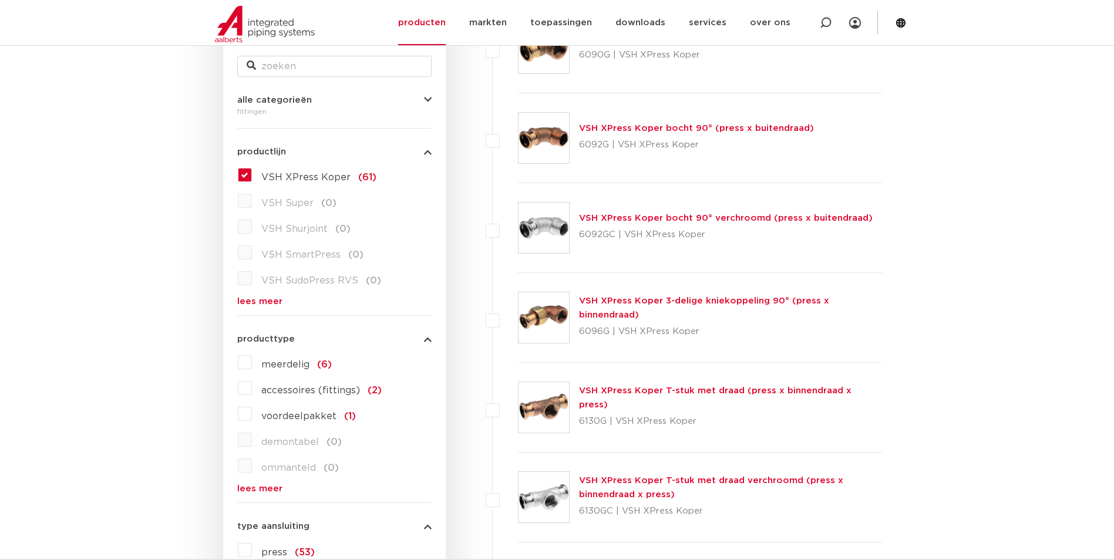
scroll to position [294, 0]
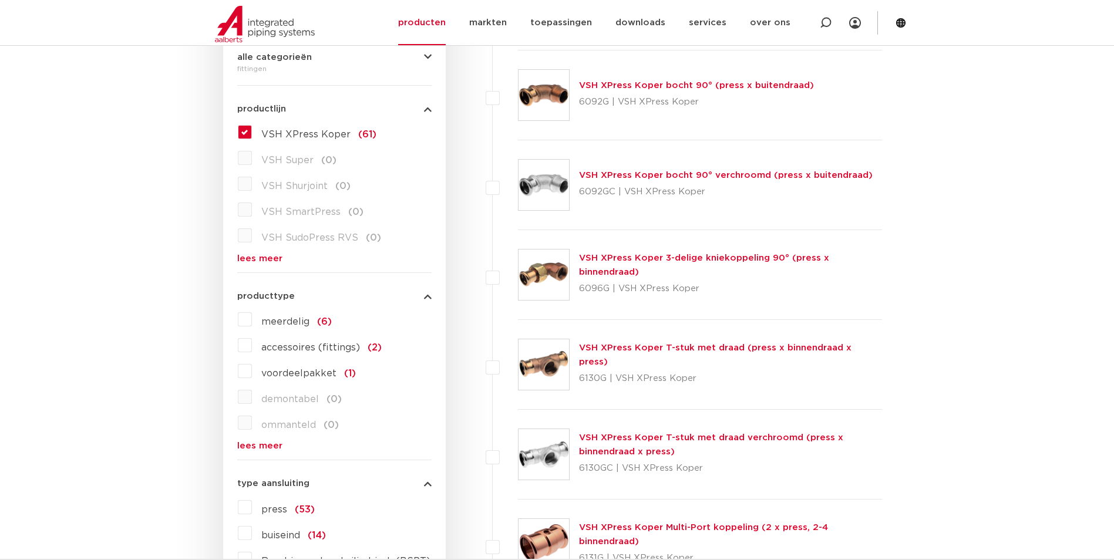
click at [252, 322] on label "meerdelig (6)" at bounding box center [292, 319] width 80 height 19
click at [0, 0] on input "meerdelig (6)" at bounding box center [0, 0] width 0 height 0
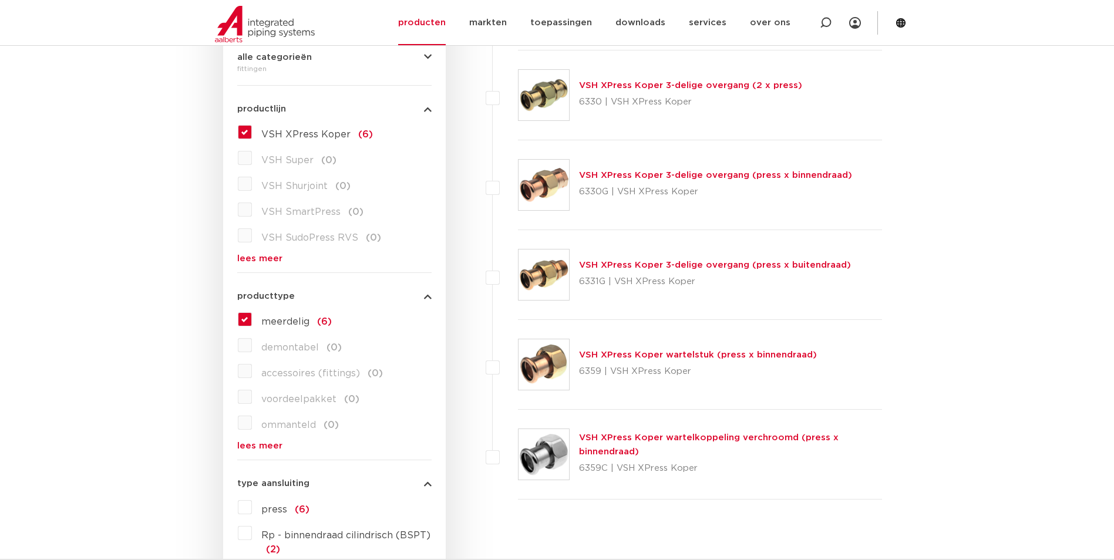
click at [586, 176] on link "VSH XPress Koper 3-delige overgang (press x binnendraad)" at bounding box center [715, 175] width 273 height 9
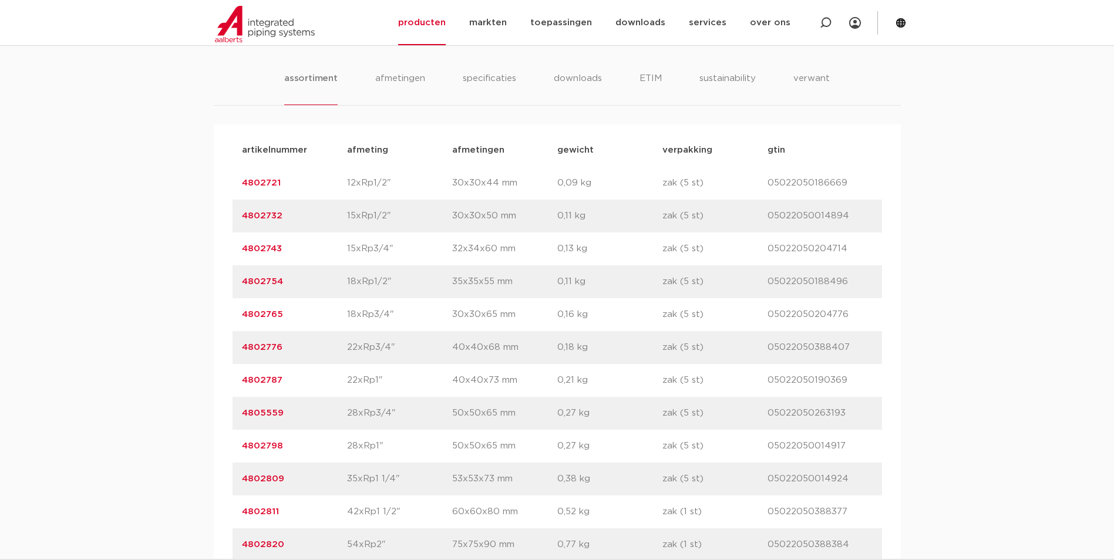
scroll to position [822, 0]
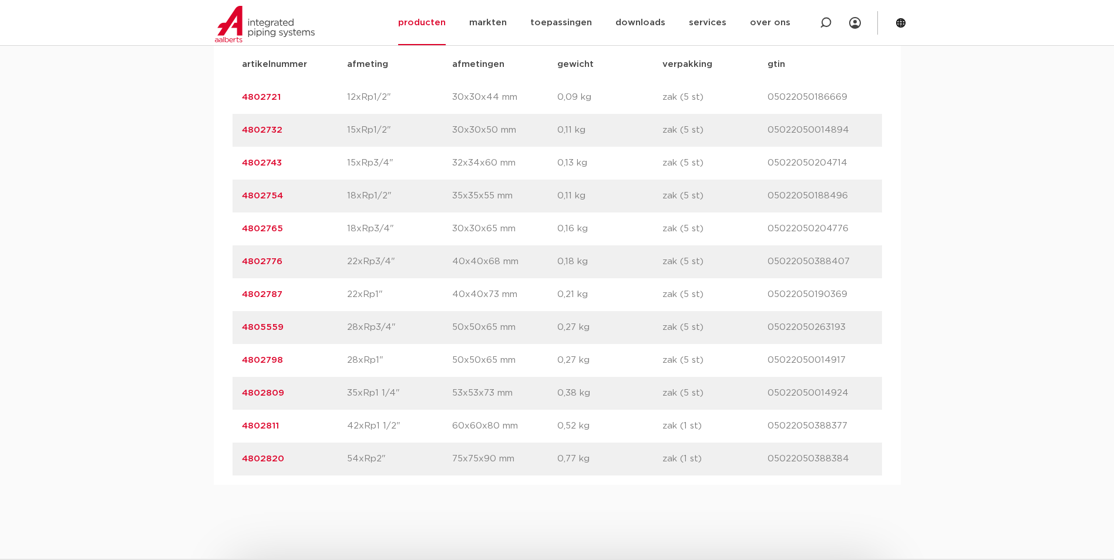
drag, startPoint x: 348, startPoint y: 393, endPoint x: 401, endPoint y: 392, distance: 53.4
click at [401, 392] on p "35xRp1 1/4"" at bounding box center [399, 393] width 105 height 14
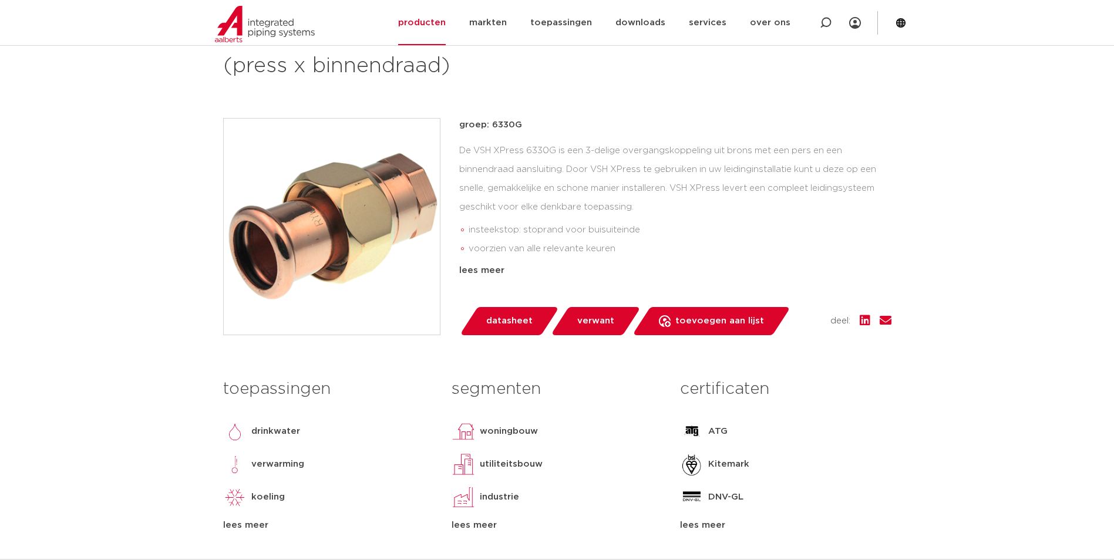
scroll to position [235, 0]
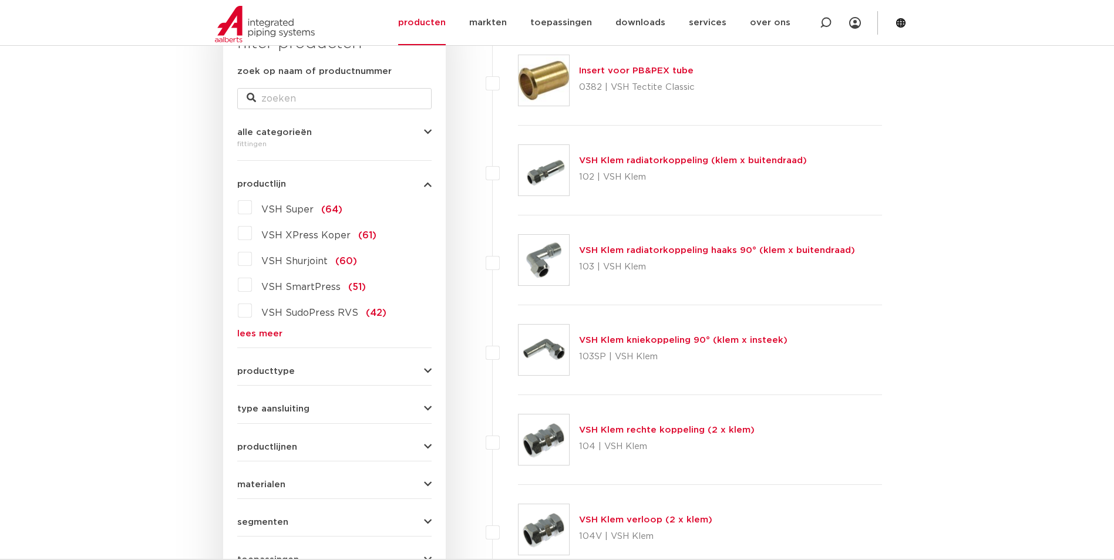
scroll to position [352, 0]
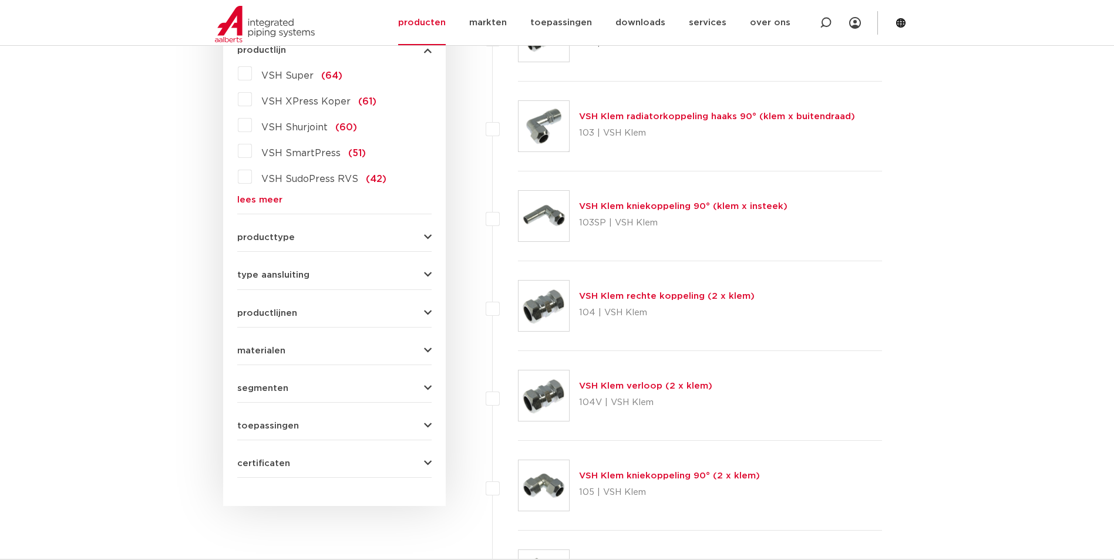
click at [254, 274] on span "type aansluiting" at bounding box center [273, 275] width 72 height 9
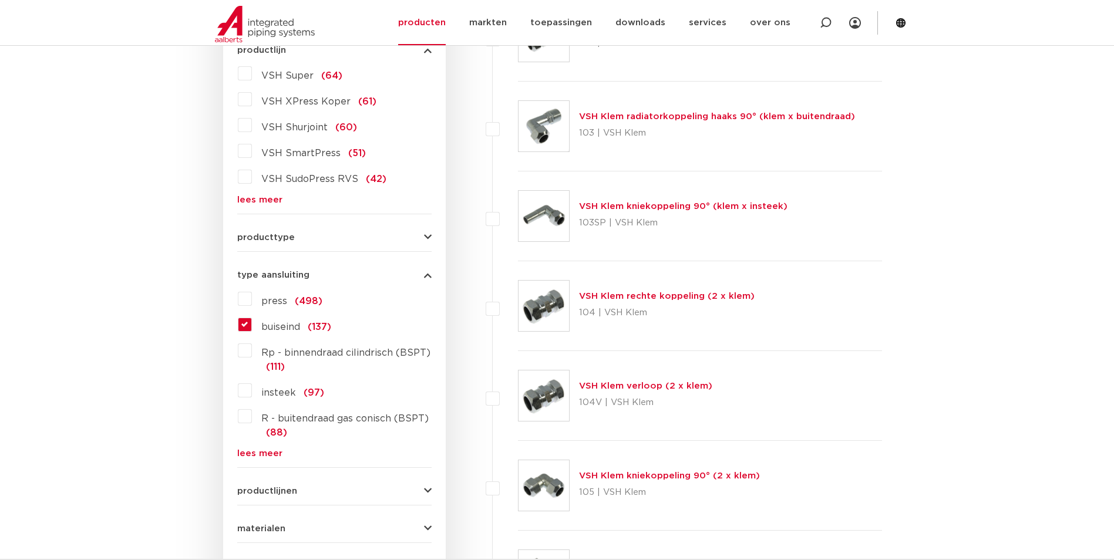
click at [252, 237] on span "producttype" at bounding box center [266, 237] width 58 height 9
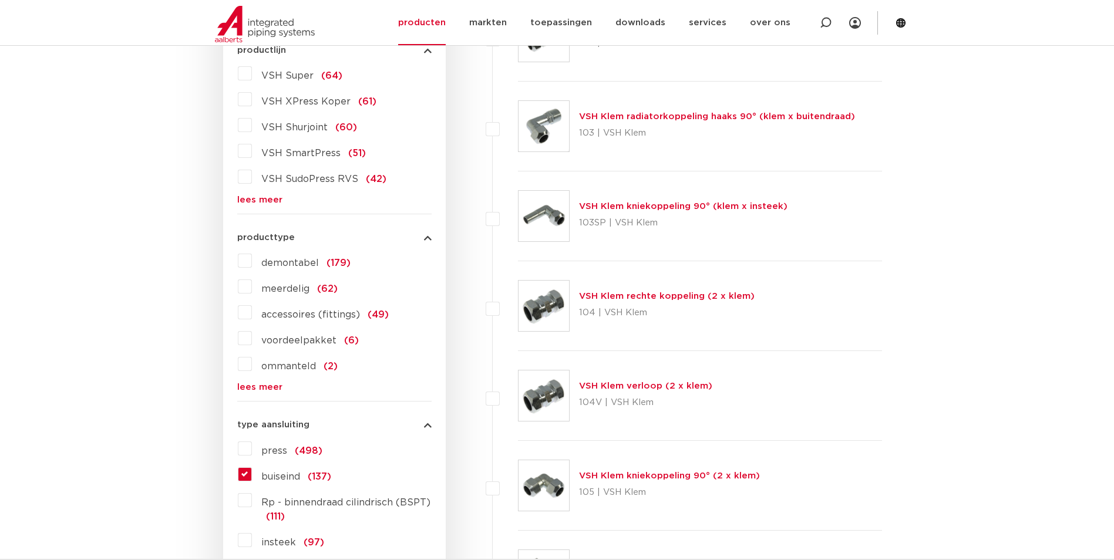
click at [252, 287] on label "meerdelig (62)" at bounding box center [295, 286] width 86 height 19
click at [0, 0] on input "meerdelig (62)" at bounding box center [0, 0] width 0 height 0
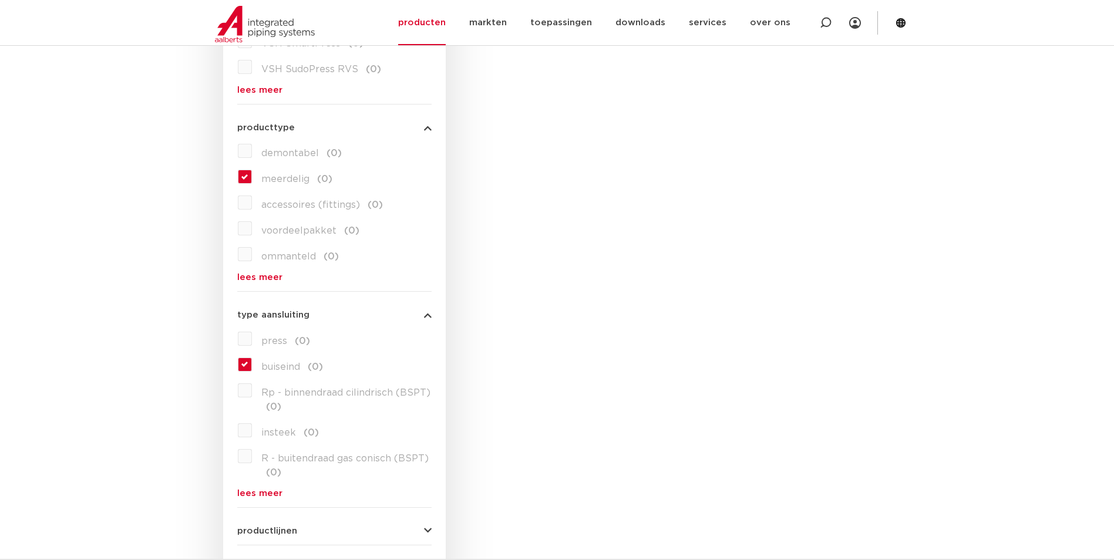
scroll to position [470, 0]
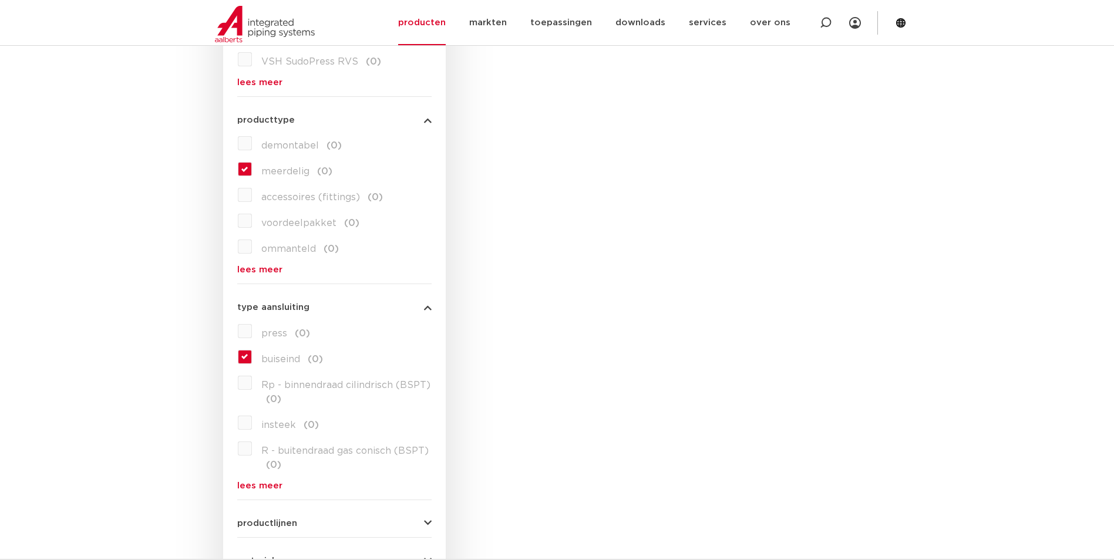
click at [252, 358] on label "buiseind (0)" at bounding box center [287, 357] width 71 height 19
click at [252, 356] on label "buiseind (0)" at bounding box center [287, 357] width 71 height 19
click at [255, 487] on link "lees meer" at bounding box center [334, 486] width 194 height 9
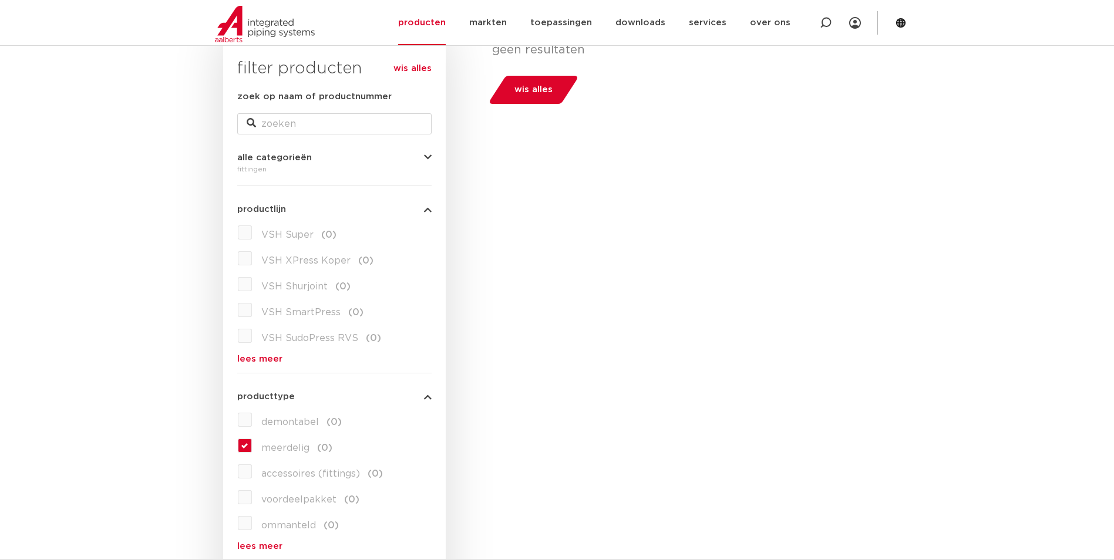
scroll to position [59, 0]
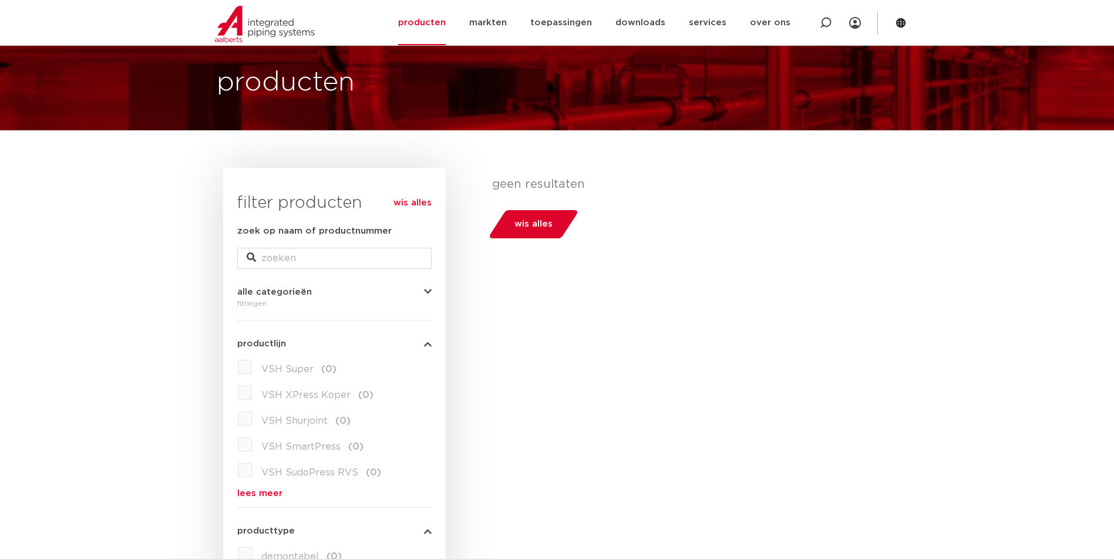
click at [415, 201] on link "wis alles" at bounding box center [412, 203] width 38 height 14
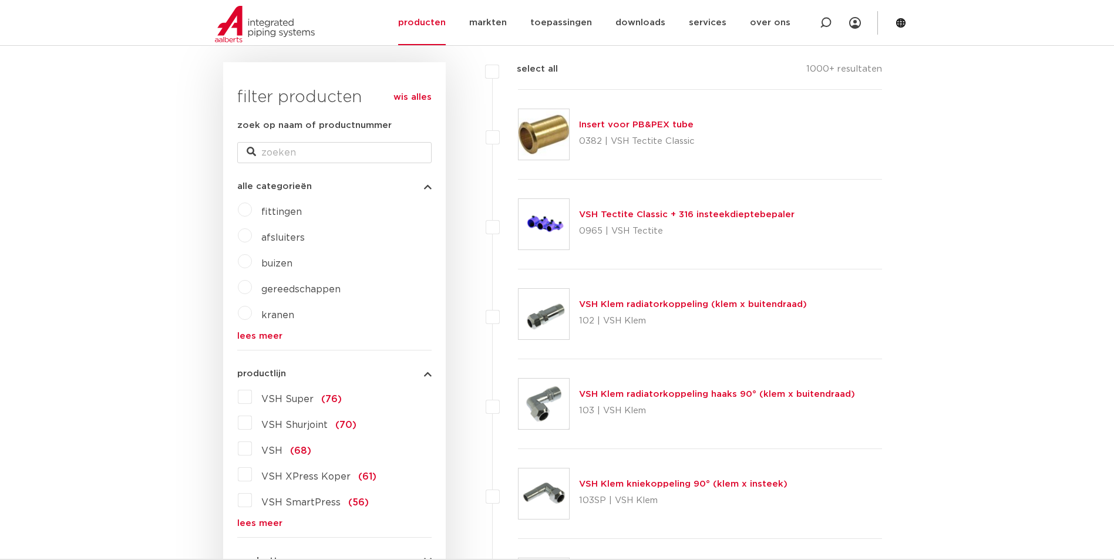
scroll to position [294, 0]
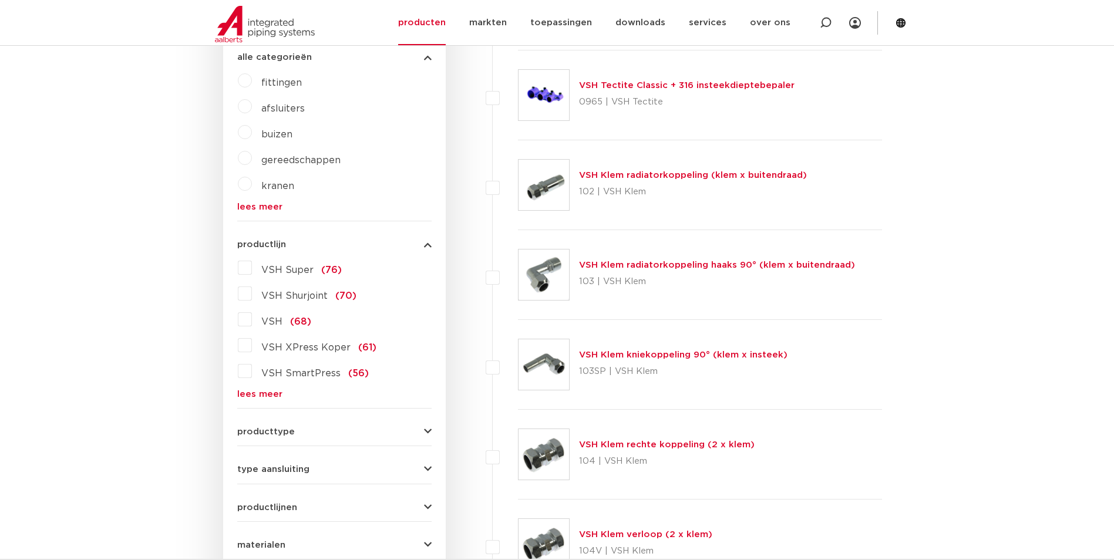
click at [252, 349] on label "VSH XPress Koper (61)" at bounding box center [314, 345] width 124 height 19
click at [0, 0] on input "VSH XPress Koper (61)" at bounding box center [0, 0] width 0 height 0
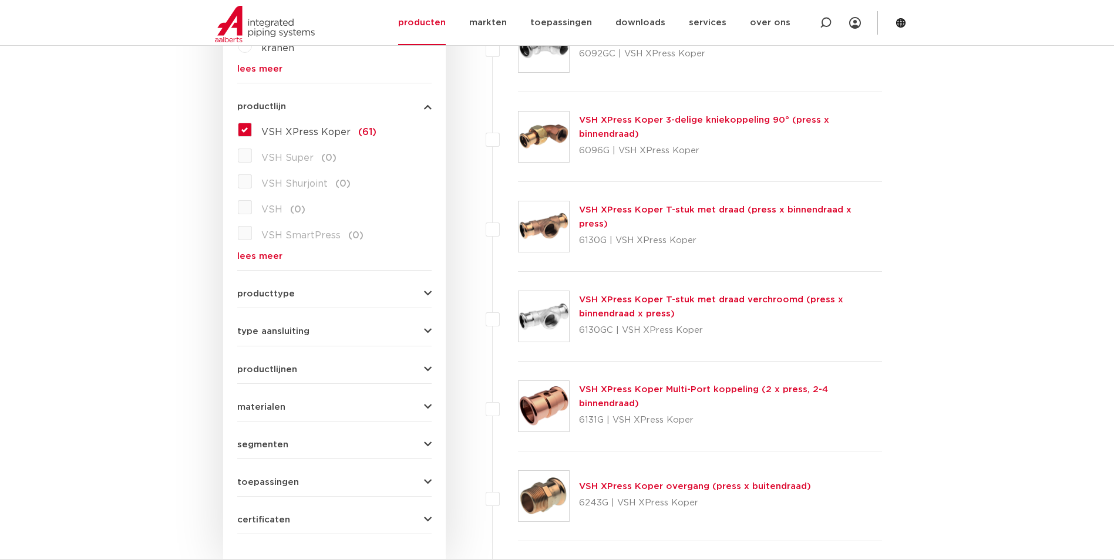
scroll to position [442, 0]
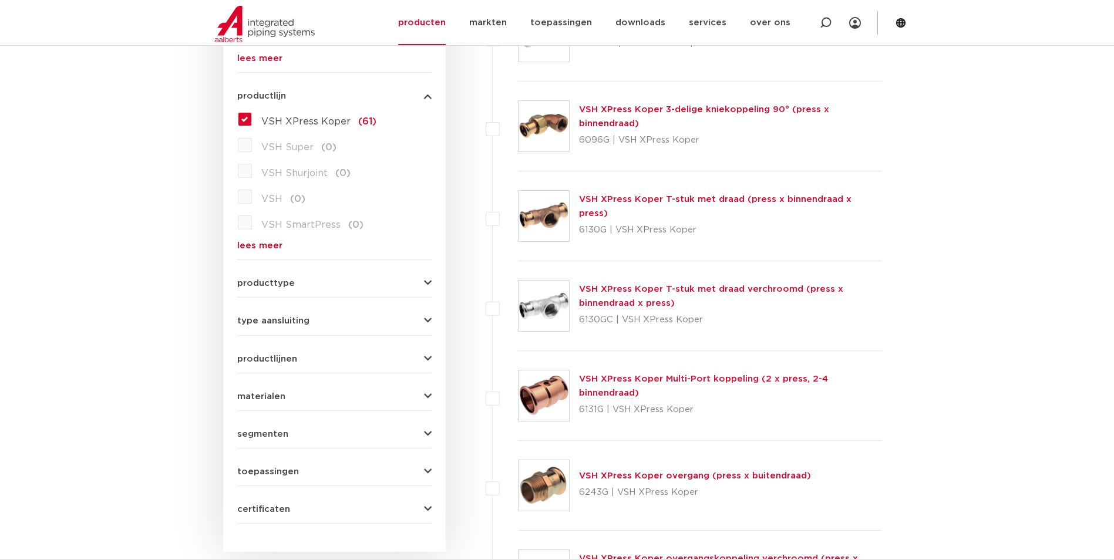
click at [260, 324] on span "type aansluiting" at bounding box center [273, 321] width 72 height 9
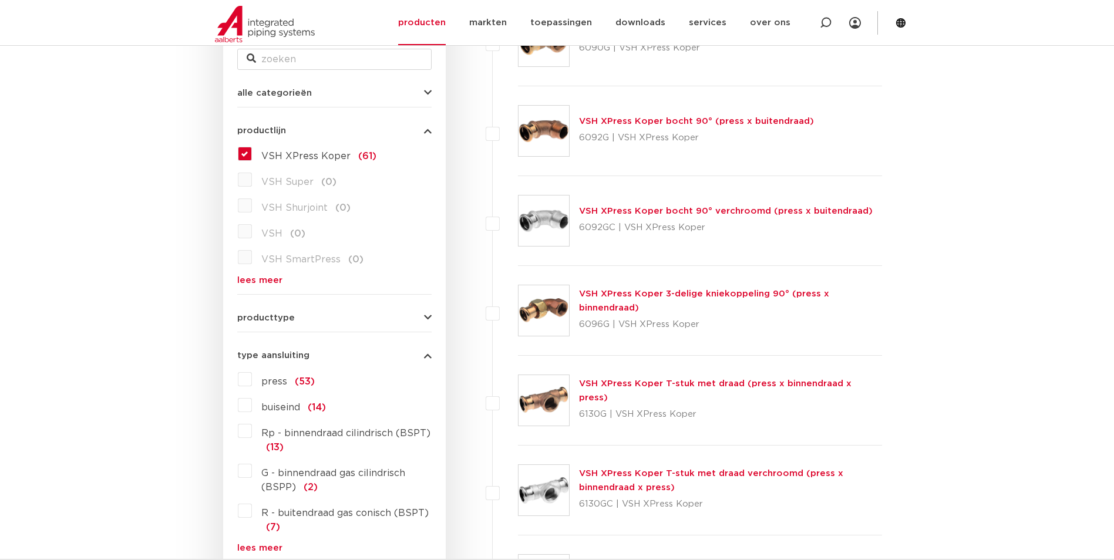
scroll to position [256, 0]
click at [262, 321] on span "producttype" at bounding box center [266, 319] width 58 height 9
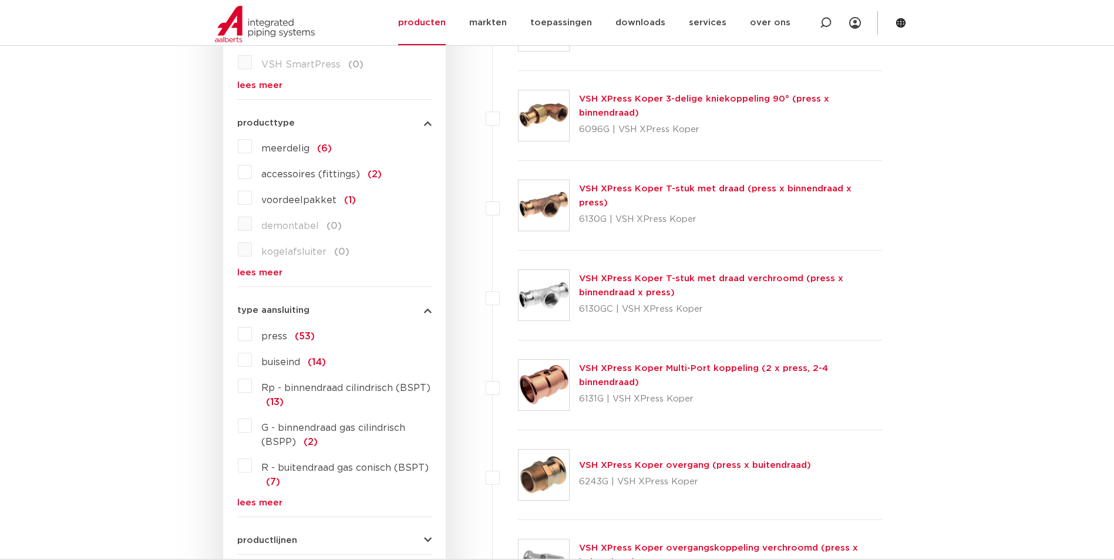
scroll to position [432, 0]
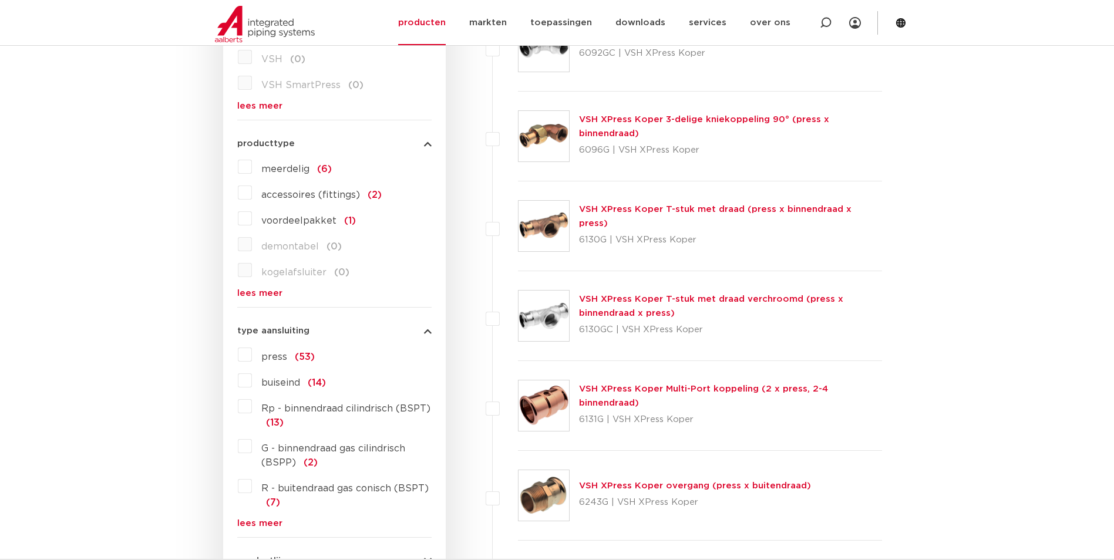
click at [252, 167] on label "meerdelig (6)" at bounding box center [292, 166] width 80 height 19
click at [0, 0] on input "meerdelig (6)" at bounding box center [0, 0] width 0 height 0
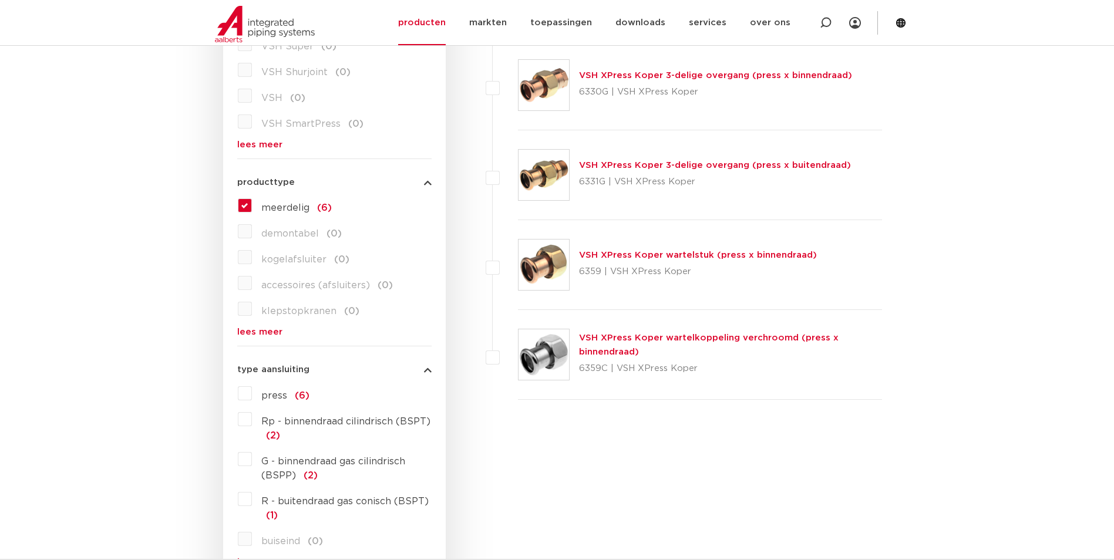
scroll to position [373, 0]
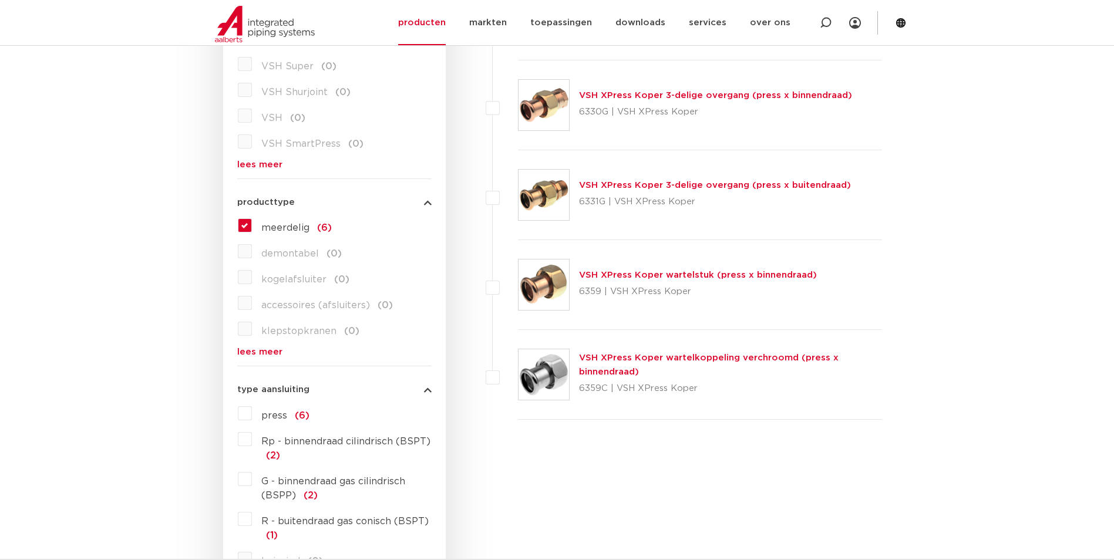
click at [591, 95] on link "VSH XPress Koper 3-delige overgang (press x binnendraad)" at bounding box center [715, 95] width 273 height 9
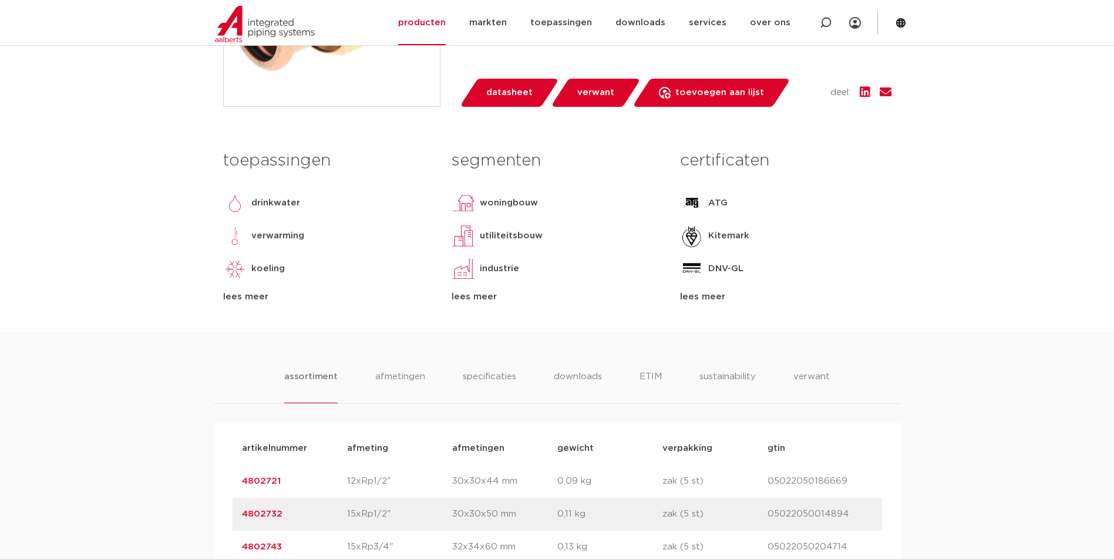
scroll to position [528, 0]
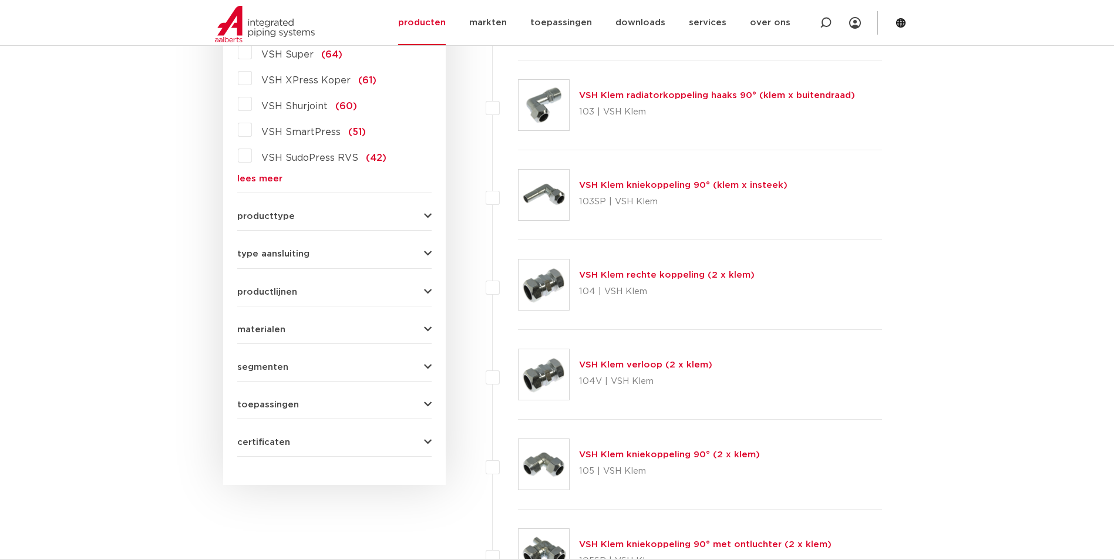
scroll to position [80, 0]
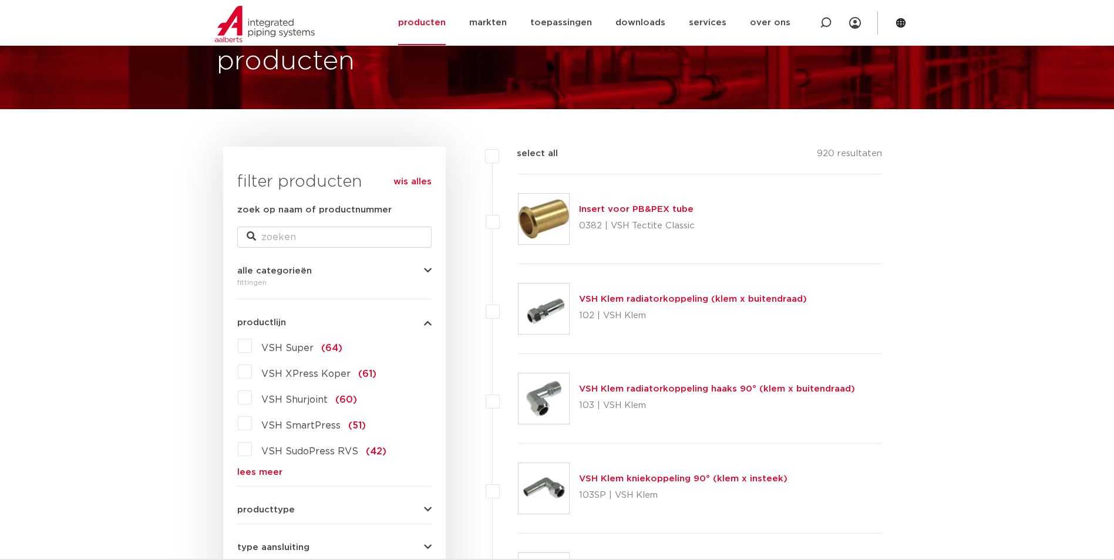
click at [268, 375] on span "VSH XPress Koper" at bounding box center [305, 373] width 89 height 9
click at [0, 0] on input "VSH XPress Koper (61)" at bounding box center [0, 0] width 0 height 0
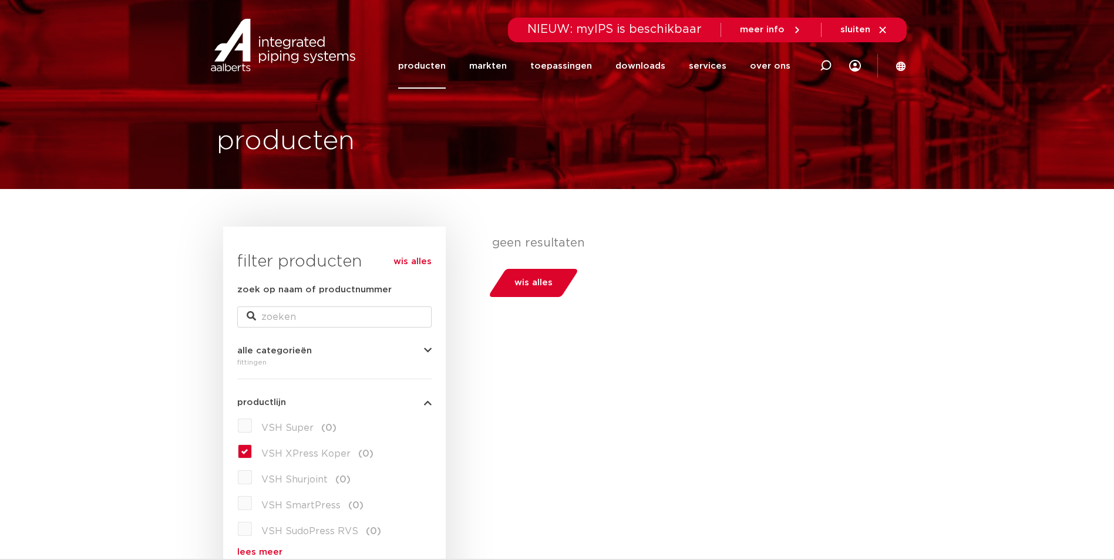
click at [532, 284] on span "wis alles" at bounding box center [533, 283] width 38 height 19
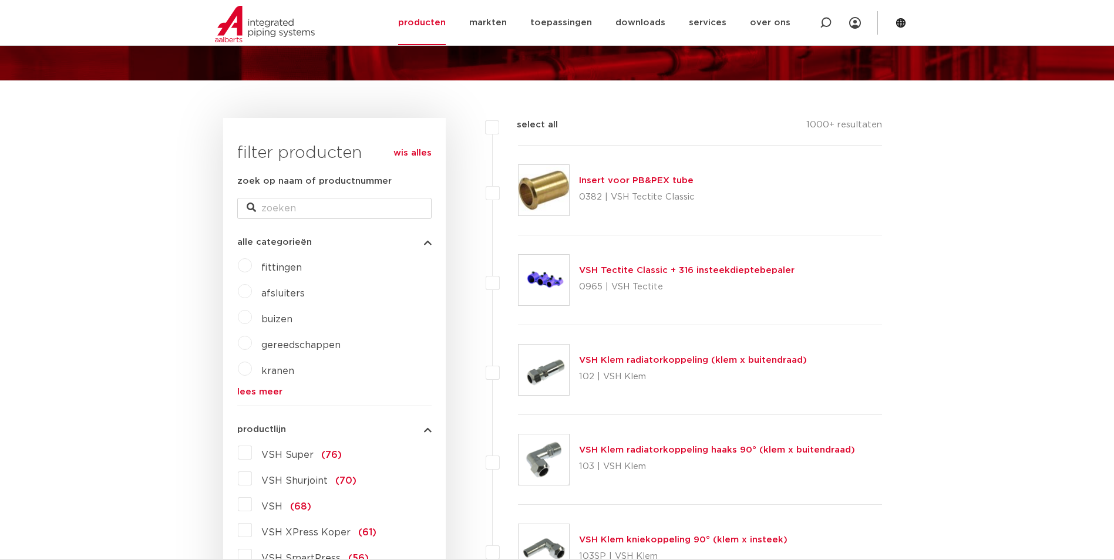
scroll to position [294, 0]
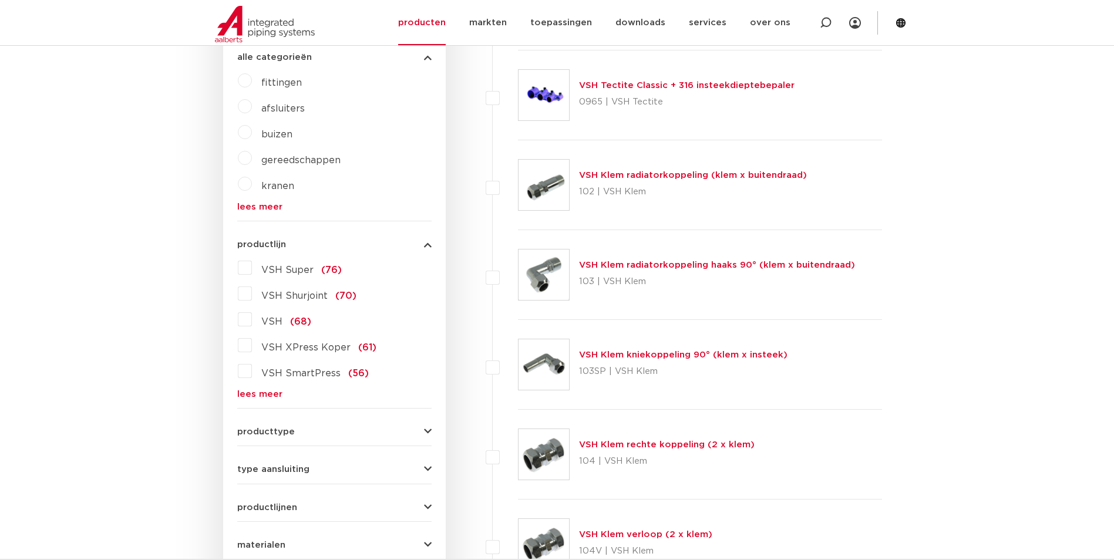
click at [284, 82] on span "fittingen" at bounding box center [281, 82] width 41 height 9
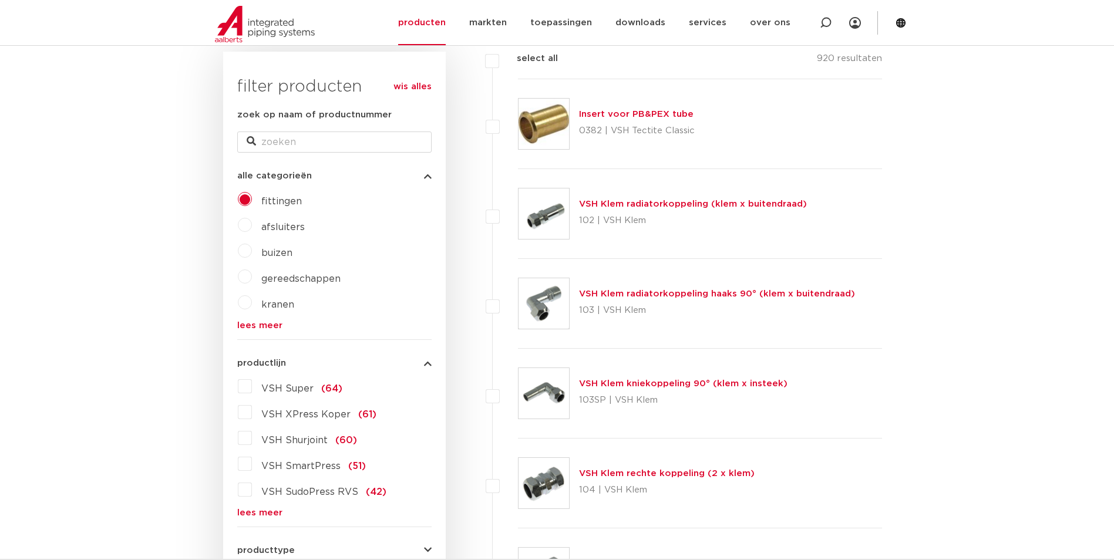
scroll to position [176, 0]
click at [252, 197] on label "fittingen" at bounding box center [277, 197] width 50 height 19
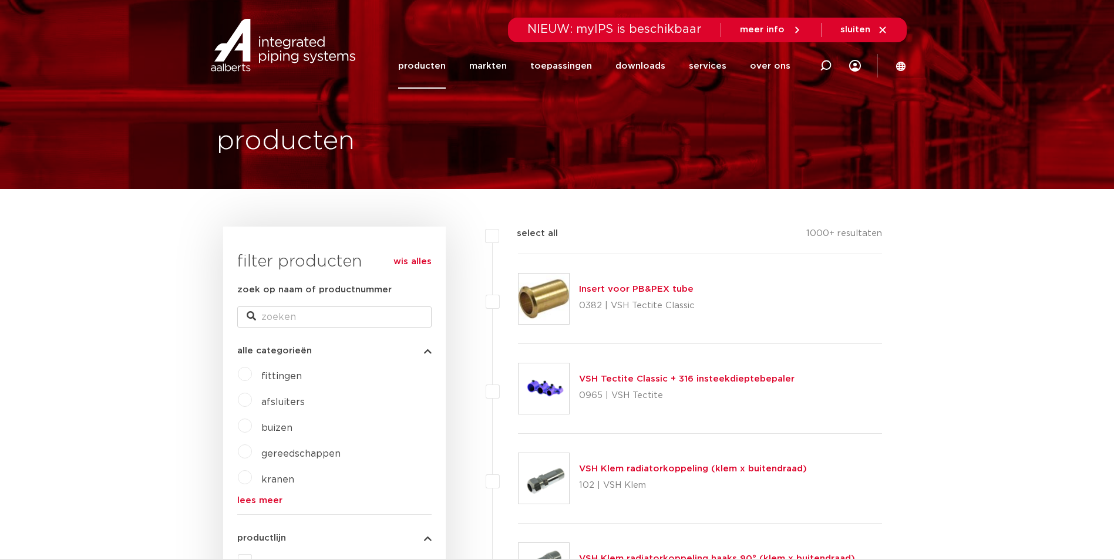
click at [418, 261] on link "wis alles" at bounding box center [412, 262] width 38 height 14
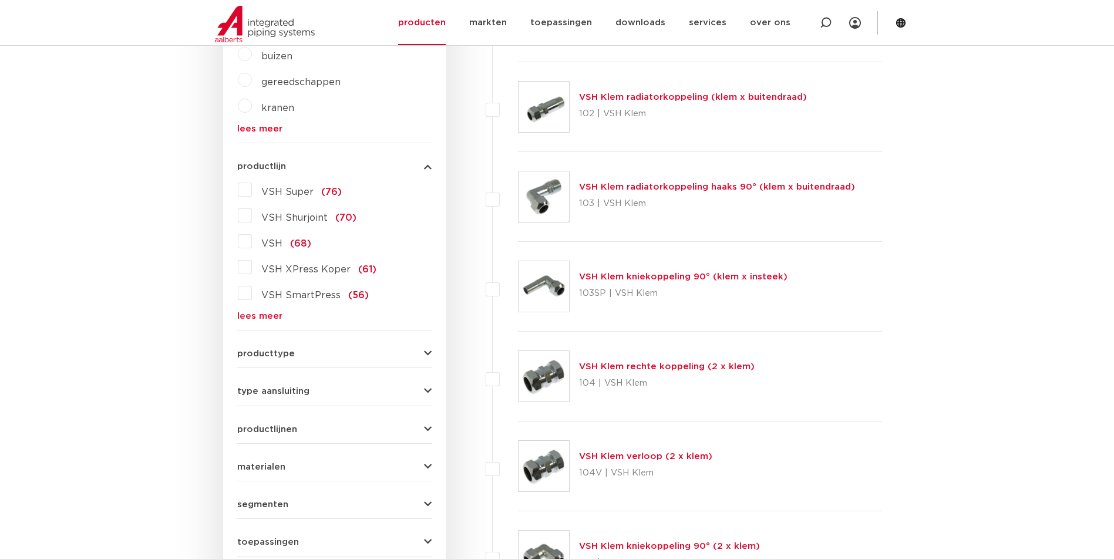
scroll to position [411, 0]
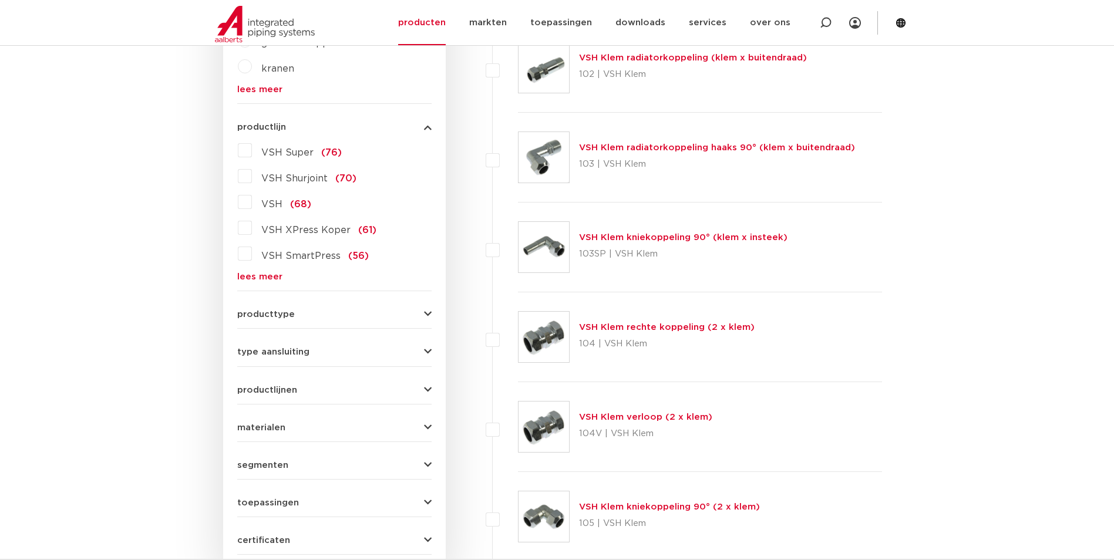
click at [288, 315] on span "producttype" at bounding box center [266, 314] width 58 height 9
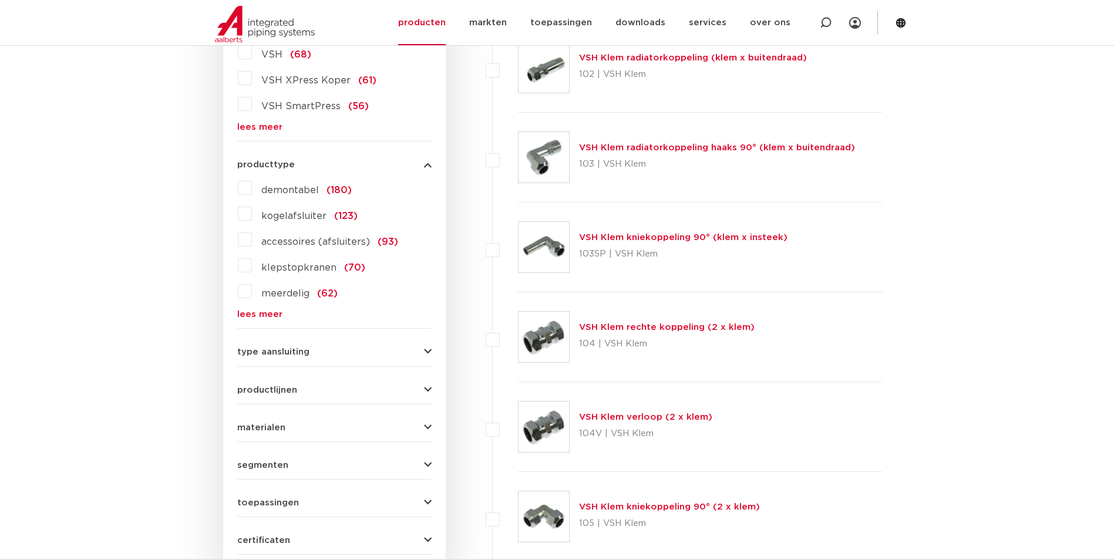
scroll to position [402, 0]
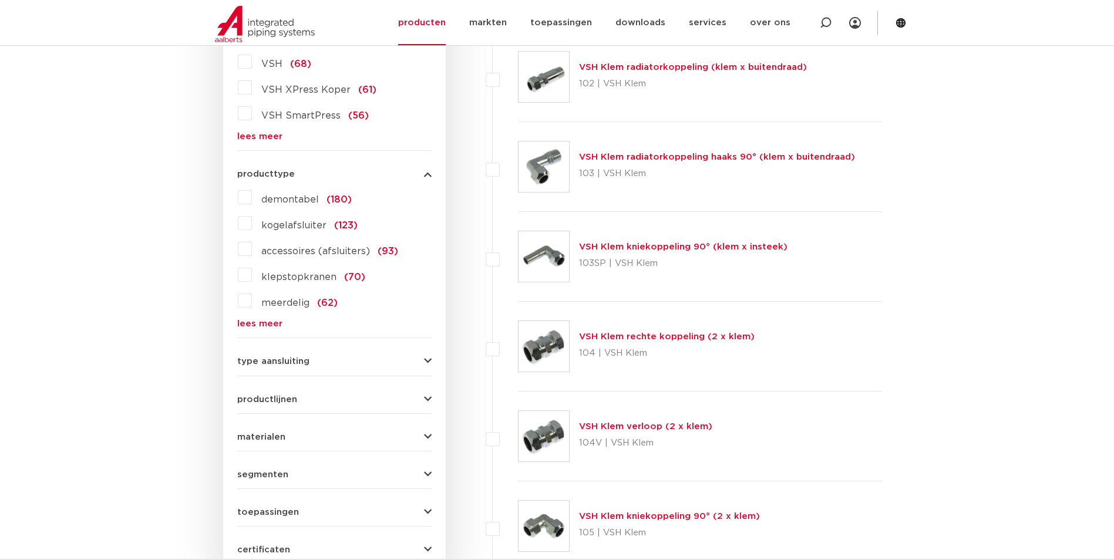
click at [271, 366] on form "zoek op naam of productnummer alle categorieën fittingen afsluiters buizen gere…" at bounding box center [334, 222] width 194 height 683
click at [272, 361] on span "type aansluiting" at bounding box center [273, 361] width 72 height 9
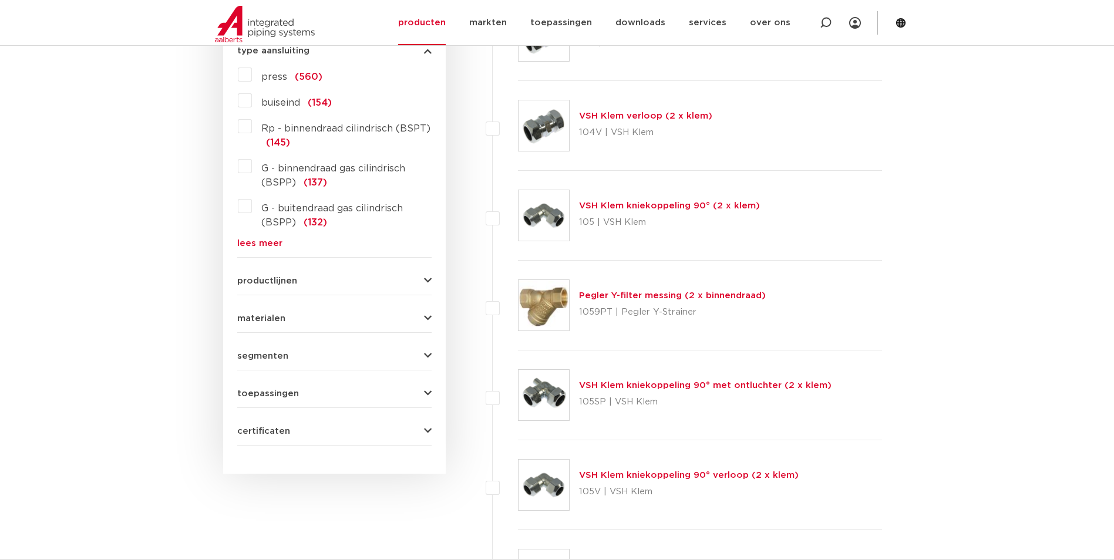
scroll to position [754, 0]
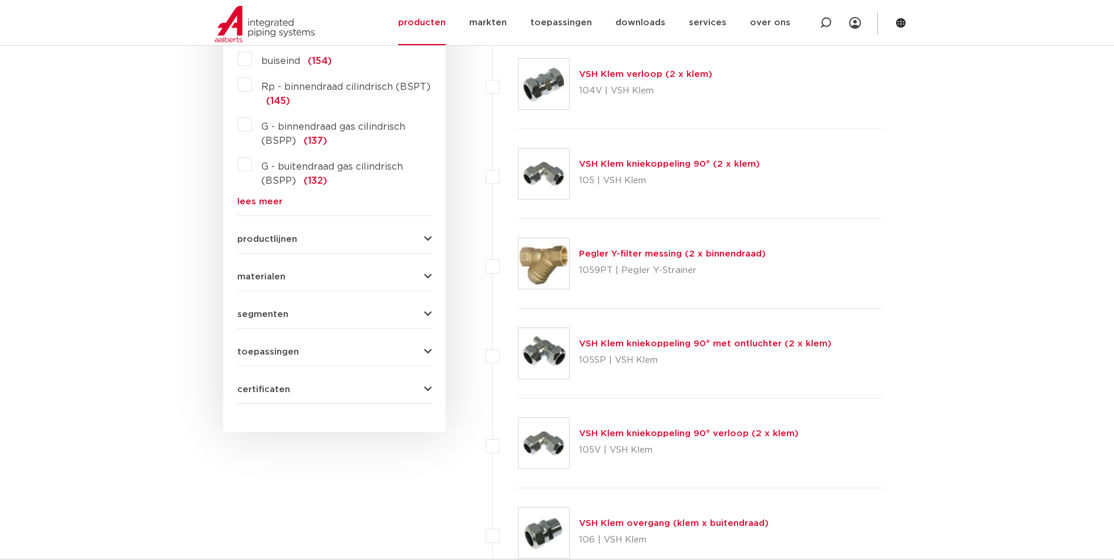
click at [265, 313] on span "segmenten" at bounding box center [262, 314] width 51 height 9
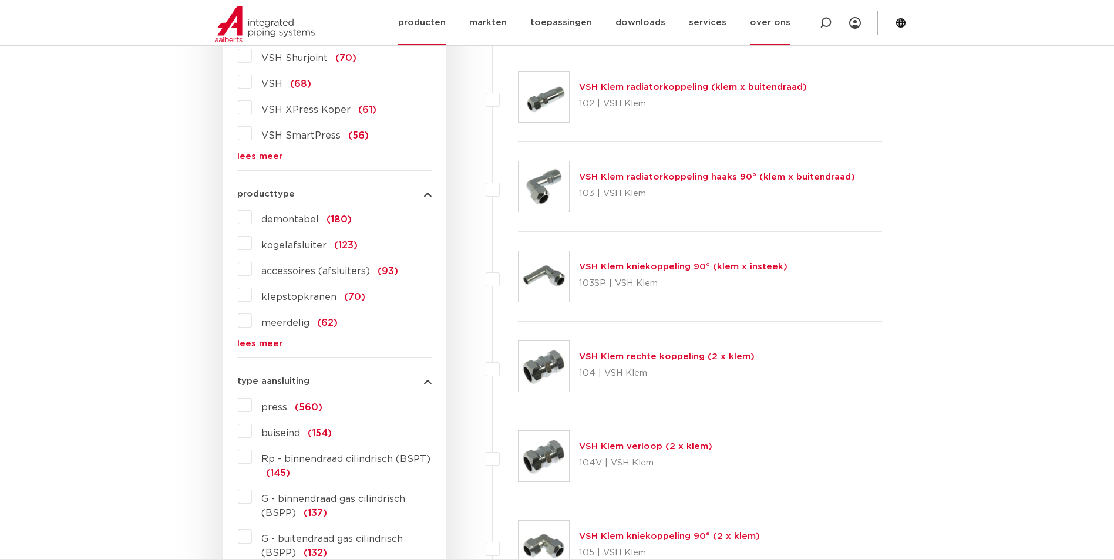
scroll to position [294, 0]
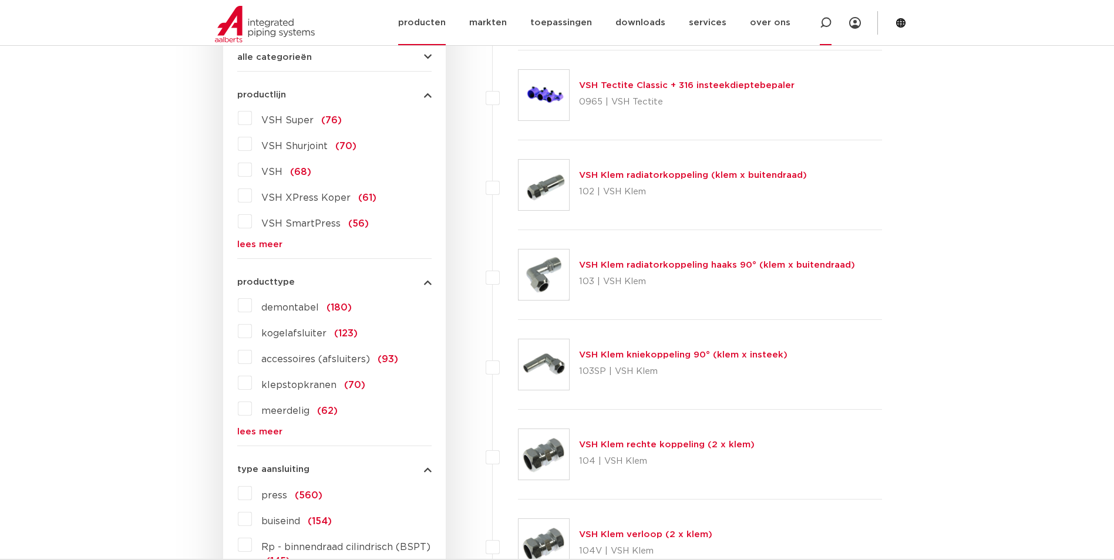
click at [828, 23] on icon at bounding box center [826, 23] width 12 height 12
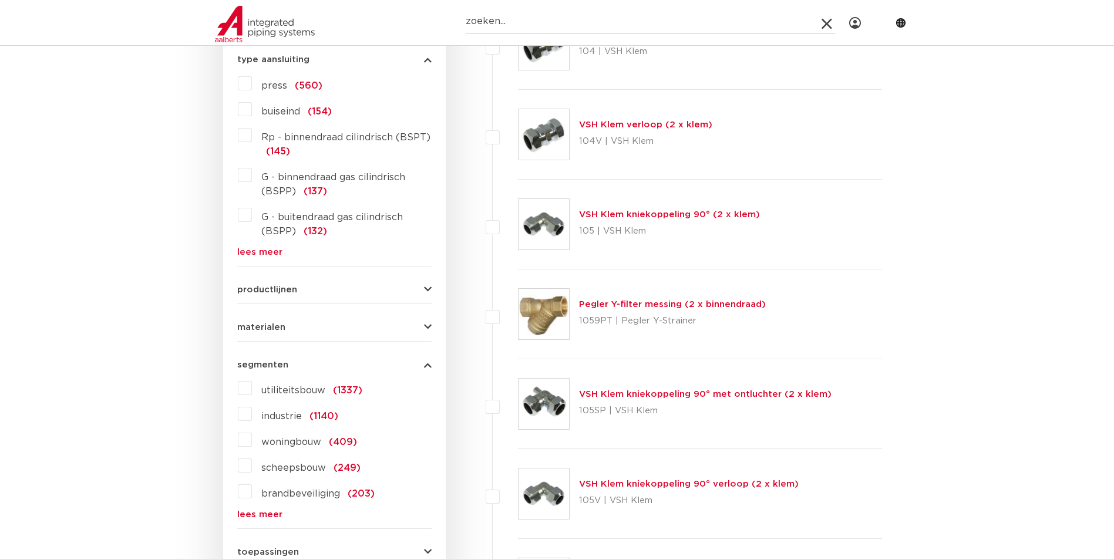
scroll to position [705, 0]
click at [268, 288] on span "productlijnen" at bounding box center [267, 288] width 60 height 9
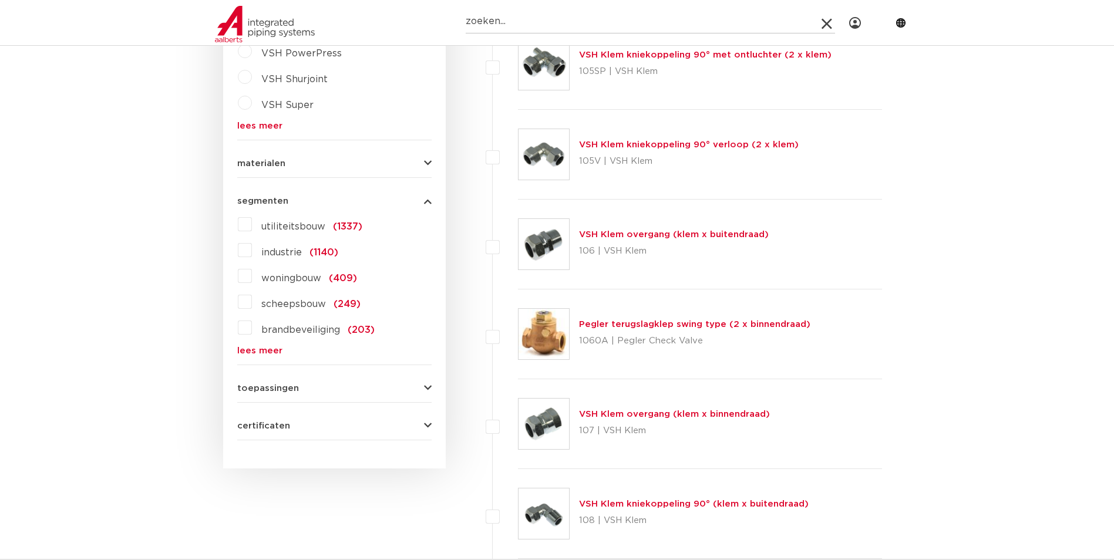
scroll to position [1174, 0]
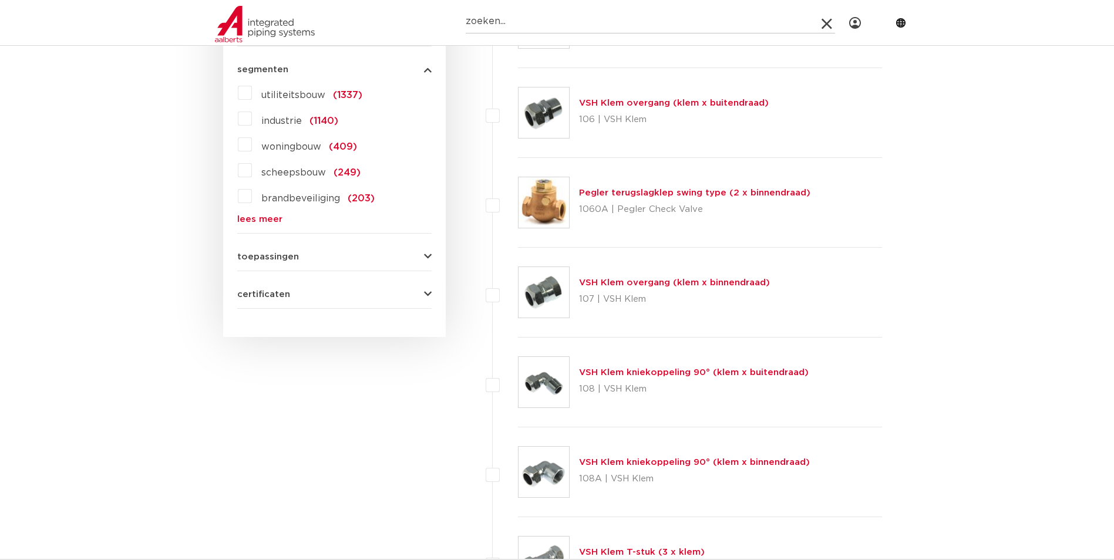
click at [266, 260] on span "toepassingen" at bounding box center [268, 257] width 62 height 9
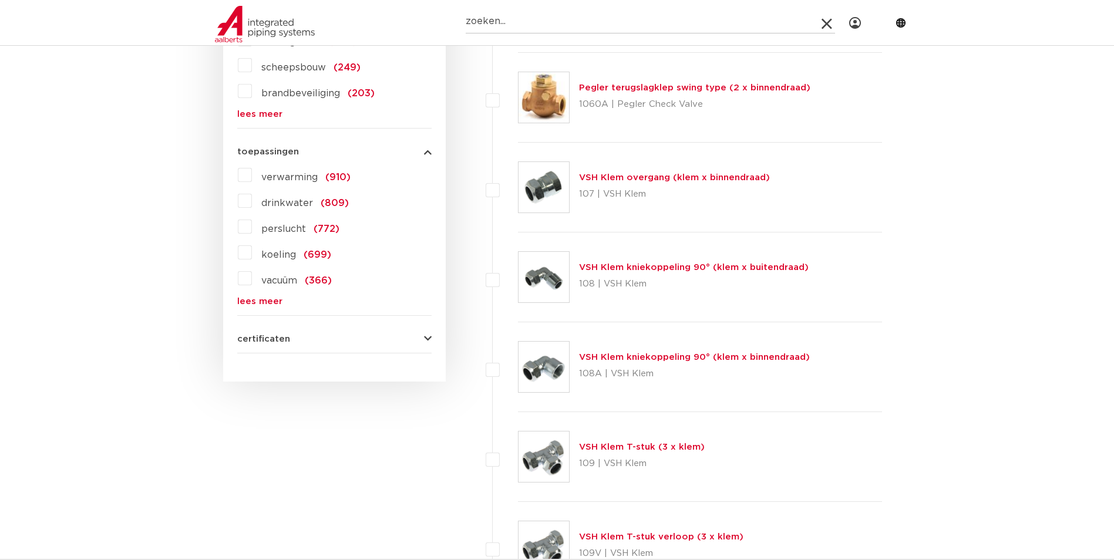
scroll to position [1292, 0]
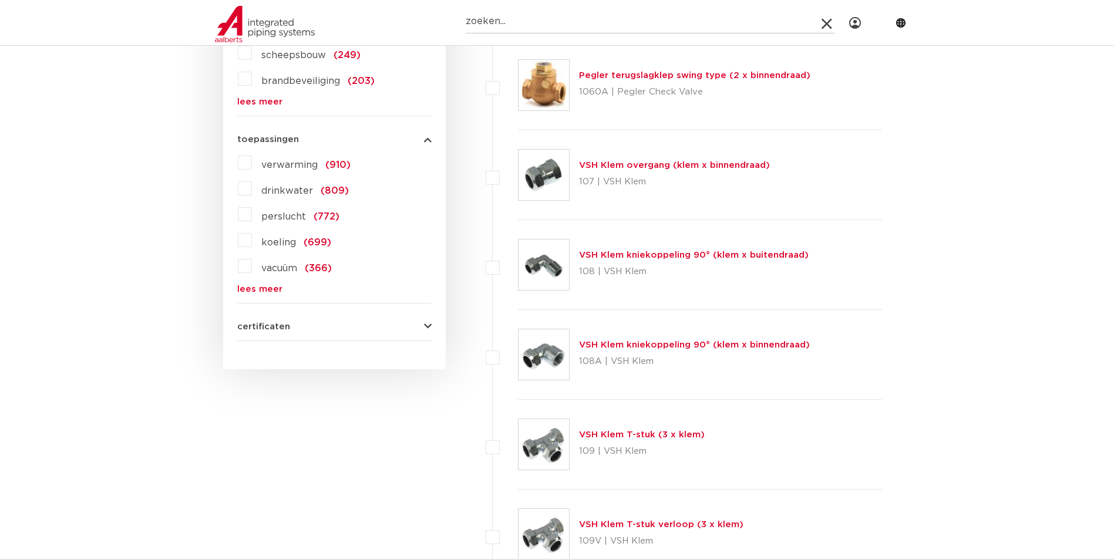
click at [262, 327] on span "certificaten" at bounding box center [263, 326] width 53 height 9
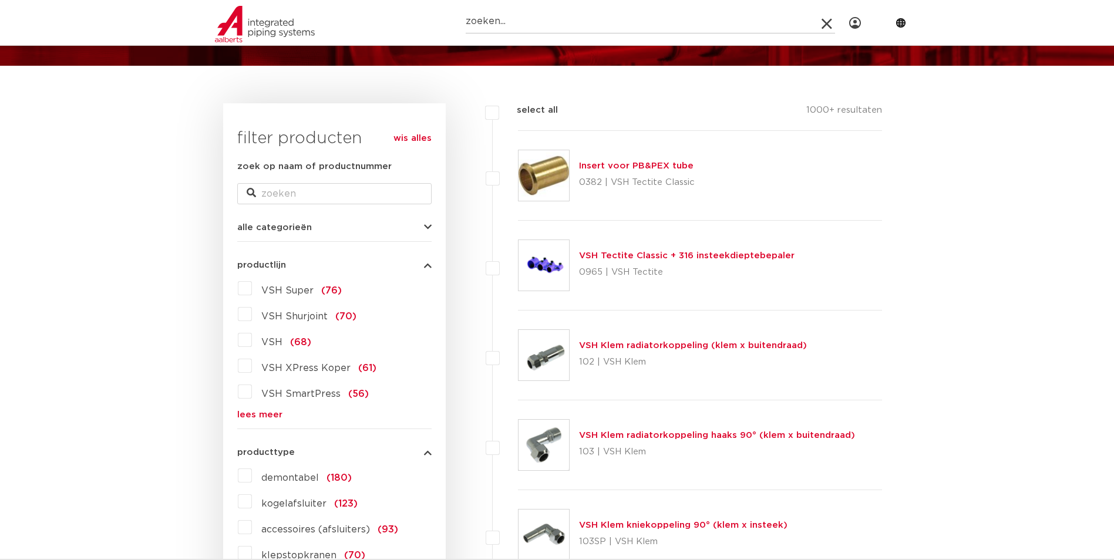
scroll to position [0, 0]
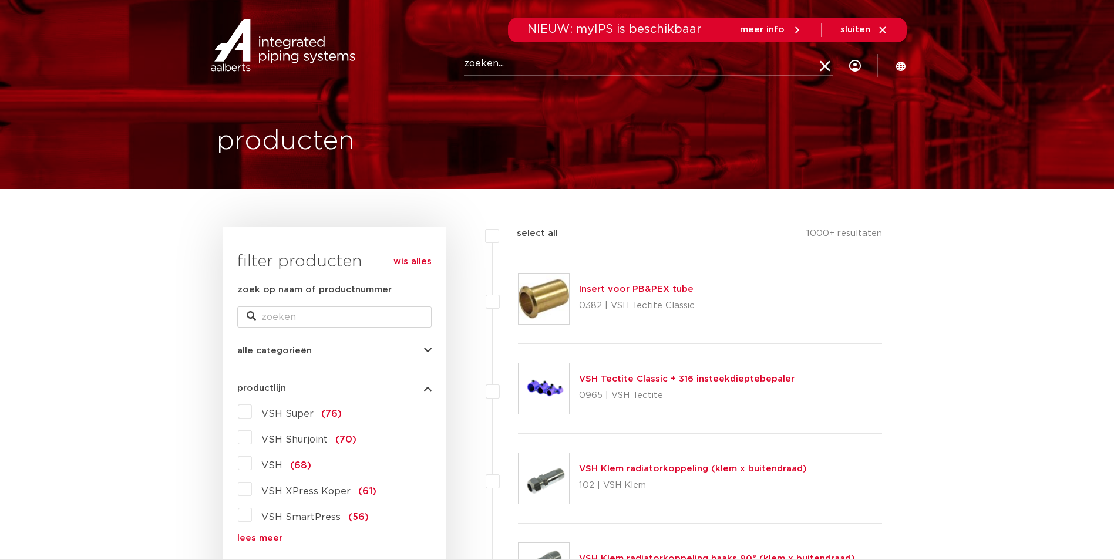
click at [415, 261] on link "wis alles" at bounding box center [412, 262] width 38 height 14
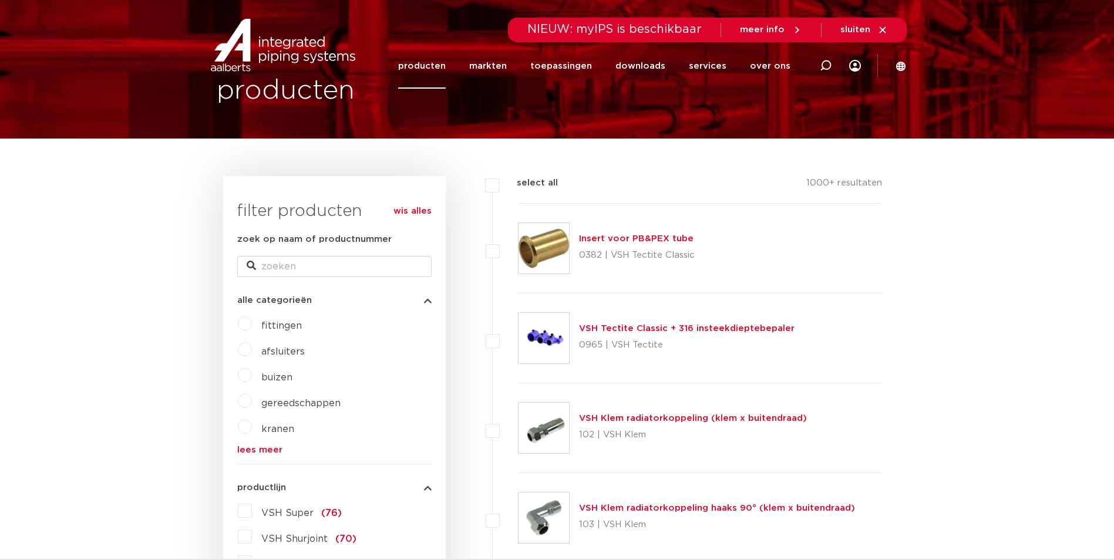
scroll to position [117, 0]
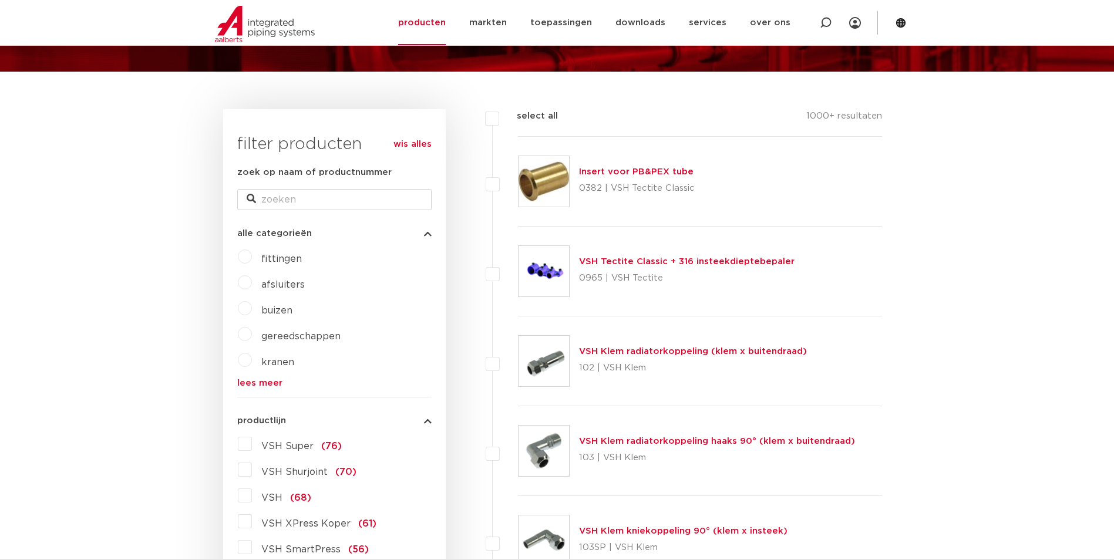
click at [275, 257] on span "fittingen" at bounding box center [281, 258] width 41 height 9
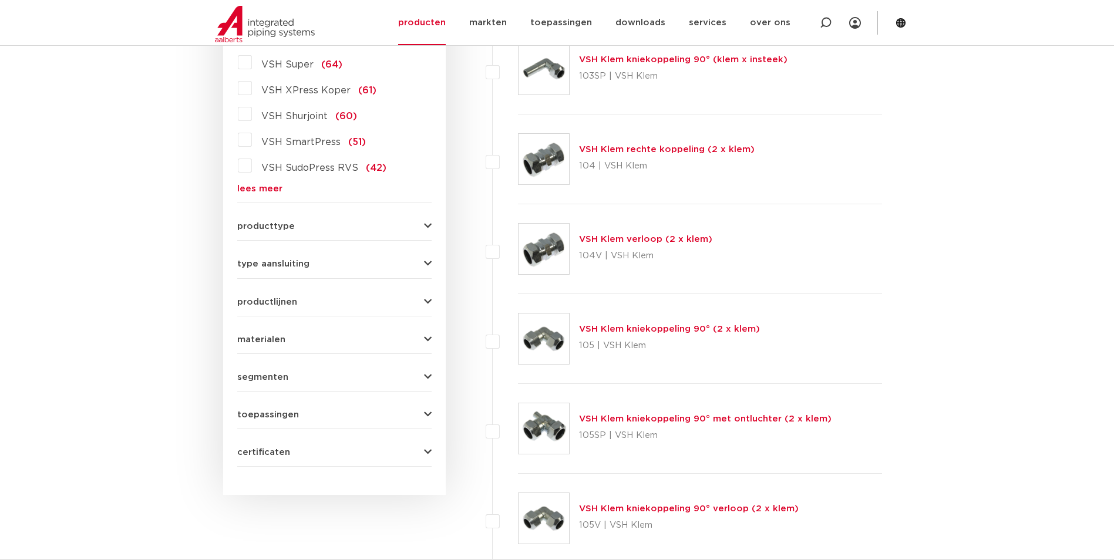
scroll to position [470, 0]
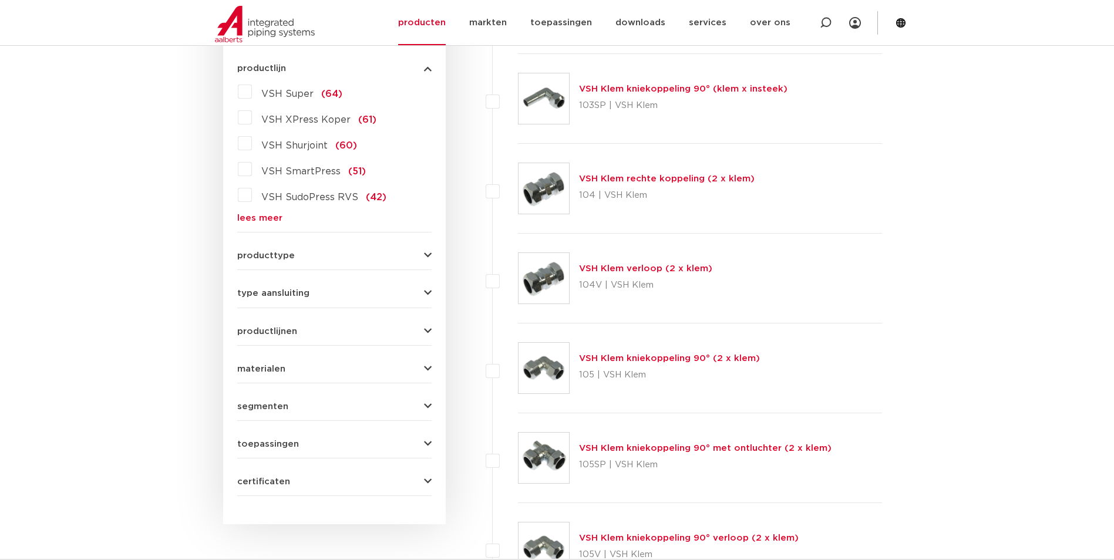
click at [295, 258] on button "producttype" at bounding box center [334, 255] width 194 height 9
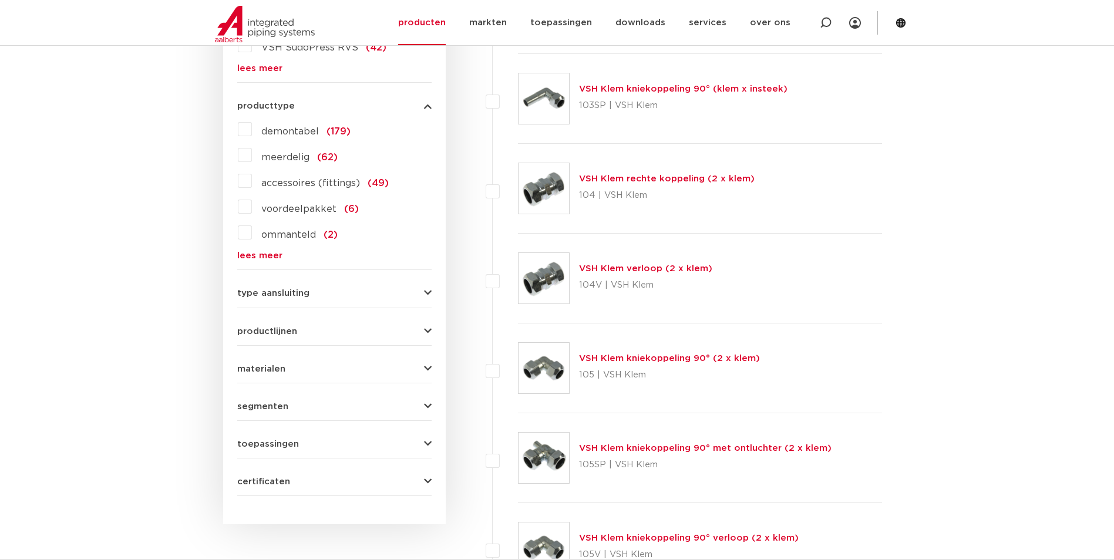
scroll to position [460, 0]
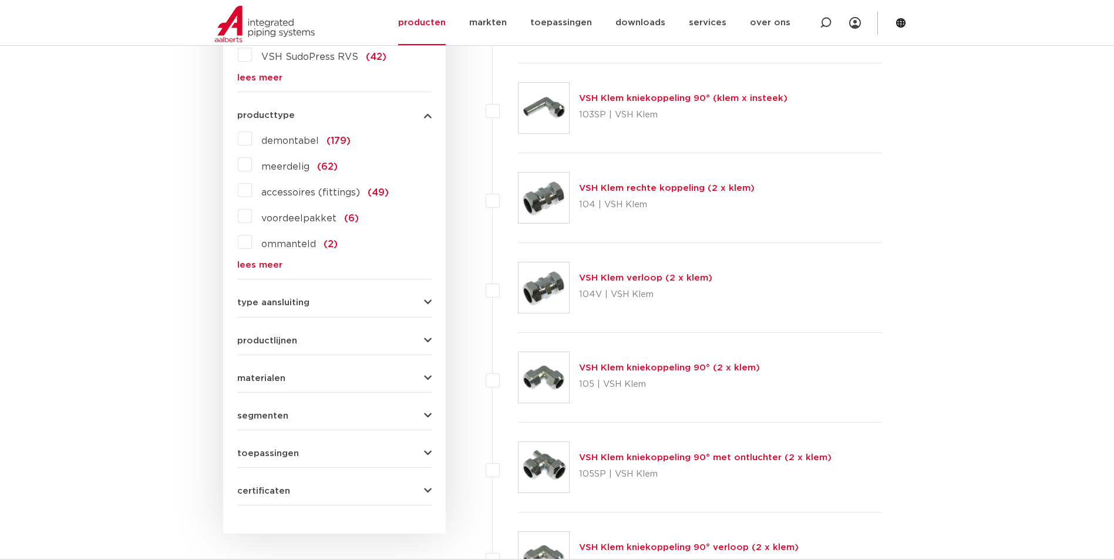
click at [304, 305] on span "type aansluiting" at bounding box center [273, 302] width 72 height 9
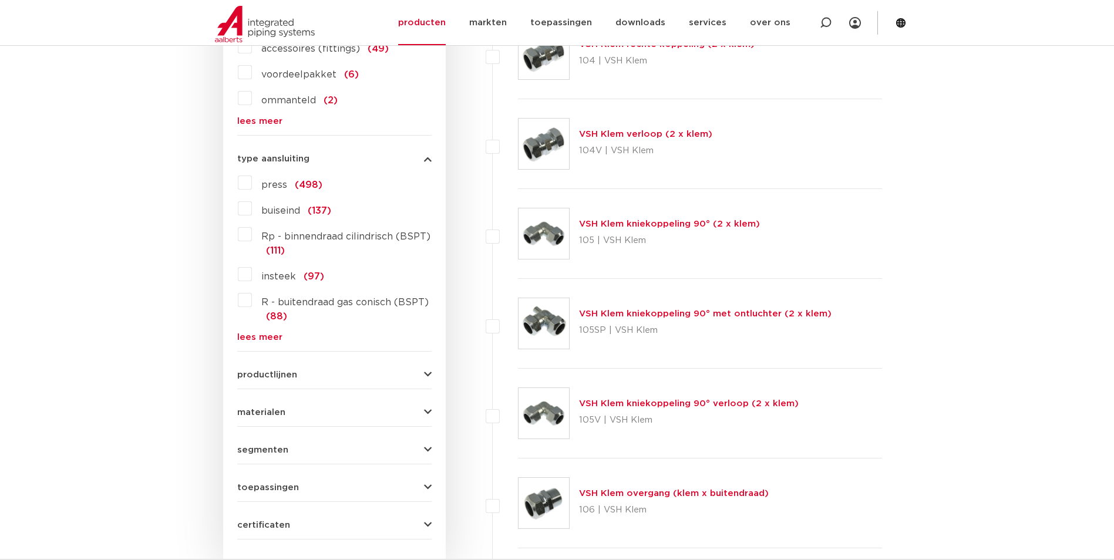
scroll to position [637, 0]
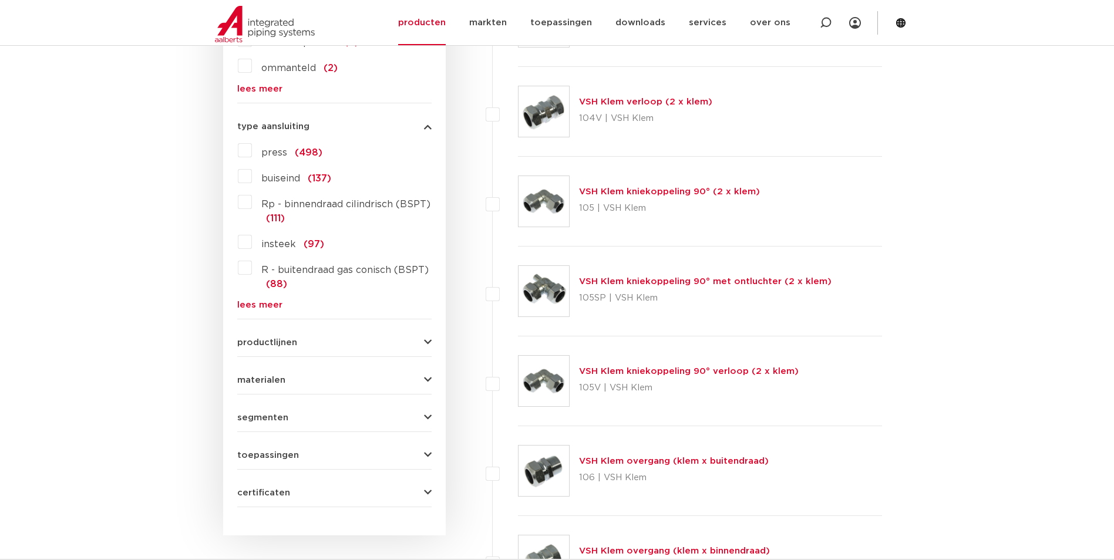
click at [280, 344] on span "productlijnen" at bounding box center [267, 342] width 60 height 9
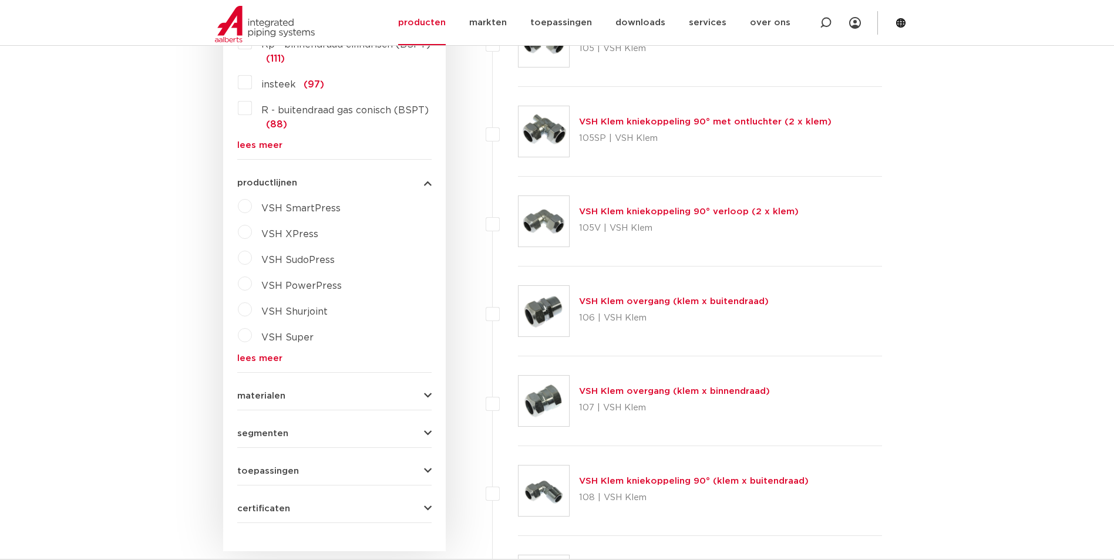
scroll to position [813, 0]
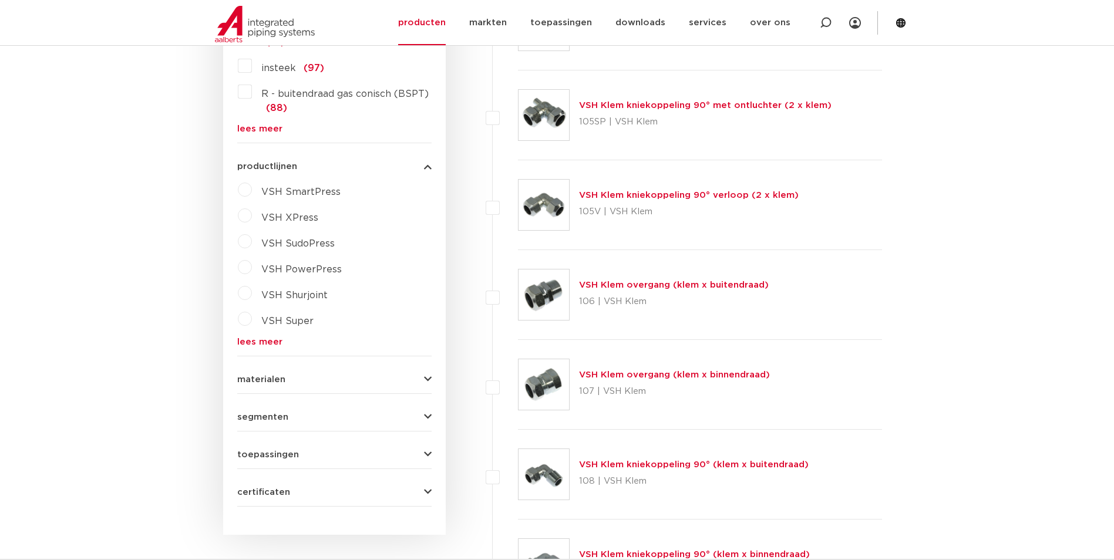
click at [262, 377] on span "materialen" at bounding box center [261, 379] width 48 height 9
